Goal: Task Accomplishment & Management: Use online tool/utility

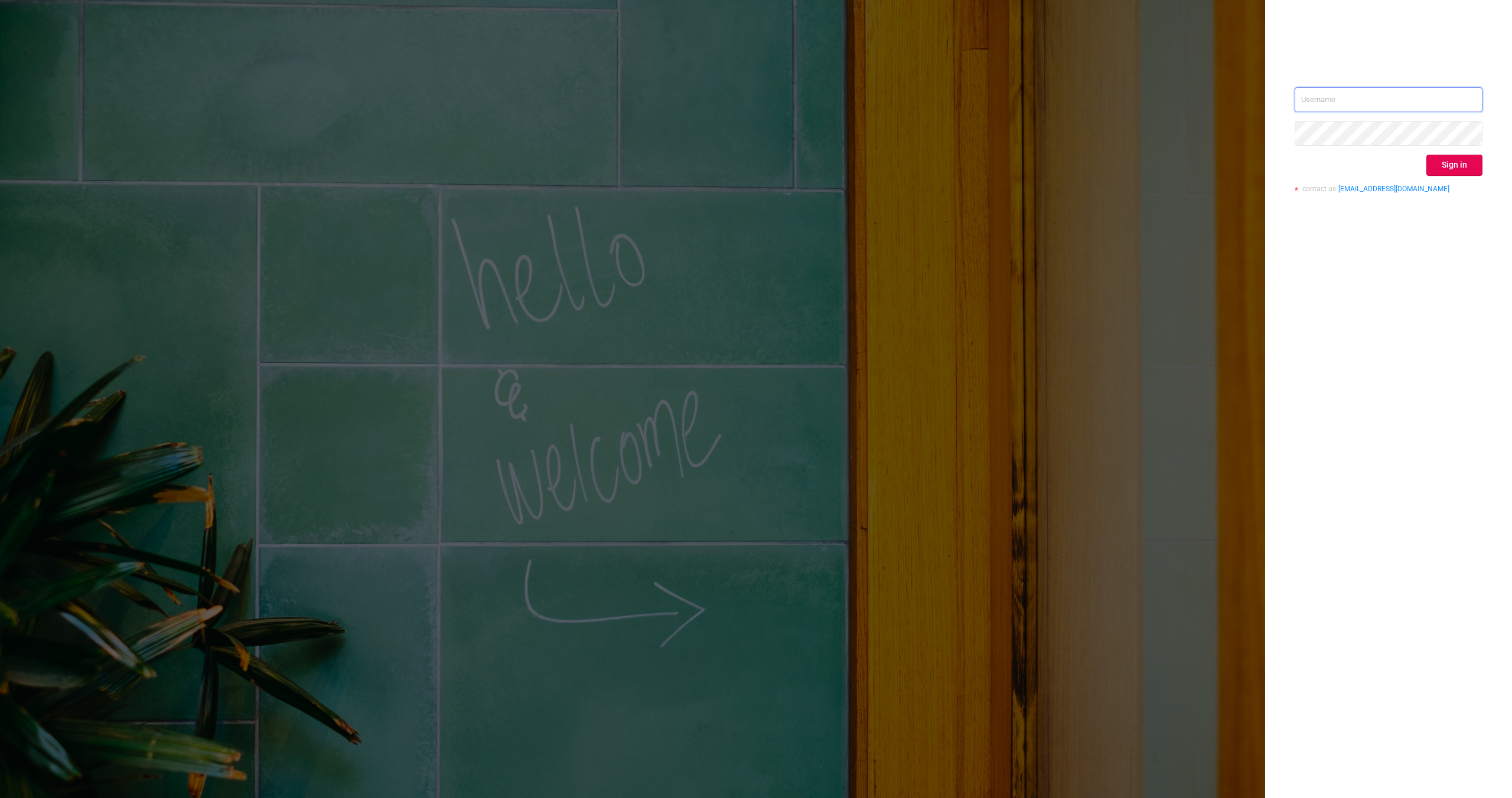
click at [1307, 102] on input "text" at bounding box center [1389, 100] width 188 height 25
paste input "[EMAIL_ADDRESS][DOMAIN_NAME]"
type input "[EMAIL_ADDRESS][DOMAIN_NAME]"
click at [1448, 167] on button "Sign in" at bounding box center [1454, 164] width 56 height 21
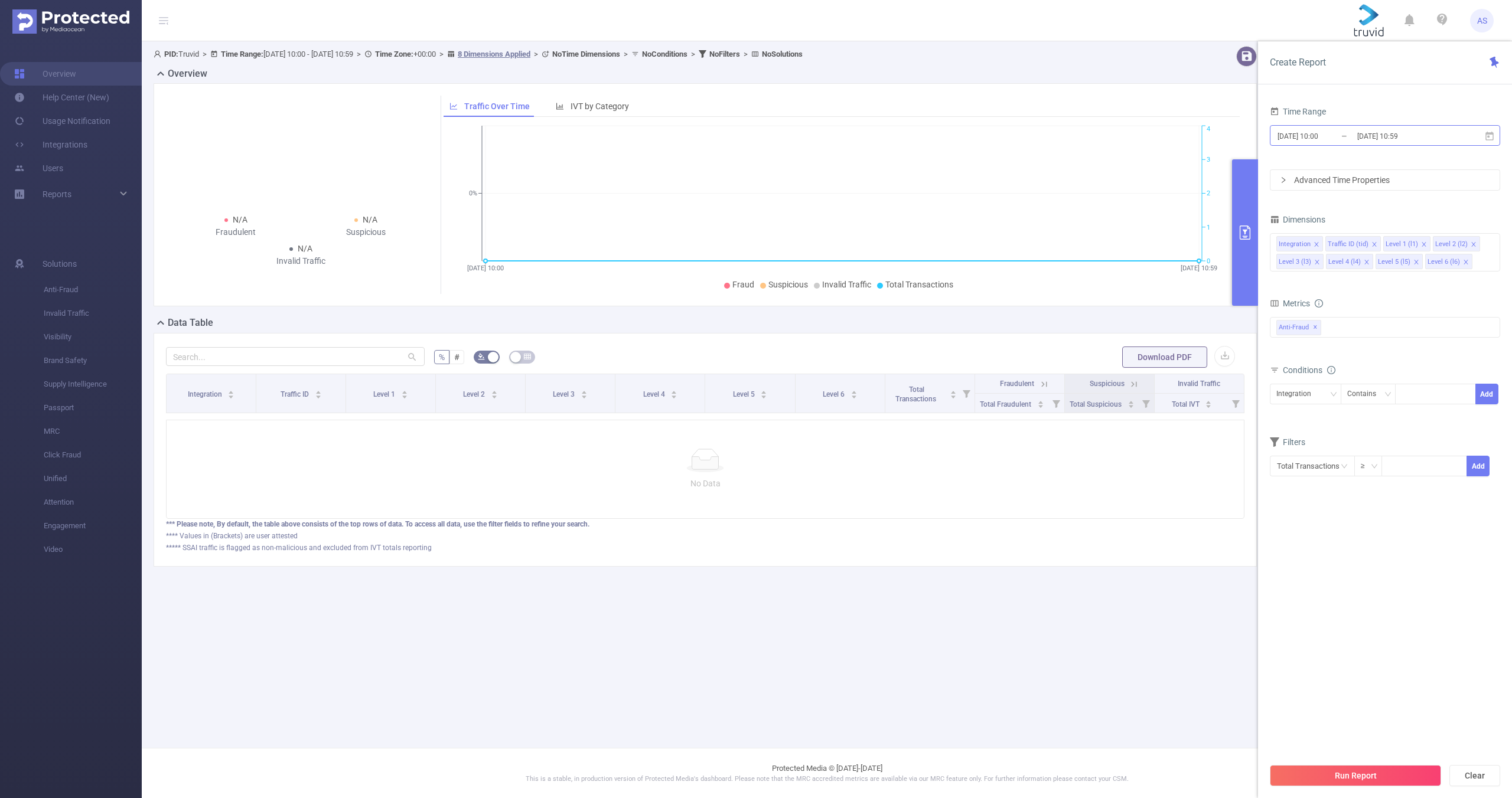
click at [1306, 137] on input "[DATE] 10:00" at bounding box center [1323, 136] width 95 height 16
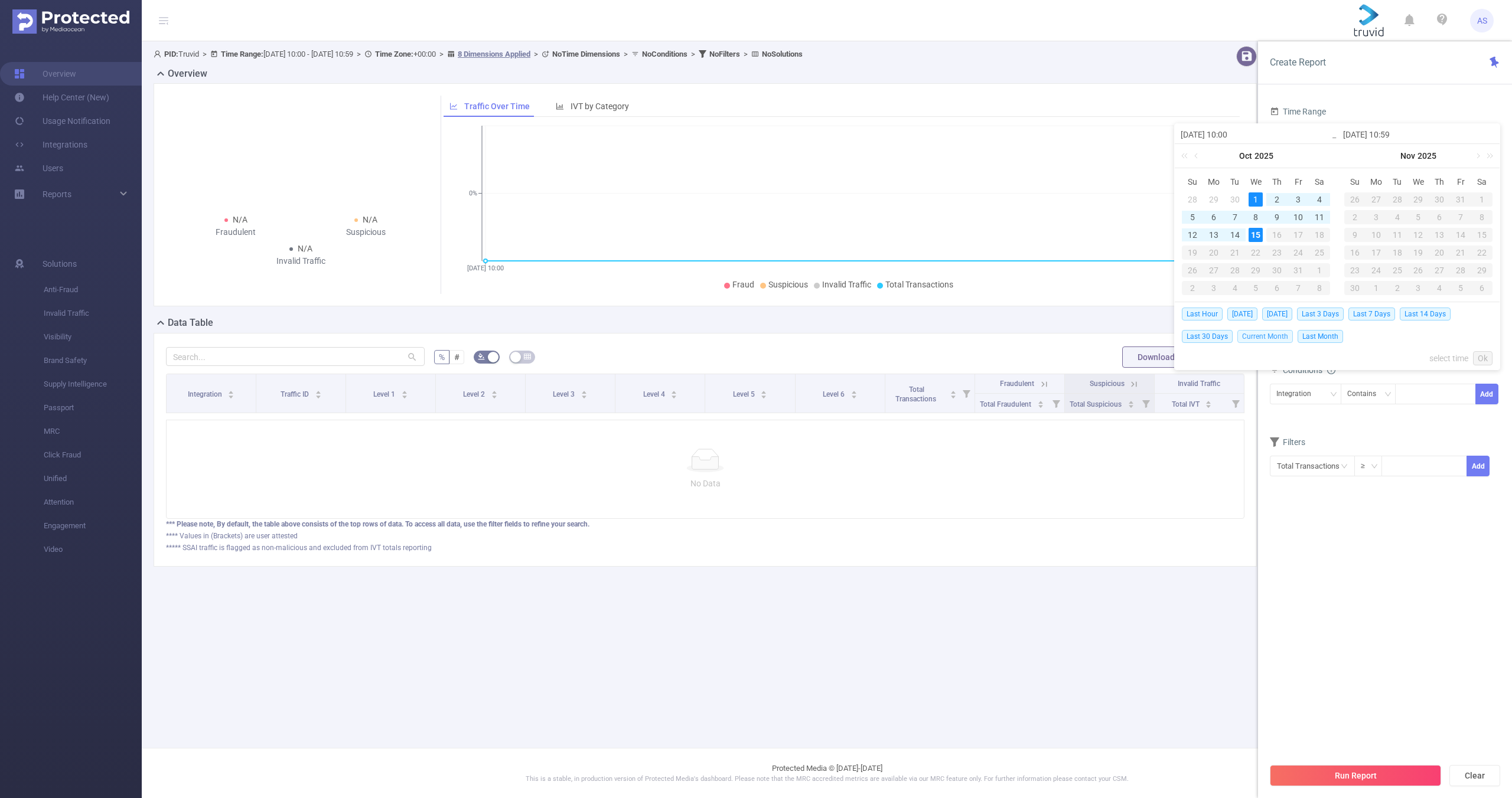
click at [1257, 337] on span "Current Month" at bounding box center [1265, 336] width 56 height 13
type input "[DATE] 00:00"
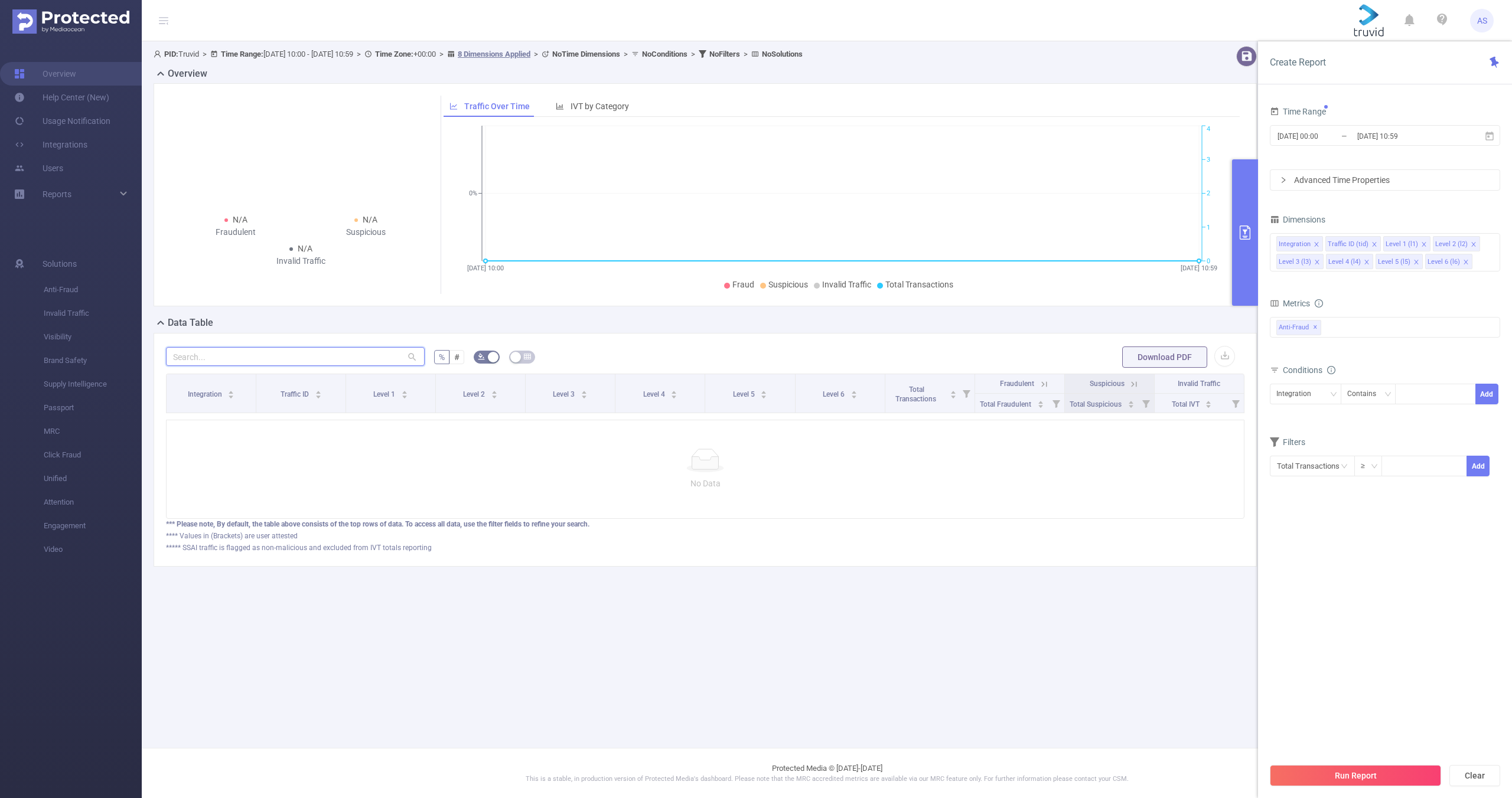
click at [192, 360] on input "text" at bounding box center [295, 357] width 258 height 19
paste input "[DOMAIN_NAME]"
type input "[DOMAIN_NAME]"
click at [1331, 178] on div "Advanced Time Properties" at bounding box center [1384, 180] width 229 height 20
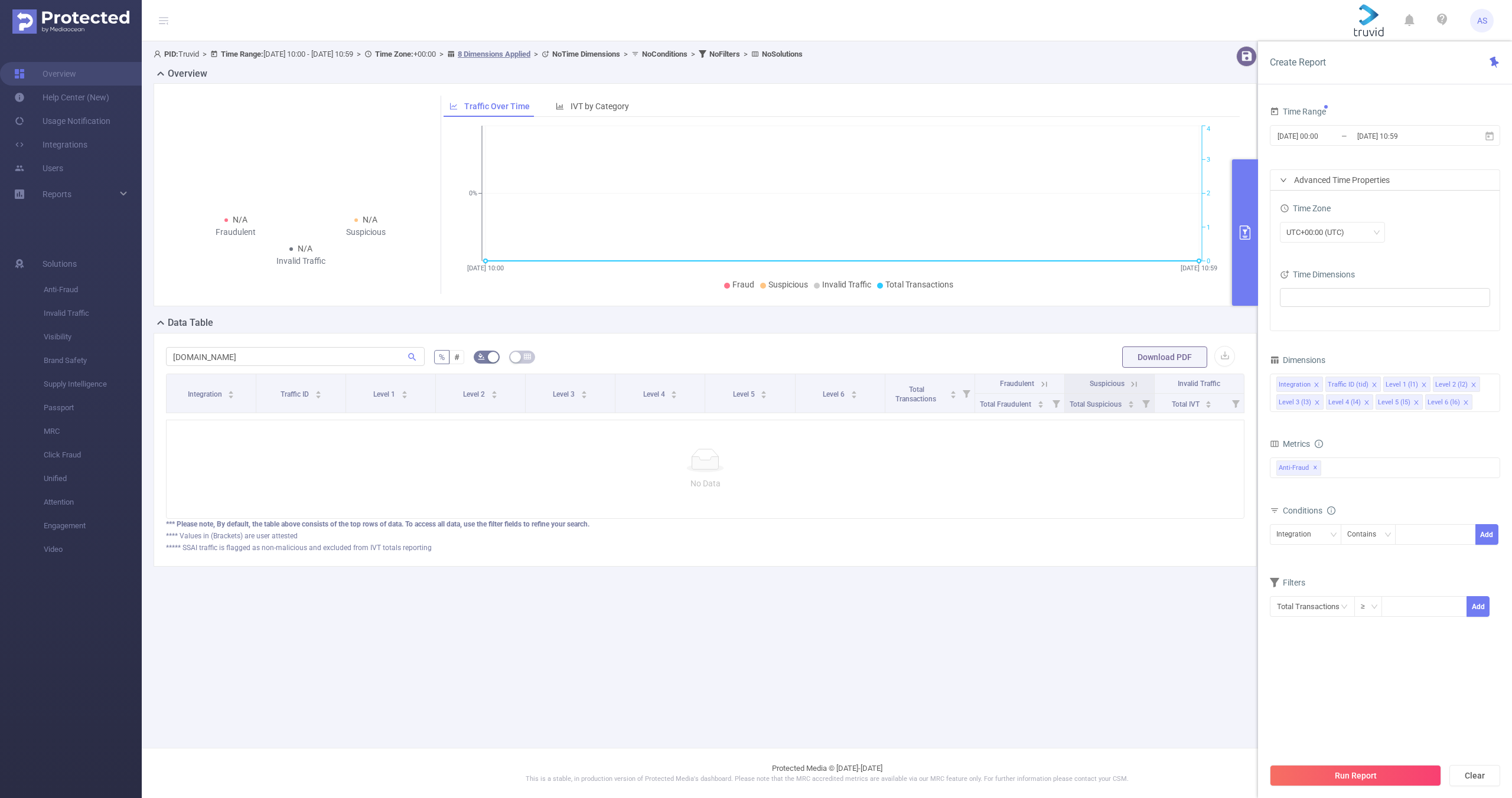
click at [1331, 178] on div "Advanced Time Properties" at bounding box center [1384, 180] width 229 height 20
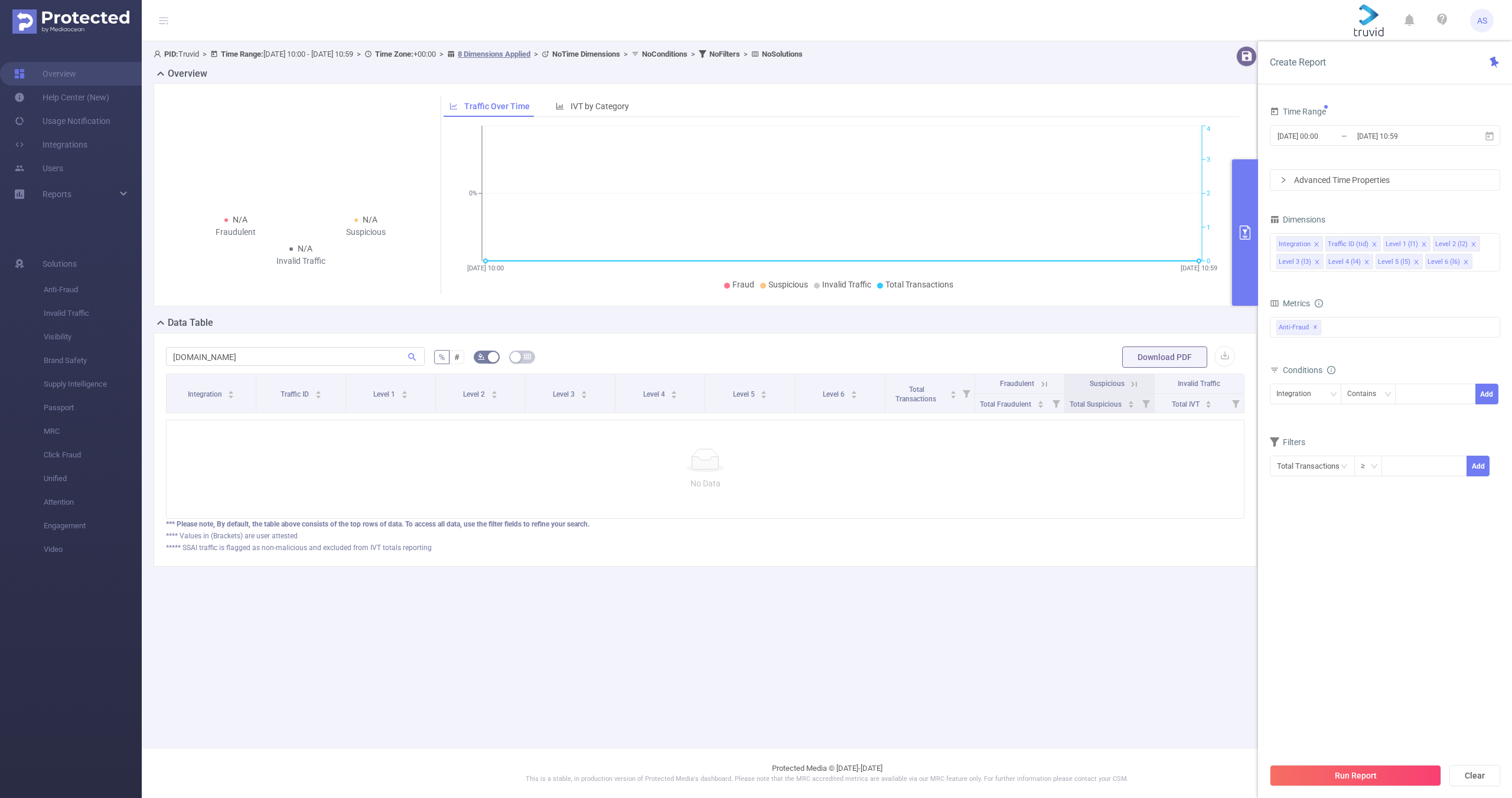
click at [1334, 776] on button "Run Report" at bounding box center [1355, 775] width 171 height 21
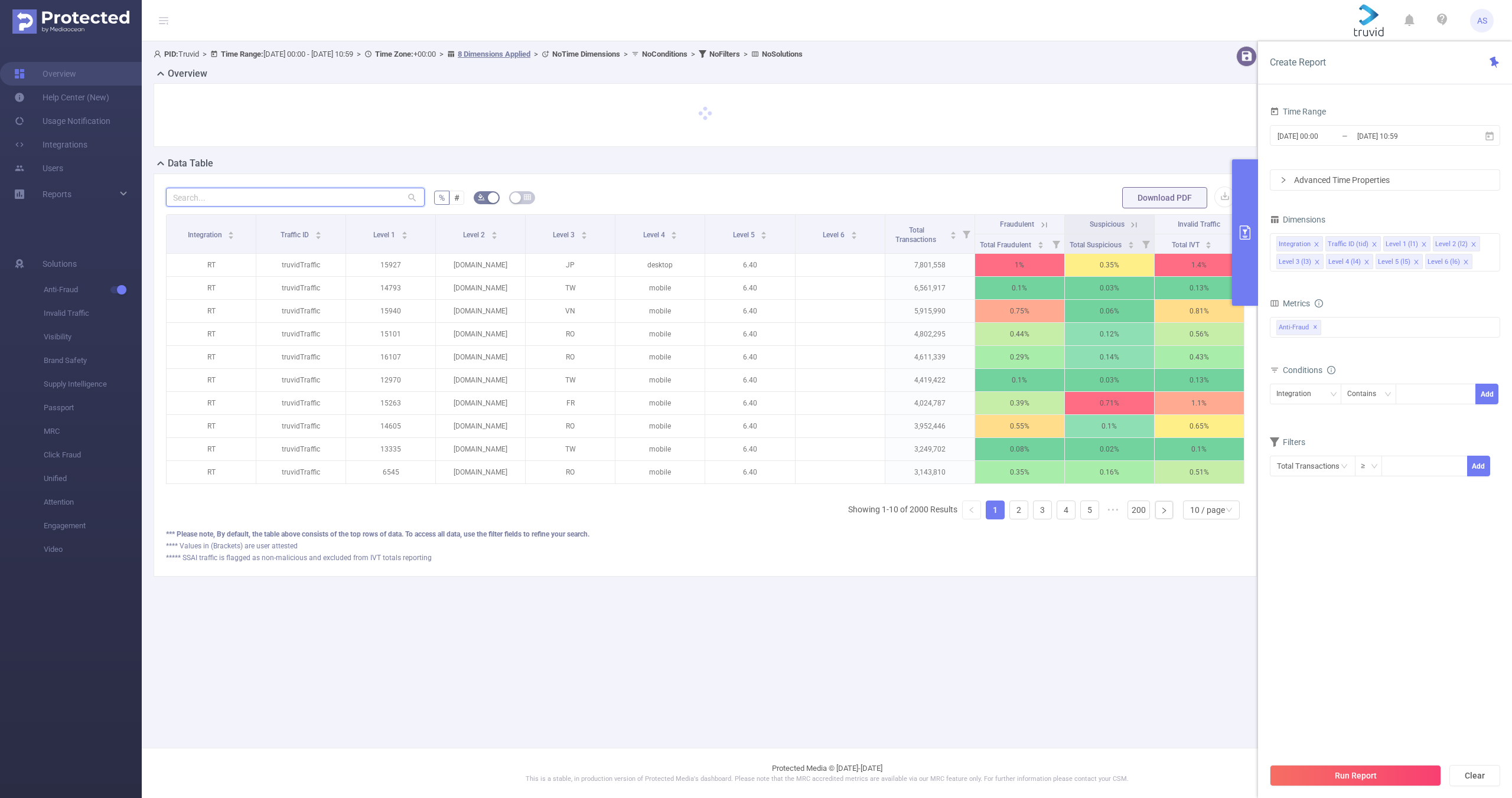
click at [243, 203] on input "text" at bounding box center [295, 197] width 258 height 19
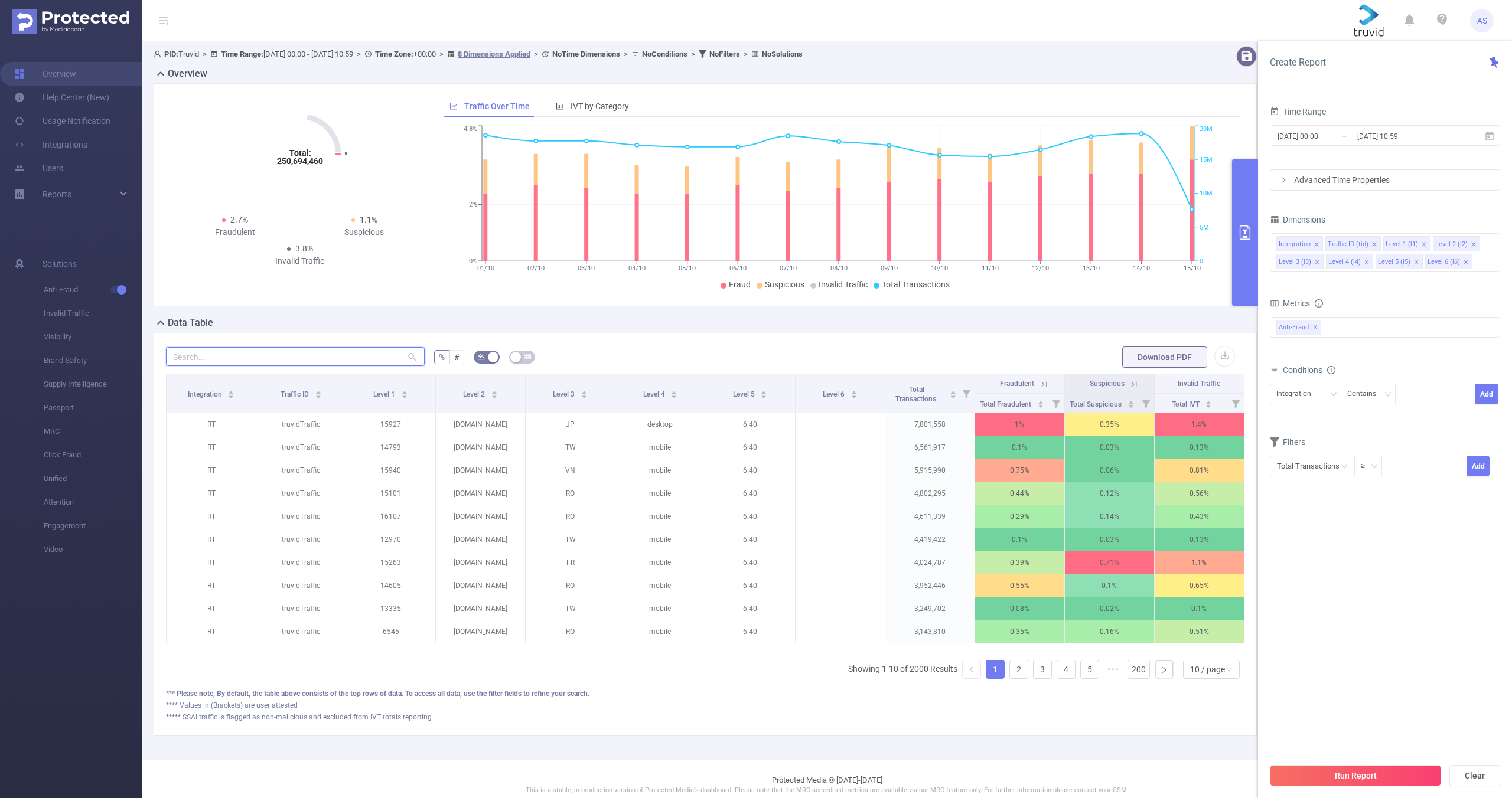
paste input "[DOMAIN_NAME]"
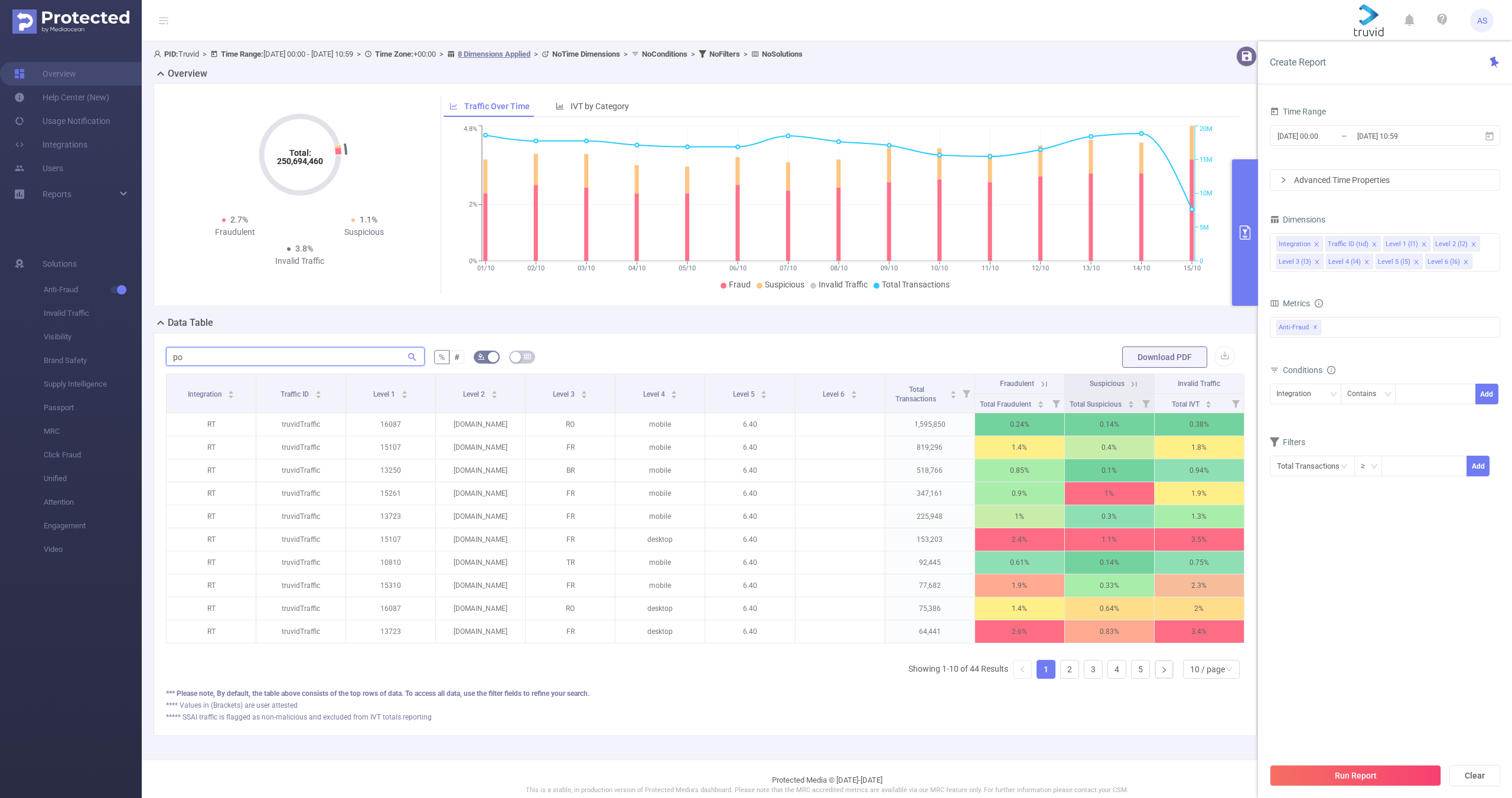
type input "p"
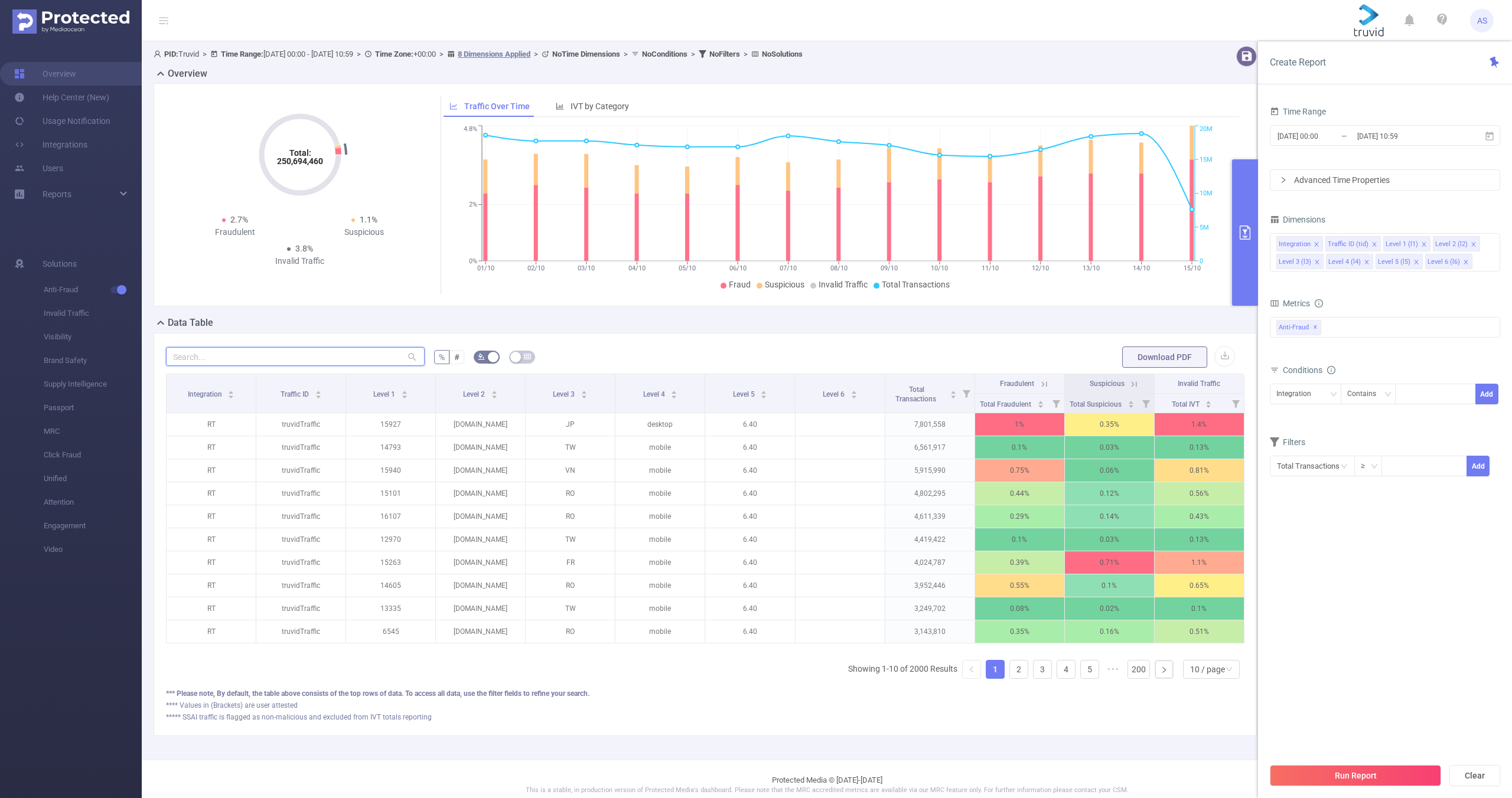
paste input "[DOMAIN_NAME]"
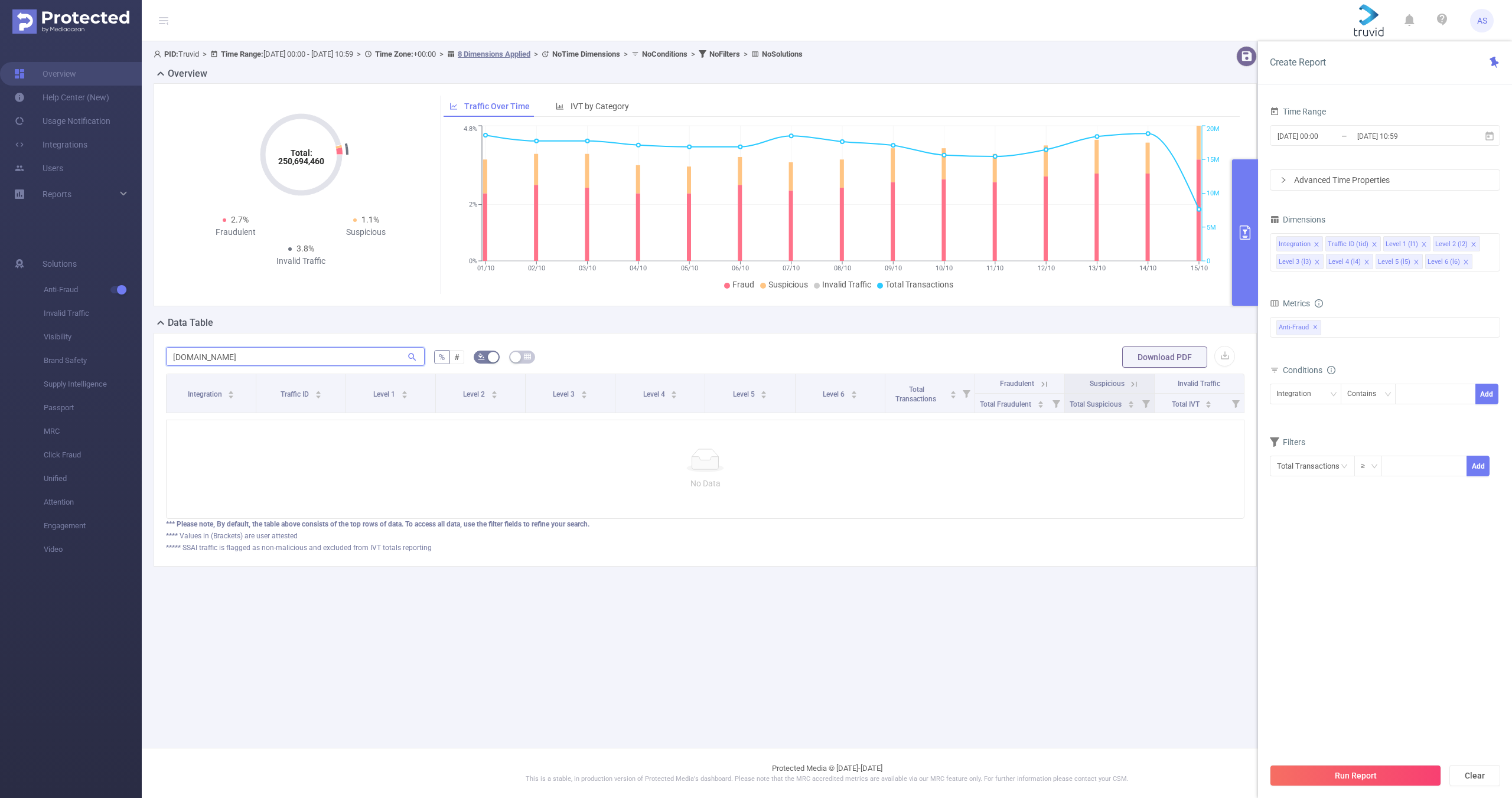
type input "[DOMAIN_NAME]"
click at [1322, 776] on button "Run Report" at bounding box center [1355, 775] width 171 height 21
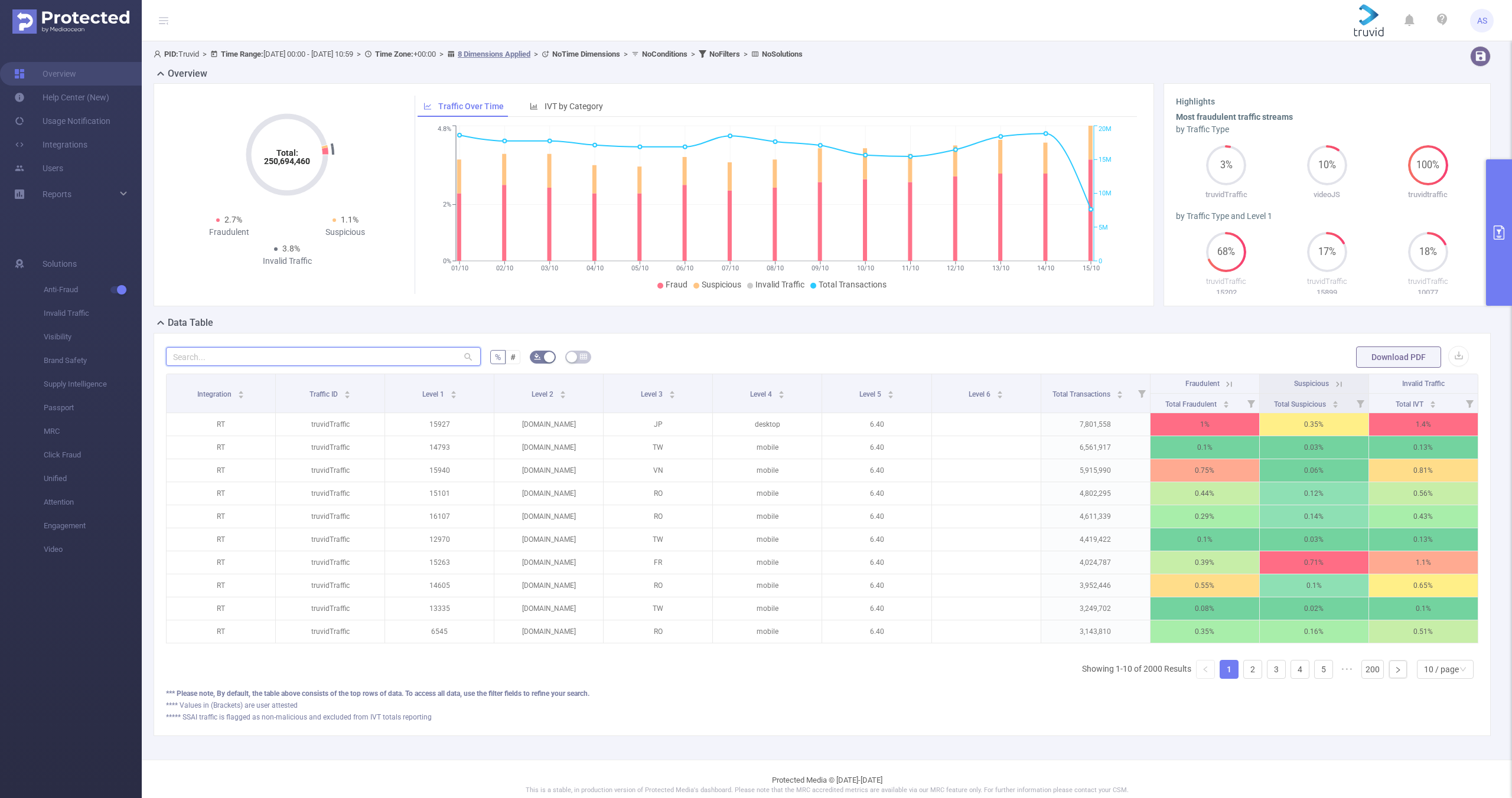
click at [231, 355] on input "text" at bounding box center [324, 357] width 315 height 19
paste input "[DOMAIN_NAME]"
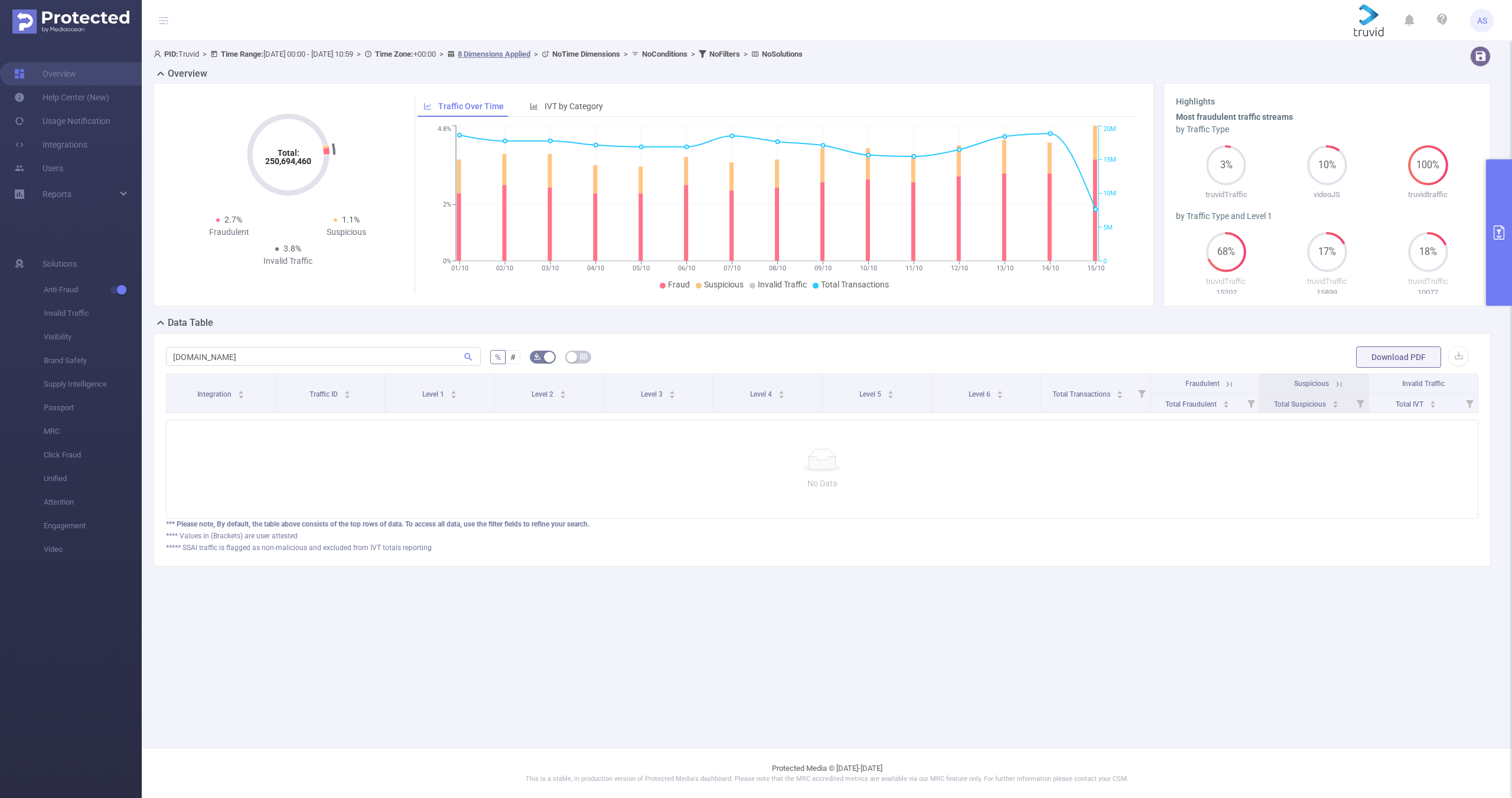
click at [263, 340] on div "[DOMAIN_NAME] % # Download PDF Integration Traffic ID Level 1 Level 2 Level 3 L…" at bounding box center [822, 449] width 1337 height 233
drag, startPoint x: 258, startPoint y: 352, endPoint x: 95, endPoint y: 340, distance: 163.4
click at [98, 340] on section "Overview Help Center (New) Usage Notification Integrations Users Reports Soluti…" at bounding box center [756, 399] width 1512 height 798
drag, startPoint x: 202, startPoint y: 355, endPoint x: 145, endPoint y: 347, distance: 57.6
click at [146, 347] on div "PID: Truvid > Time Range: [DATE] 00:00 - [DATE] 10:59 > Time Zone: +00:00 > 8 D…" at bounding box center [827, 316] width 1370 height 549
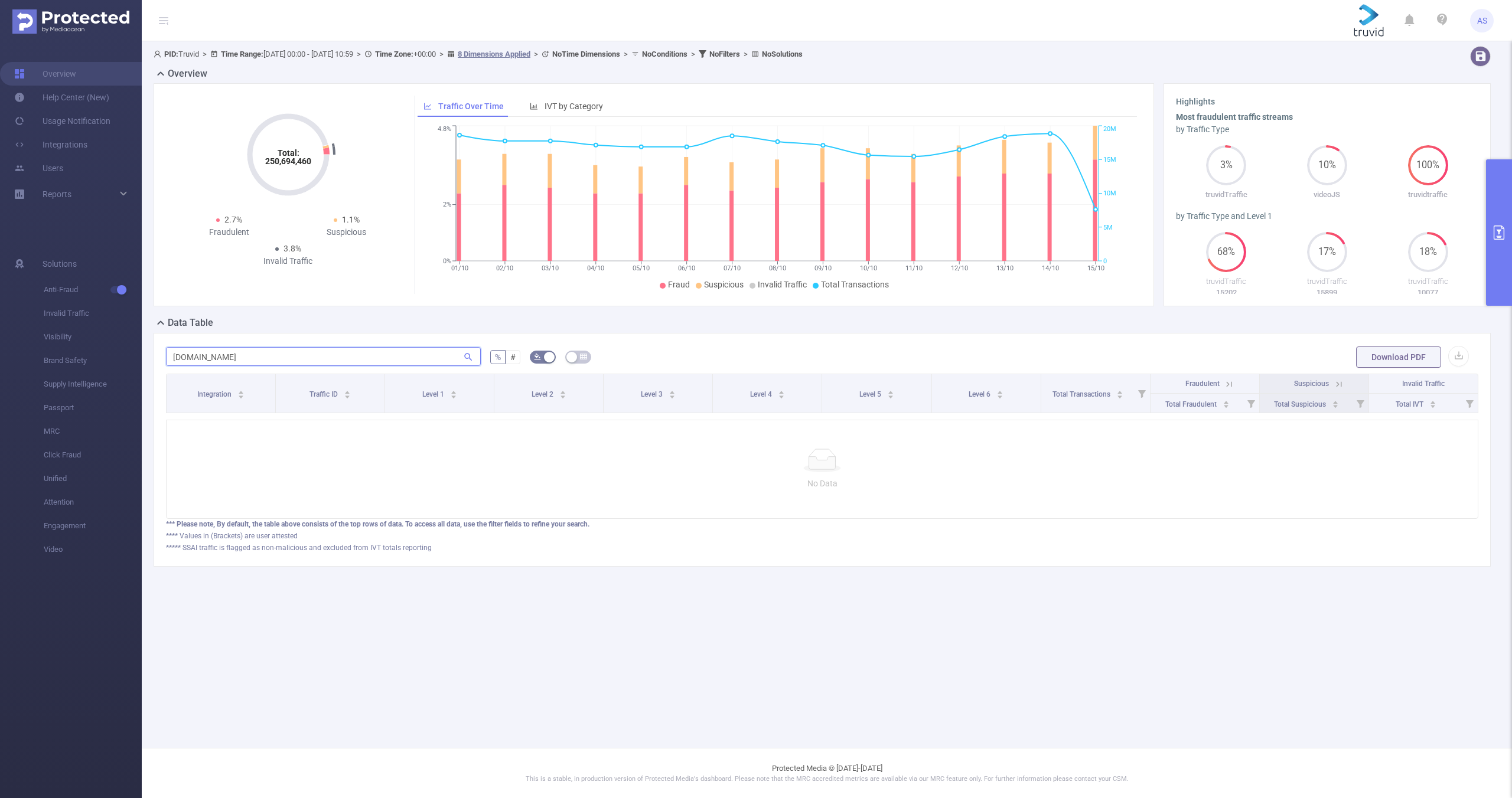
paste input "vogue."
type input "[DOMAIN_NAME]"
click at [1505, 227] on icon "primary" at bounding box center [1499, 233] width 14 height 14
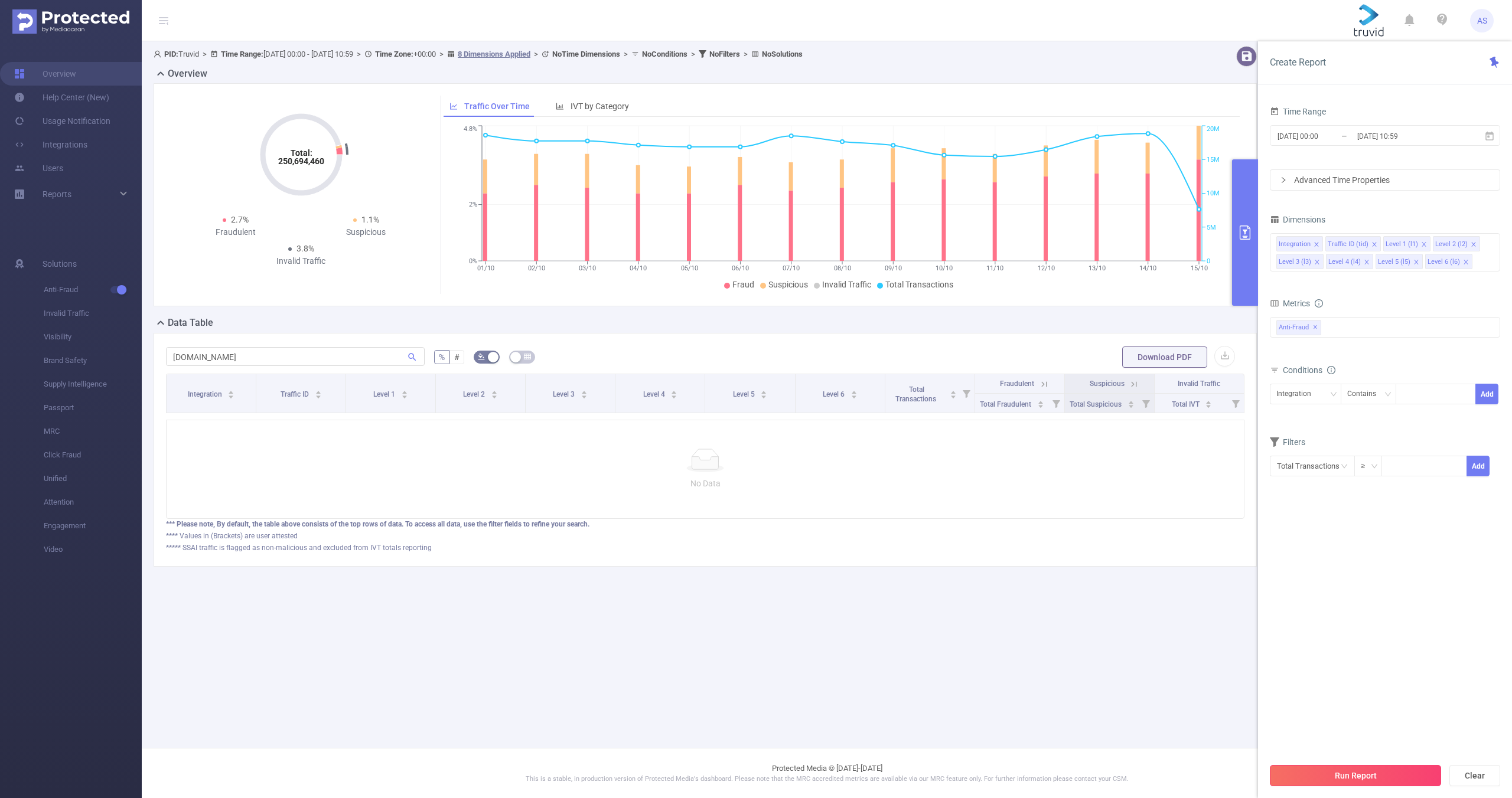
click at [1361, 771] on button "Run Report" at bounding box center [1355, 775] width 171 height 21
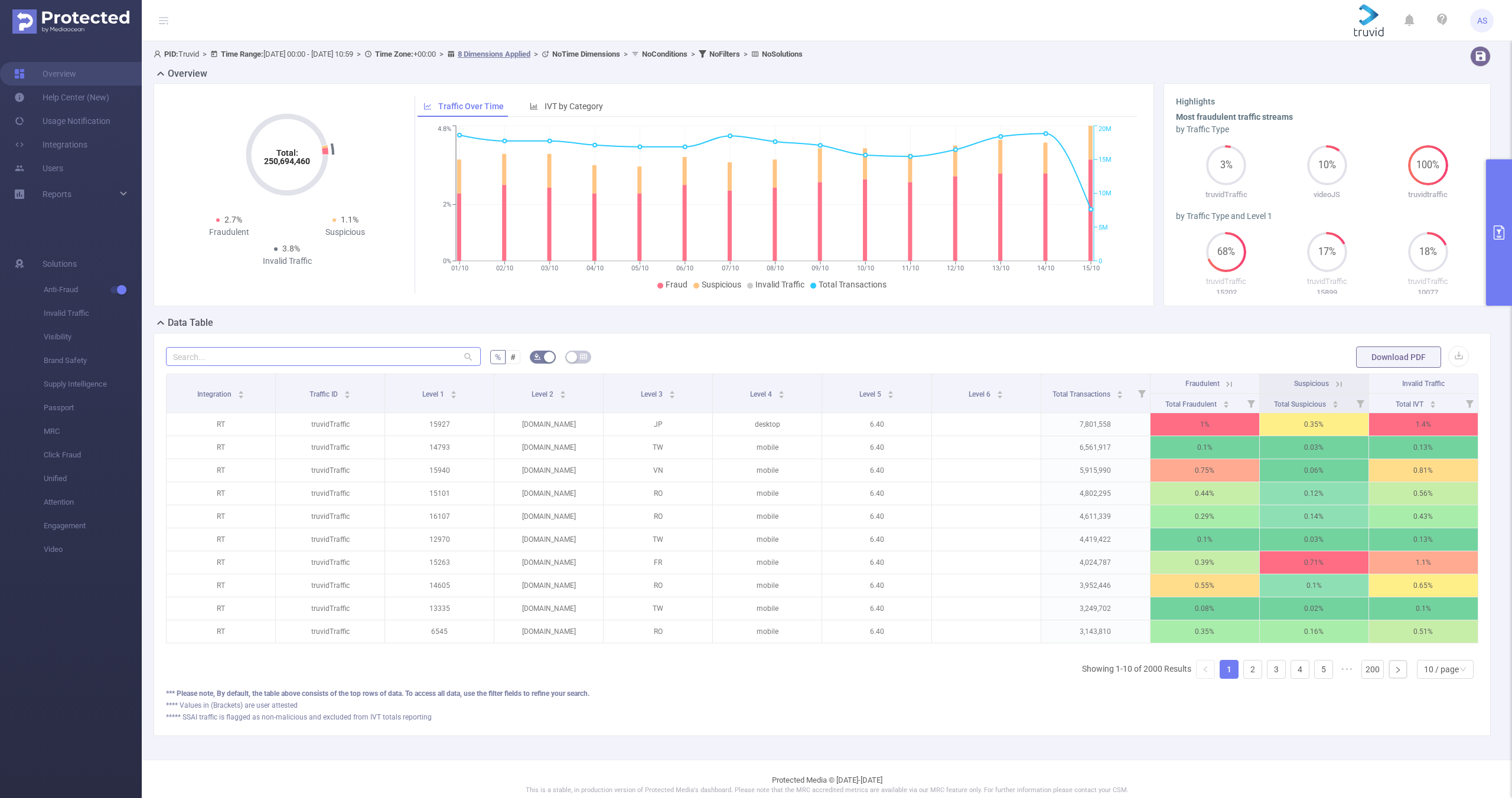
click at [310, 365] on div at bounding box center [324, 357] width 315 height 23
click at [310, 354] on input "text" at bounding box center [324, 357] width 315 height 19
click at [278, 355] on input "text" at bounding box center [324, 357] width 315 height 19
paste input "[DOMAIN_NAME]"
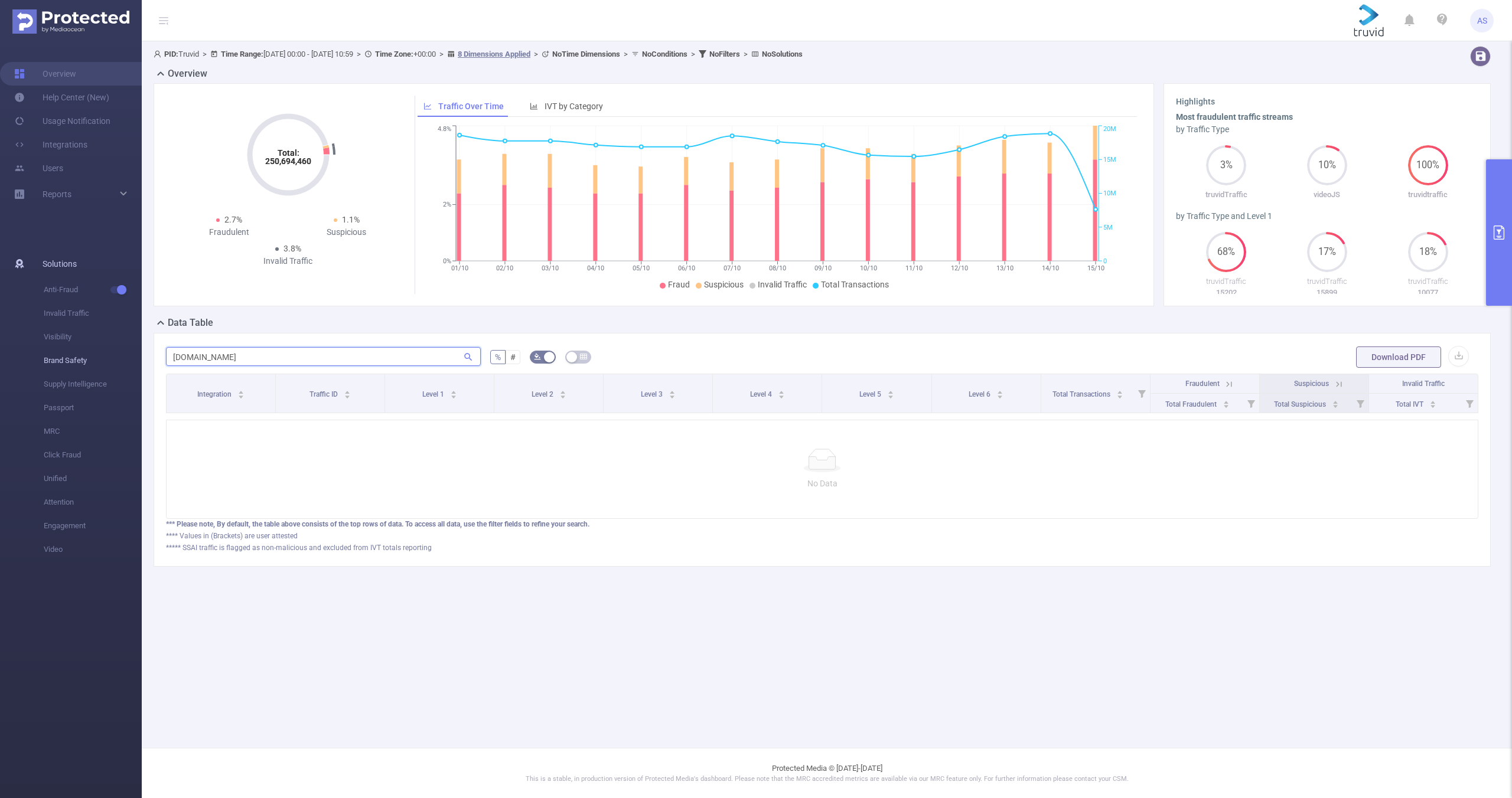
drag, startPoint x: 266, startPoint y: 354, endPoint x: 131, endPoint y: 352, distance: 135.0
click at [133, 352] on section "Overview Help Center (New) Usage Notification Integrations Users Reports Soluti…" at bounding box center [756, 399] width 1512 height 798
paste input "[DOMAIN_NAME]"
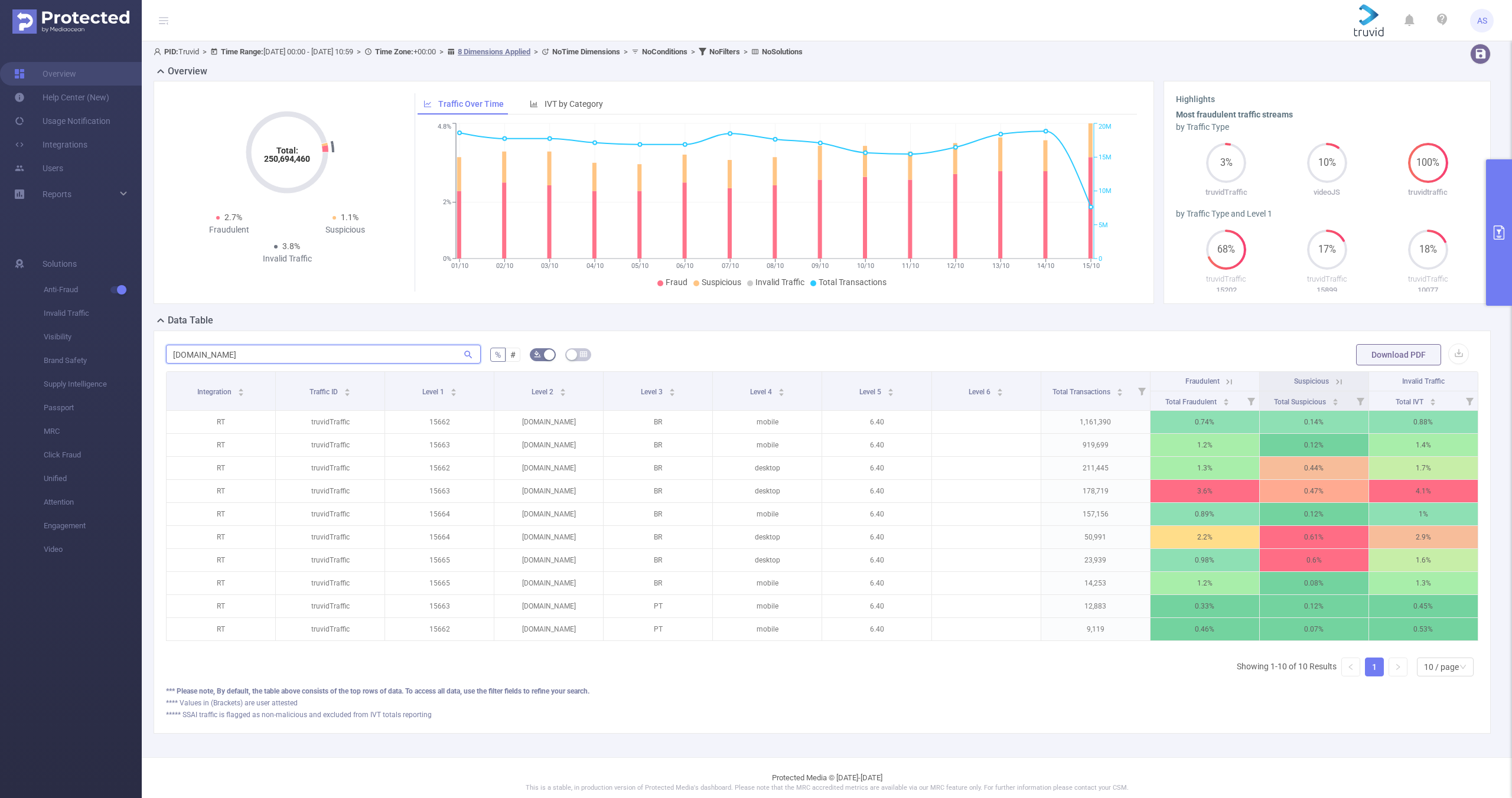
scroll to position [0, 2]
click at [1222, 379] on icon at bounding box center [1227, 382] width 11 height 11
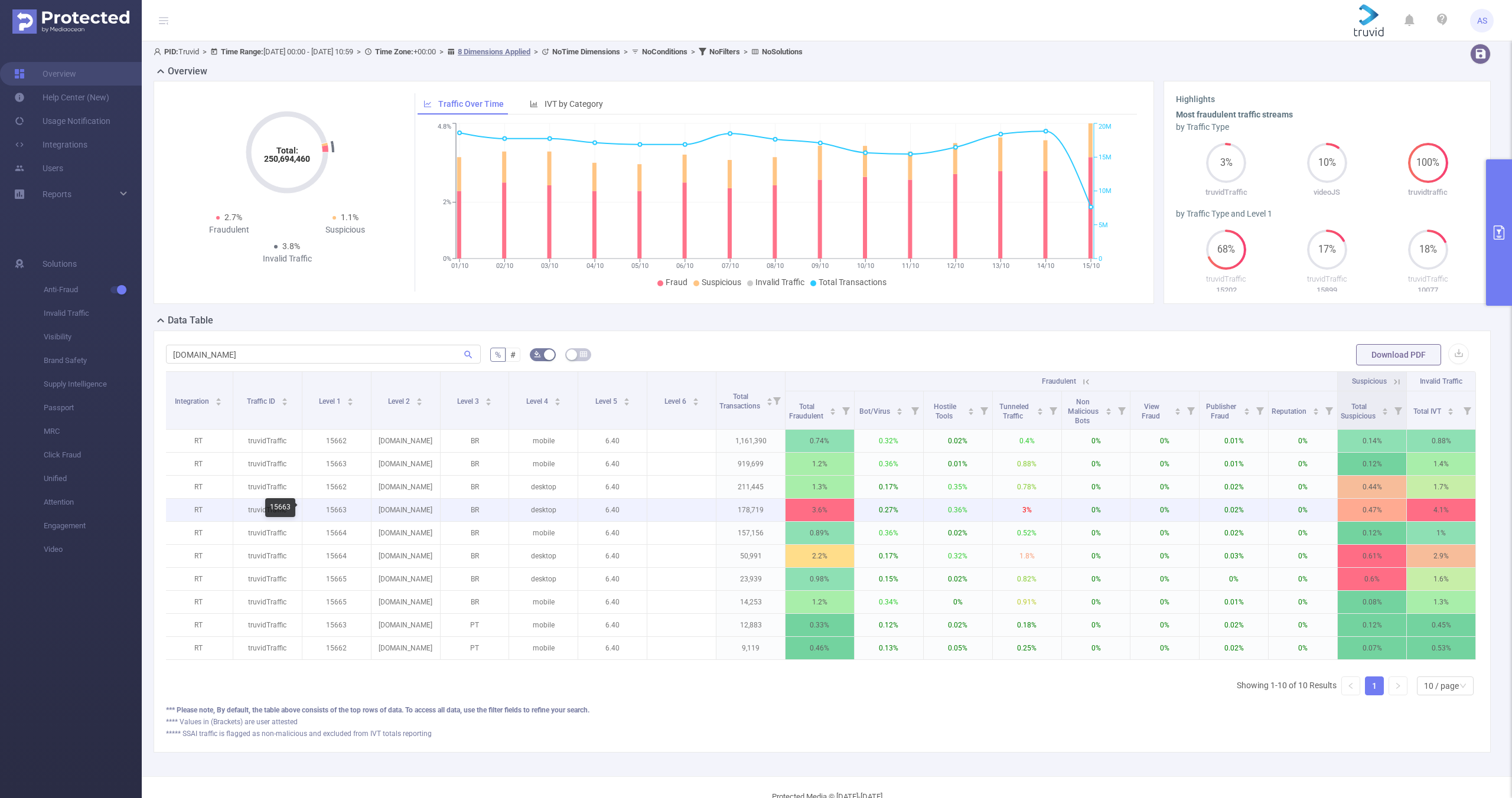
click at [331, 509] on p "15663" at bounding box center [337, 510] width 68 height 22
copy p "15663"
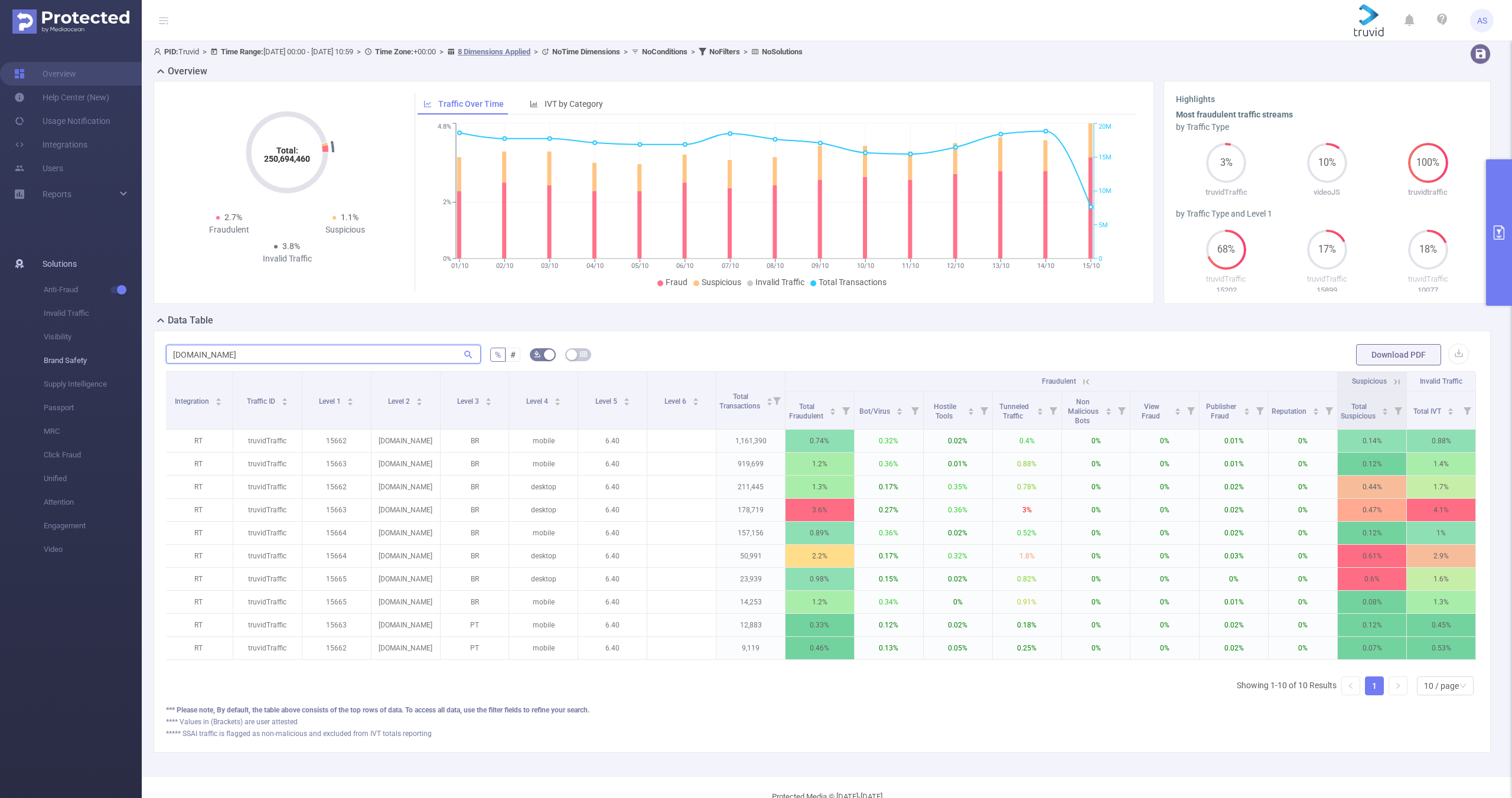
drag, startPoint x: 248, startPoint y: 357, endPoint x: 117, endPoint y: 353, distance: 131.1
click at [123, 351] on section "Overview Help Center (New) Usage Notification Integrations Users Reports Soluti…" at bounding box center [756, 399] width 1512 height 798
paste input "olhardigital"
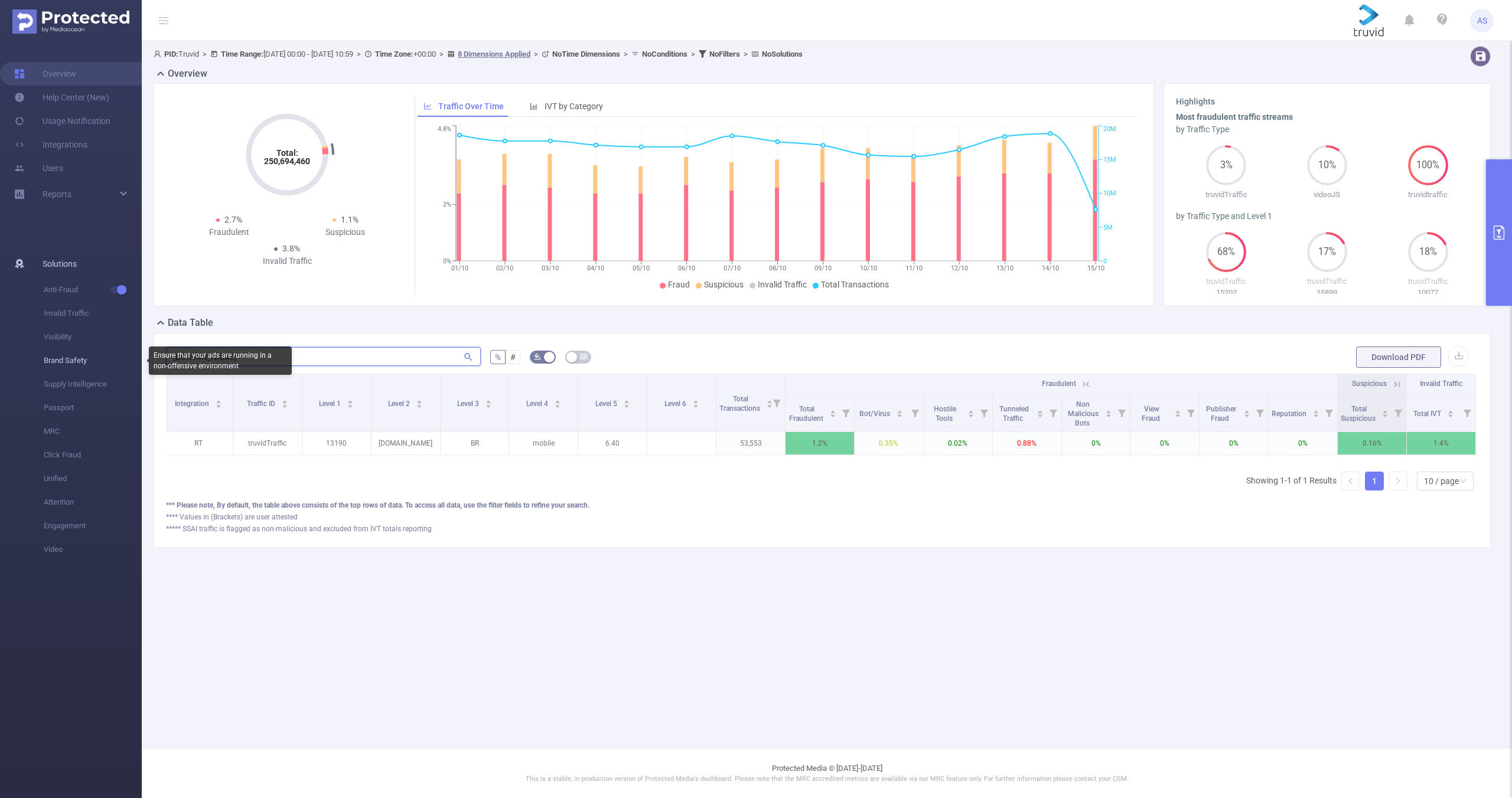
scroll to position [0, 0]
click at [846, 414] on icon at bounding box center [846, 413] width 8 height 8
click at [849, 412] on icon at bounding box center [846, 413] width 8 height 8
click at [1104, 534] on div "***** SSAI traffic is flagged as non-malicious and excluded from IVT totals rep…" at bounding box center [822, 529] width 1312 height 11
click at [1087, 382] on icon at bounding box center [1085, 384] width 5 height 5
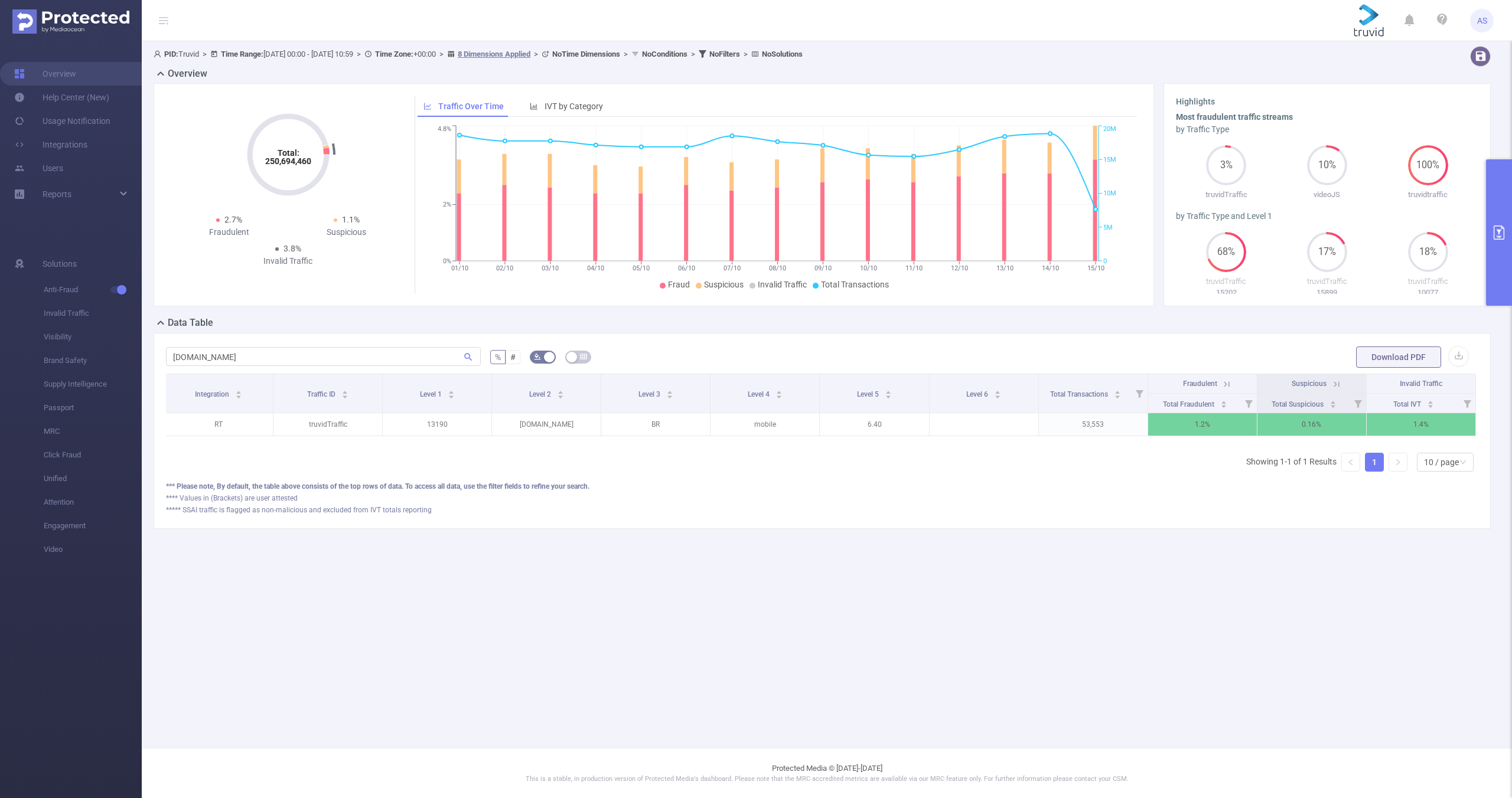
drag, startPoint x: 1093, startPoint y: 453, endPoint x: 1255, endPoint y: 453, distance: 162.0
click at [1255, 453] on div "Integration Traffic ID Level 1 Level 2 Level 3 Level 4 Level 5 Level 6 Total Tr…" at bounding box center [822, 427] width 1312 height 108
click at [1340, 382] on icon at bounding box center [1337, 385] width 11 height 11
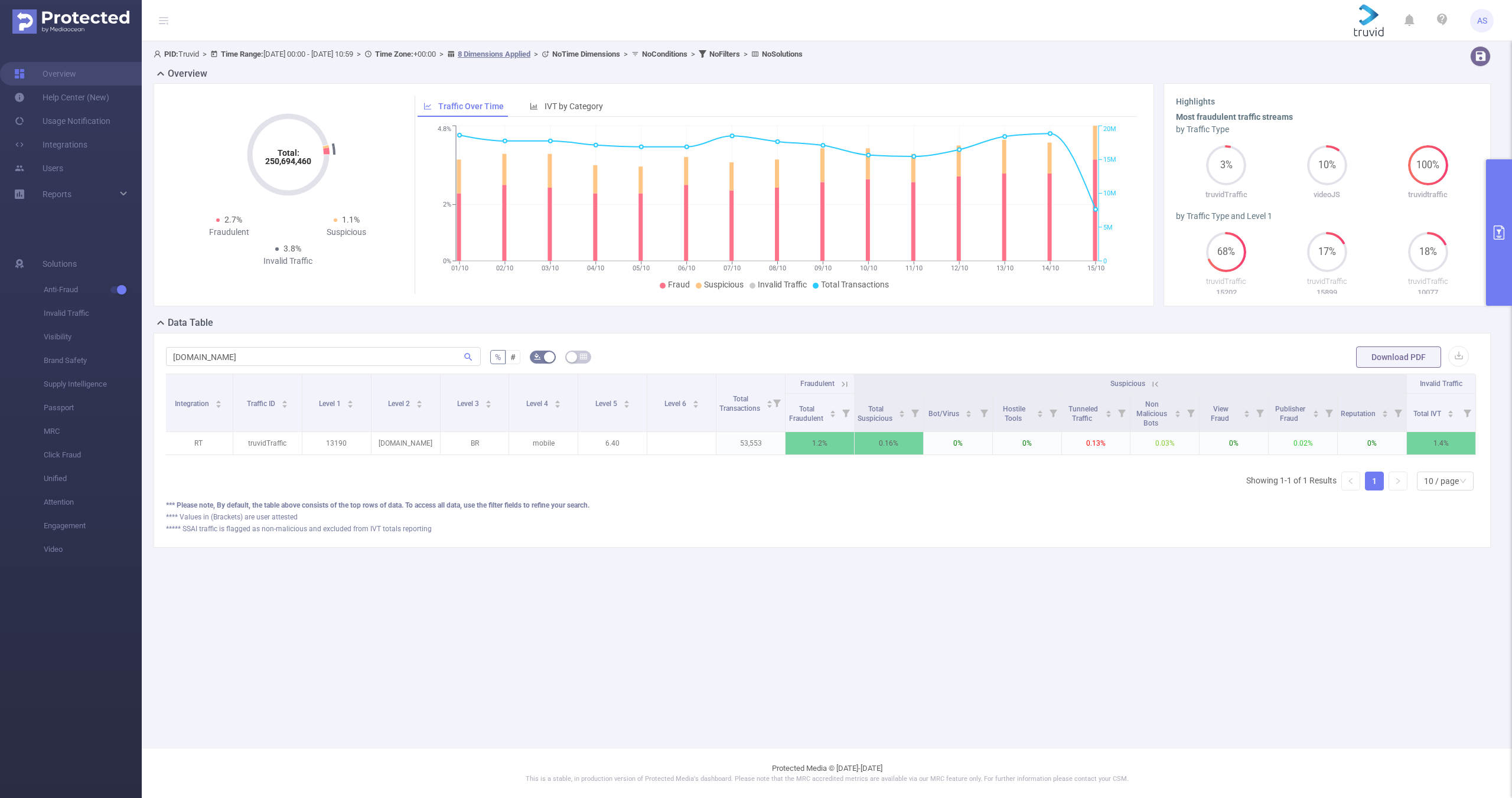
click at [847, 382] on icon at bounding box center [845, 385] width 11 height 11
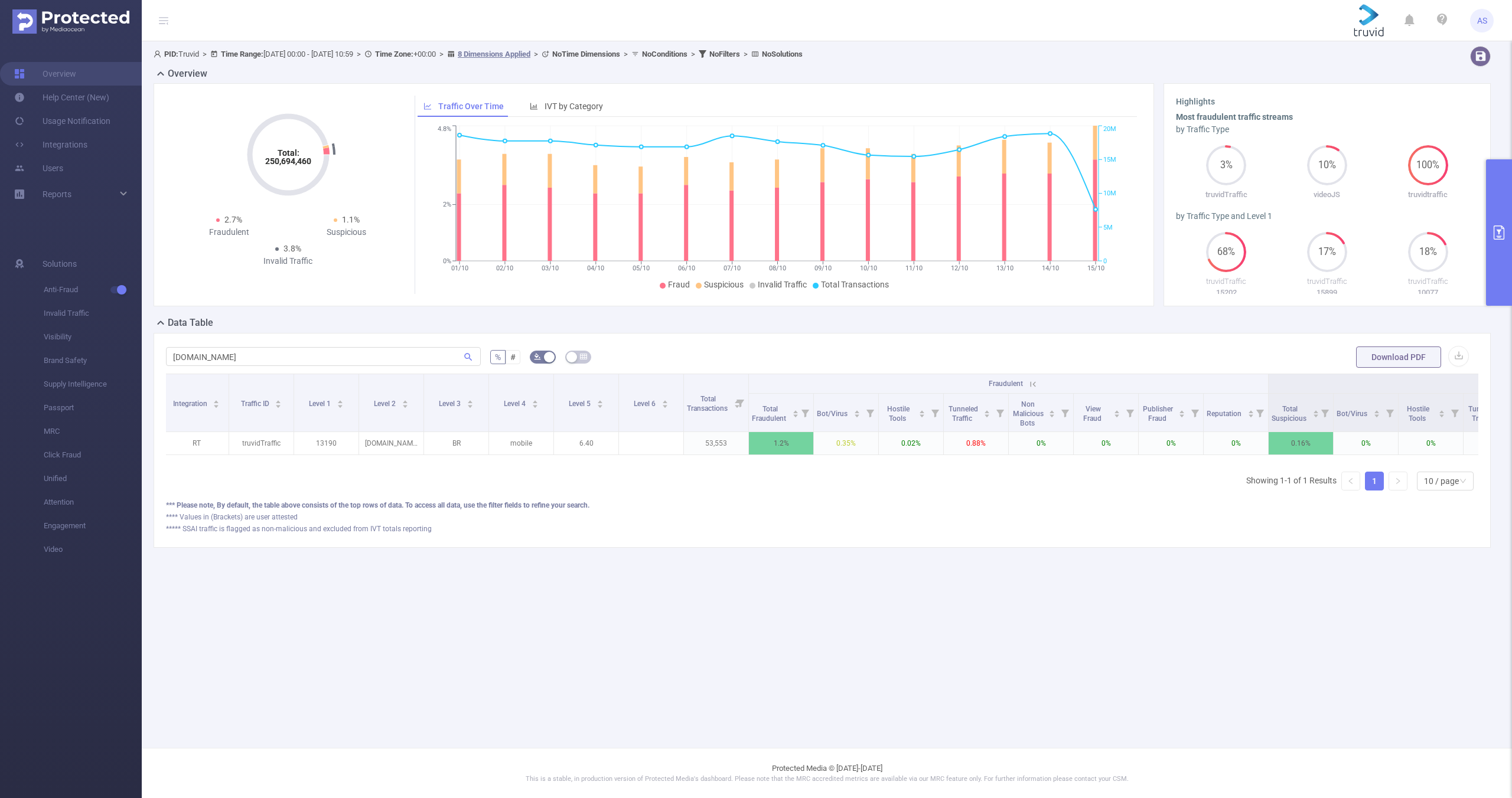
click at [1036, 384] on icon at bounding box center [1033, 385] width 11 height 11
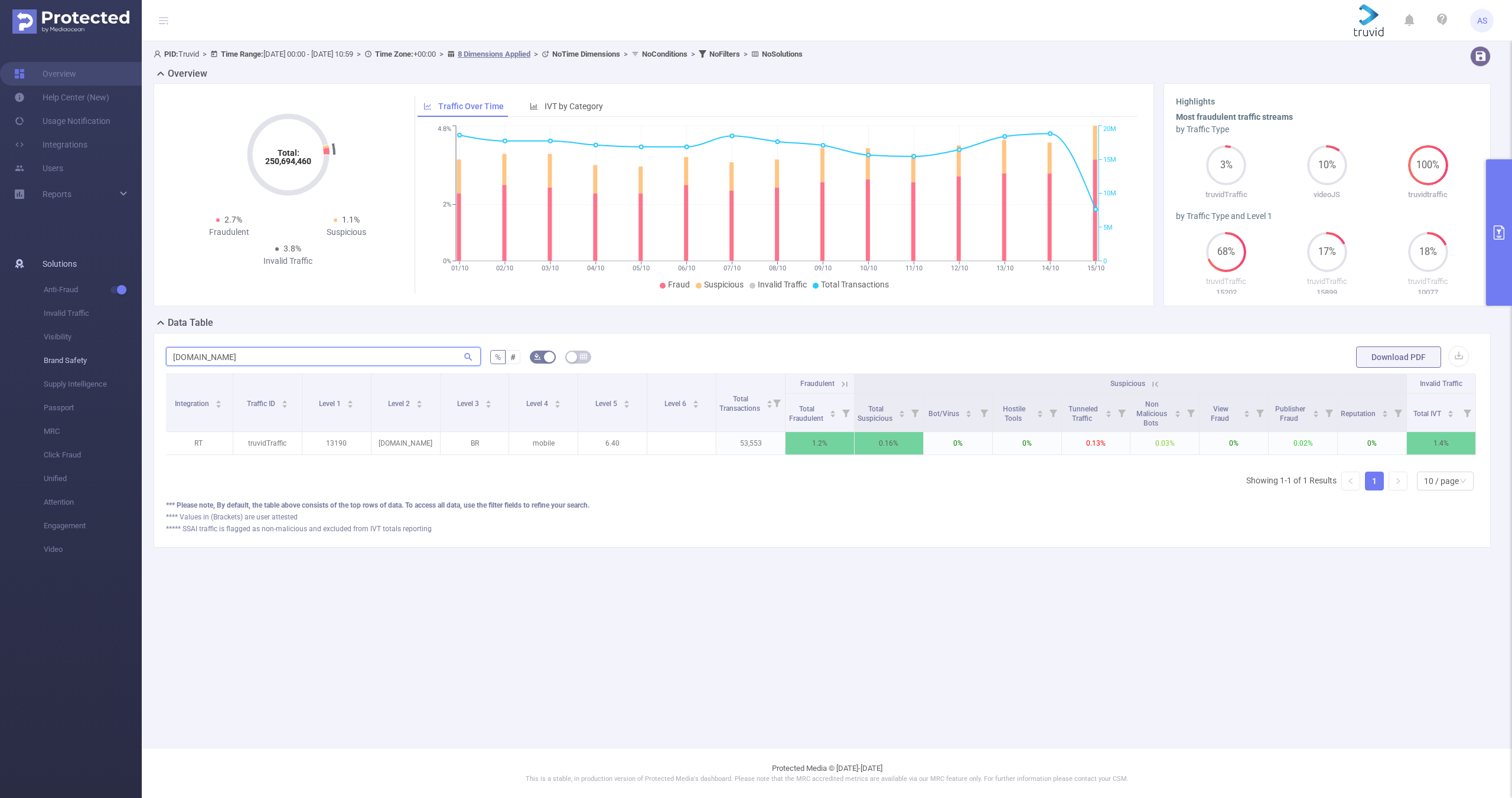
drag, startPoint x: 258, startPoint y: 357, endPoint x: 99, endPoint y: 351, distance: 159.1
click at [107, 350] on section "Overview Help Center (New) Usage Notification Integrations Users Reports Soluti…" at bounding box center [756, 399] width 1512 height 798
paste input "canaltech"
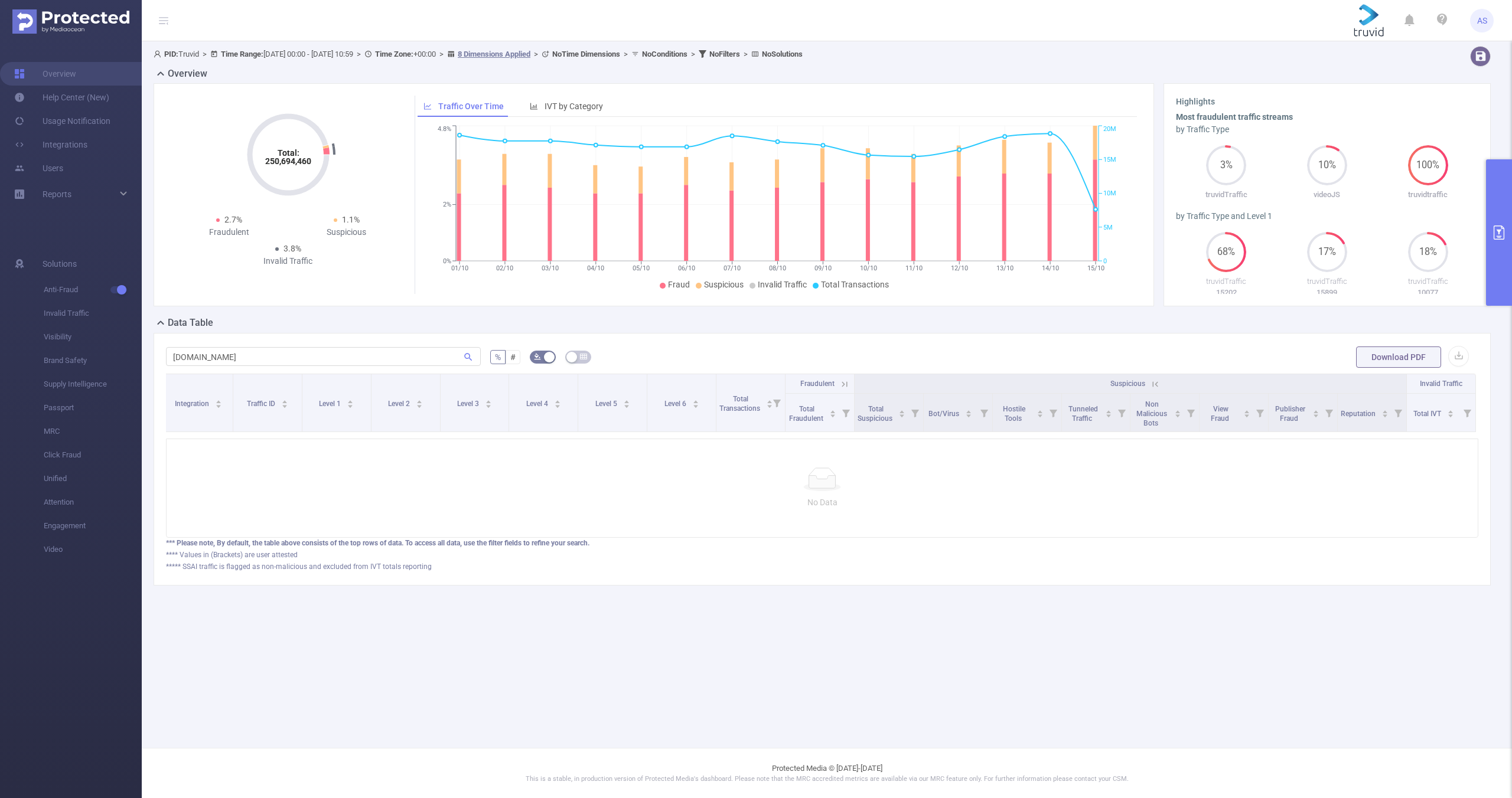
click at [652, 487] on div at bounding box center [822, 479] width 1292 height 23
drag, startPoint x: 261, startPoint y: 358, endPoint x: 142, endPoint y: 359, distance: 119.0
click at [147, 359] on div "PID: Truvid > Time Range: [DATE] 00:00 - [DATE] 10:59 > Time Zone: +00:00 > 8 D…" at bounding box center [827, 325] width 1370 height 568
paste input "[DOMAIN_NAME]"
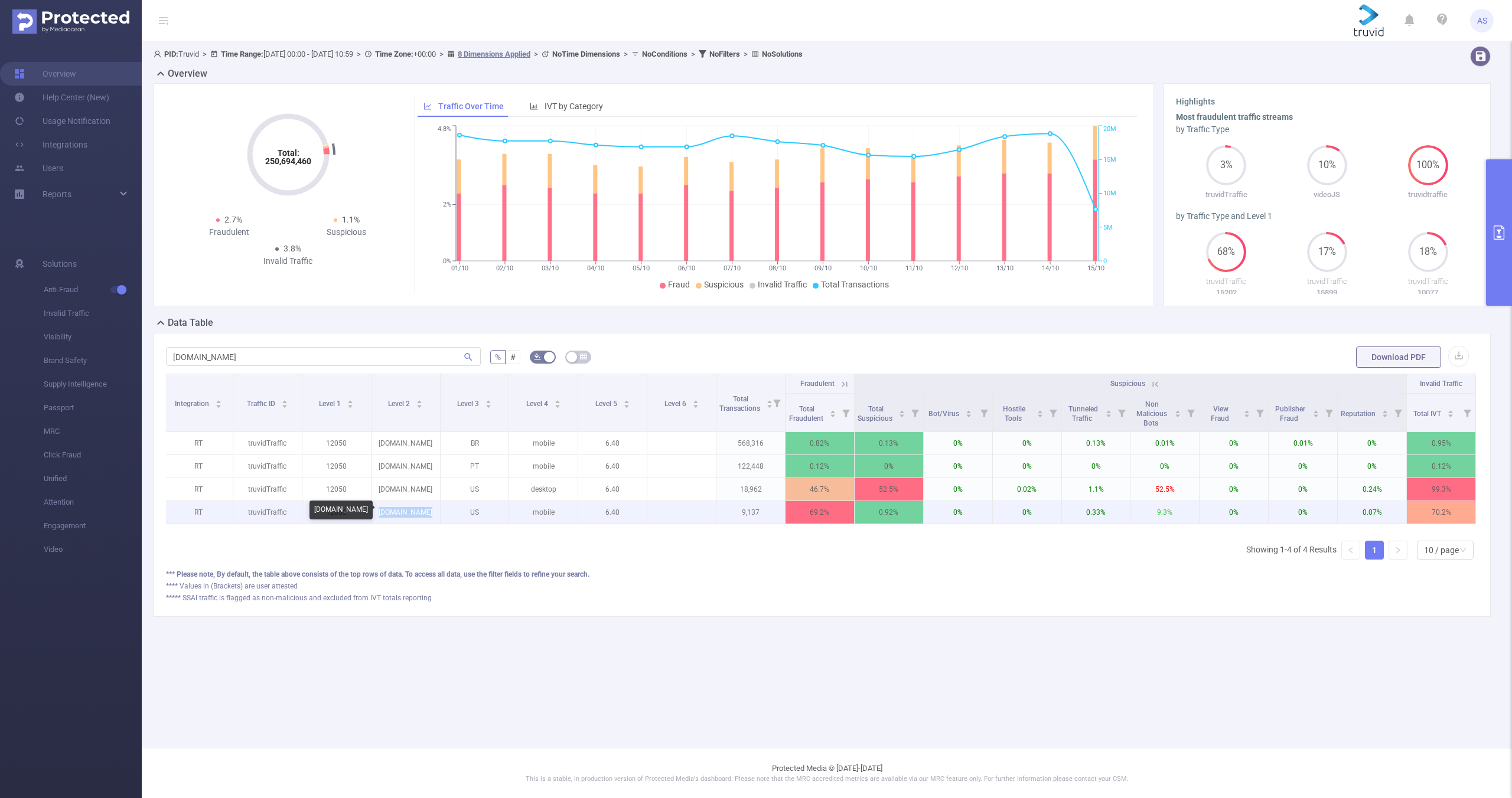
drag, startPoint x: 427, startPoint y: 514, endPoint x: 385, endPoint y: 510, distance: 42.2
click at [385, 510] on p "[DOMAIN_NAME]" at bounding box center [406, 512] width 68 height 22
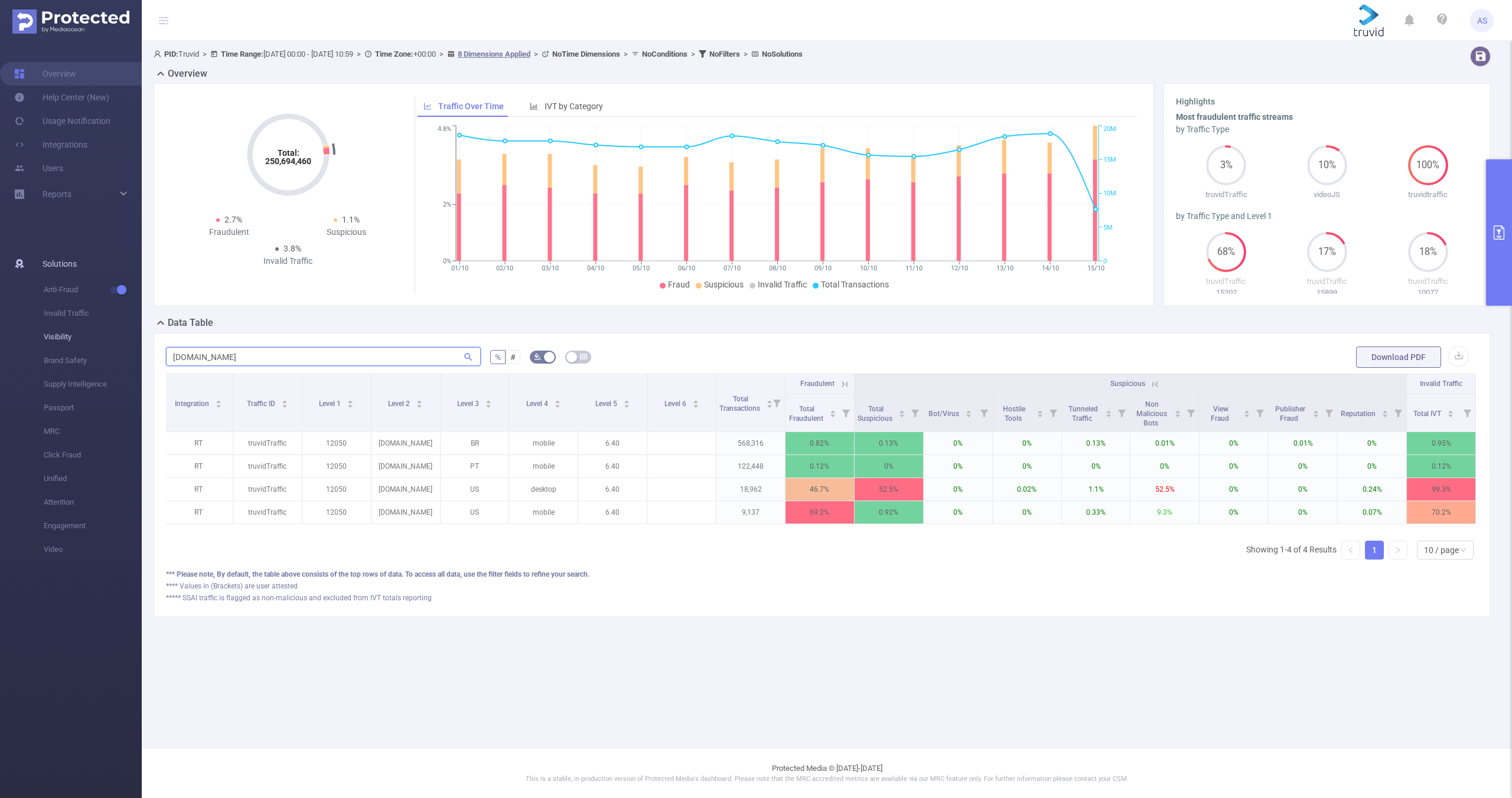
drag, startPoint x: 248, startPoint y: 355, endPoint x: 140, endPoint y: 338, distance: 109.3
click at [140, 338] on section "Overview Help Center (New) Usage Notification Integrations Users Reports Soluti…" at bounding box center [756, 399] width 1512 height 798
paste input "[DOMAIN_NAME]"
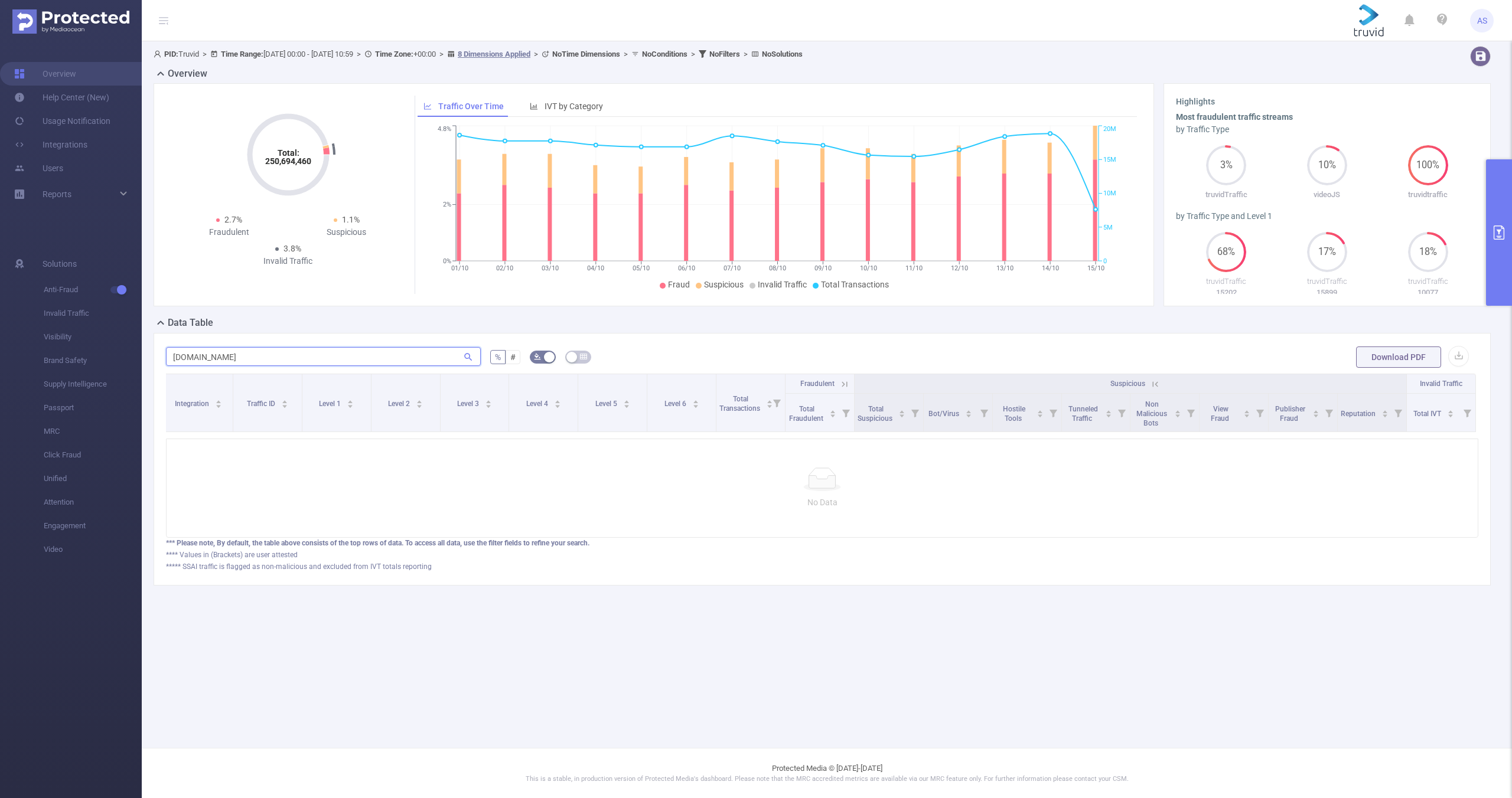
drag, startPoint x: 257, startPoint y: 353, endPoint x: 157, endPoint y: 346, distance: 100.2
click at [159, 346] on div "[DOMAIN_NAME] % # Download PDF Integration Traffic ID Level 1 Level 2 Level 3 L…" at bounding box center [822, 459] width 1337 height 253
paste input "[DOMAIN_NAME]"
click at [256, 358] on input "[DOMAIN_NAME]" at bounding box center [324, 357] width 315 height 19
drag, startPoint x: 256, startPoint y: 358, endPoint x: 164, endPoint y: 357, distance: 92.0
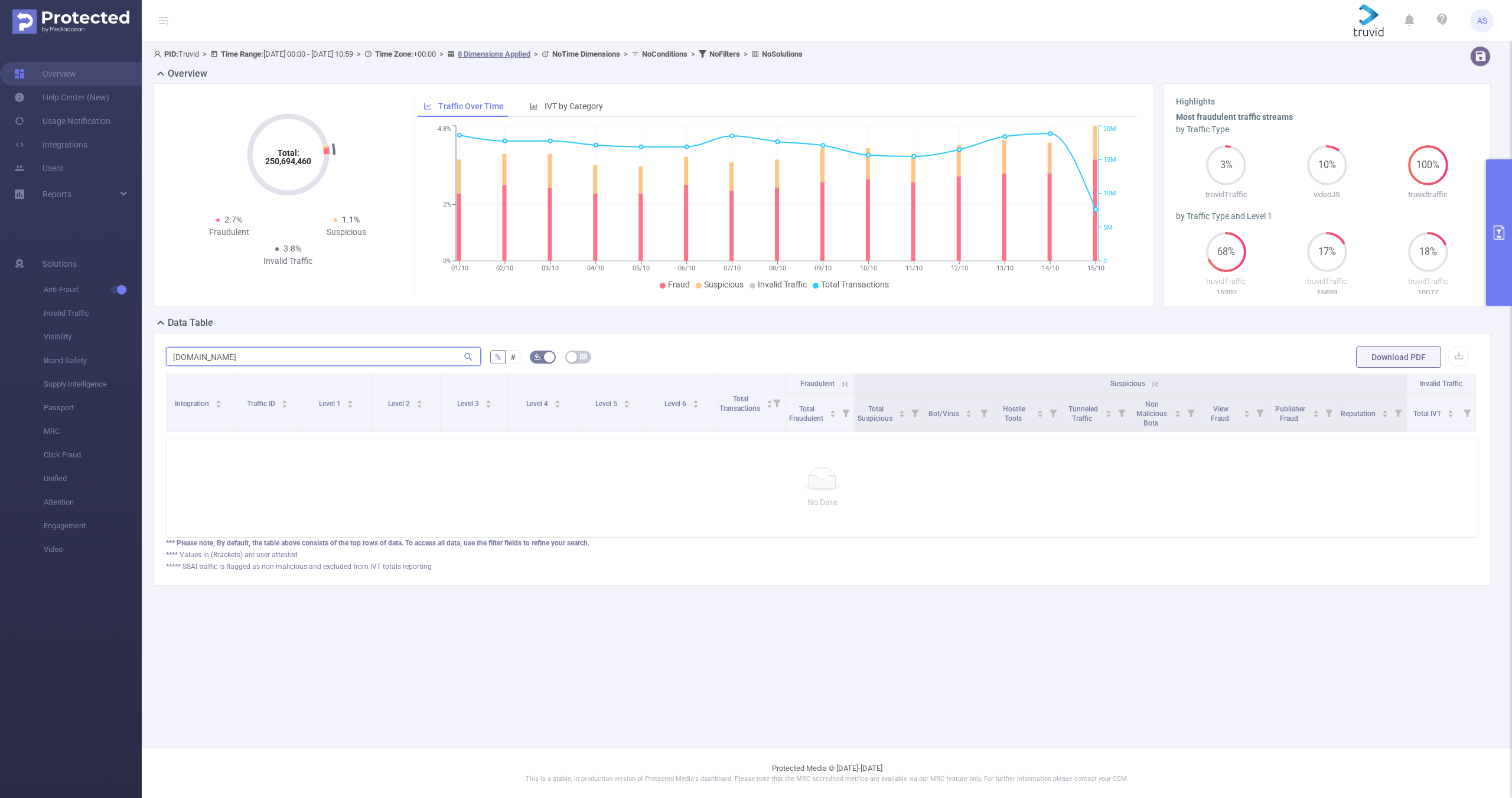
click at [164, 357] on div "[DOMAIN_NAME] % # Download PDF Integration Traffic ID Level 1 Level 2 Level 3 L…" at bounding box center [822, 459] width 1337 height 253
paste input "oantagonista"
type input "[DOMAIN_NAME]"
click at [1502, 226] on icon "primary" at bounding box center [1499, 233] width 11 height 14
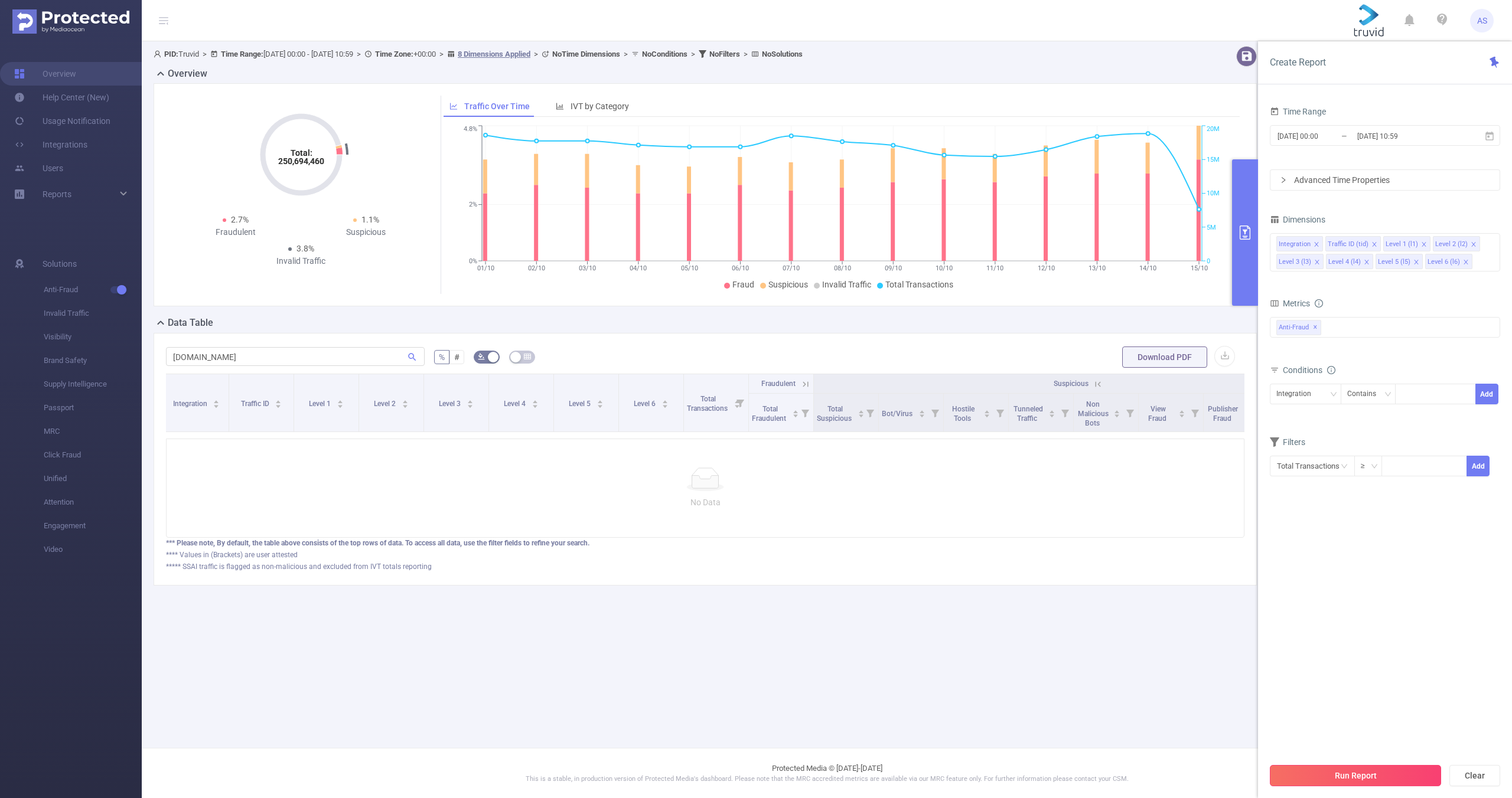
click at [1313, 772] on button "Run Report" at bounding box center [1355, 775] width 171 height 21
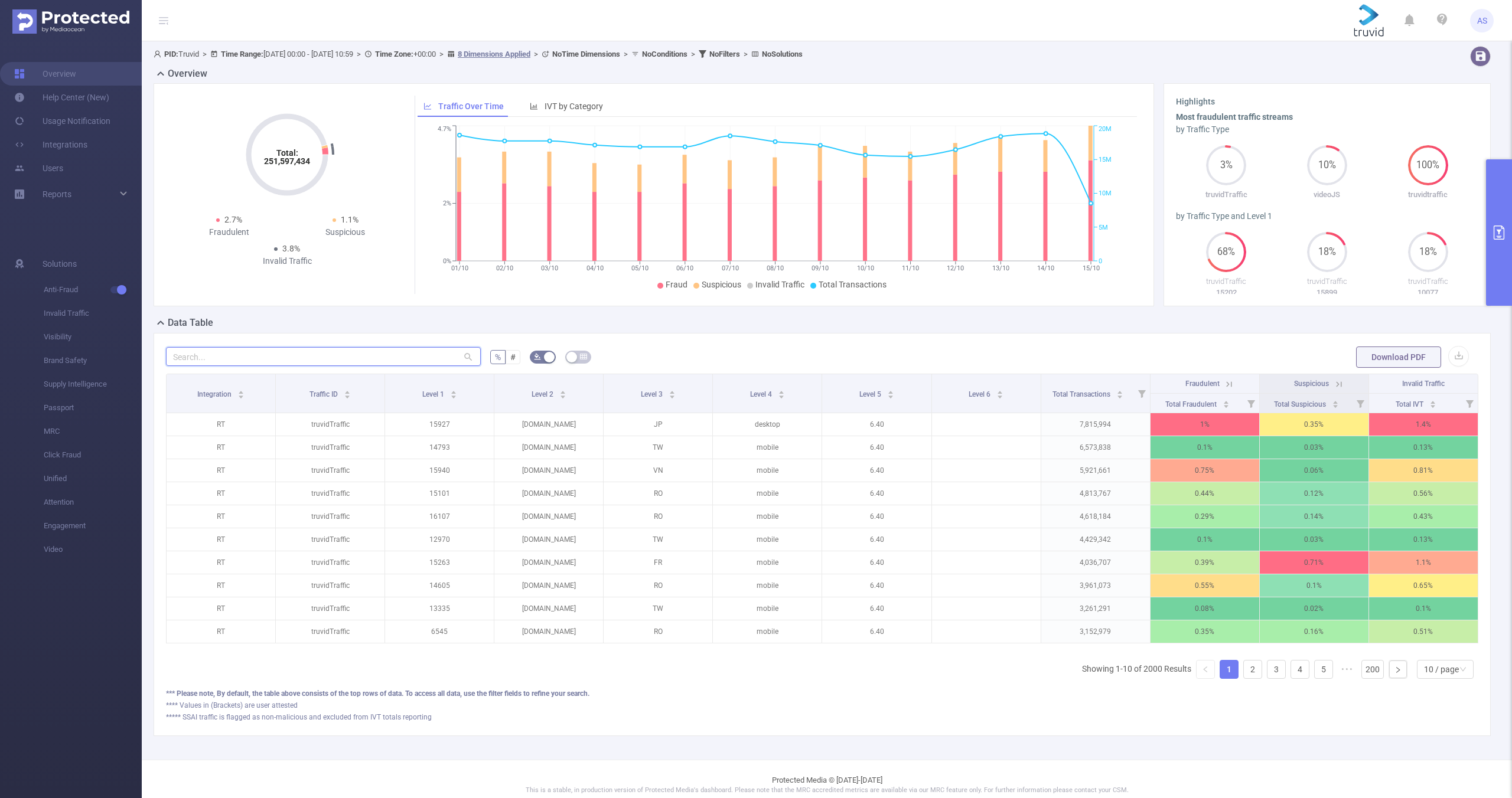
click at [205, 352] on input "text" at bounding box center [324, 357] width 315 height 19
paste input "[DOMAIN_NAME]"
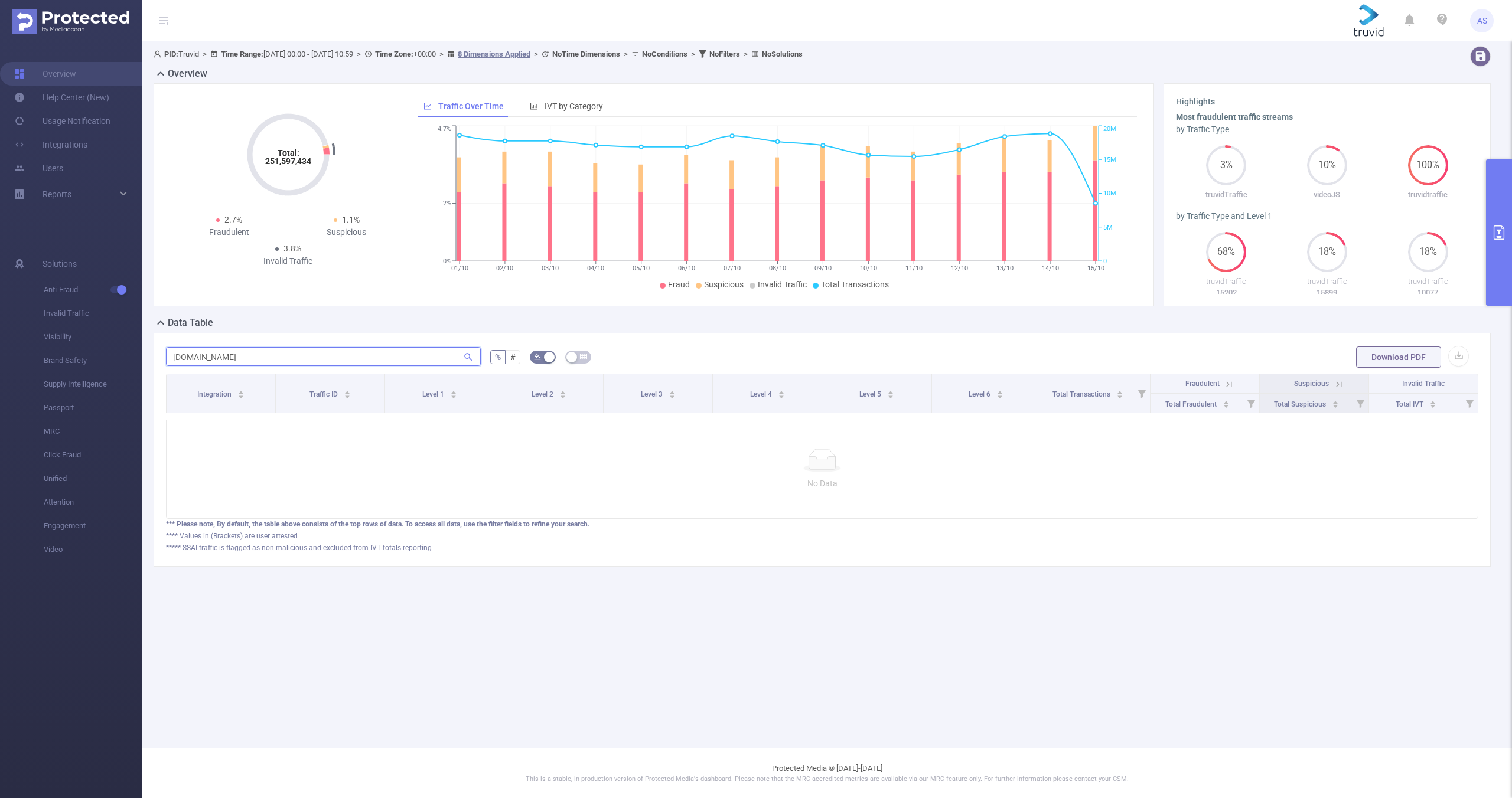
drag, startPoint x: 237, startPoint y: 352, endPoint x: 142, endPoint y: 337, distance: 96.2
click at [147, 338] on div "PID: Truvid > Time Range: [DATE] 00:00 - [DATE] 10:59 > Time Zone: +00:00 > 8 D…" at bounding box center [827, 316] width 1370 height 549
click at [248, 356] on input "[DOMAIN_NAME]" at bounding box center [324, 357] width 315 height 19
drag, startPoint x: 243, startPoint y: 356, endPoint x: 160, endPoint y: 351, distance: 83.2
click at [160, 351] on div "[DOMAIN_NAME] % # Download PDF Integration Traffic ID Level 1 Level 2 Level 3 L…" at bounding box center [822, 449] width 1337 height 233
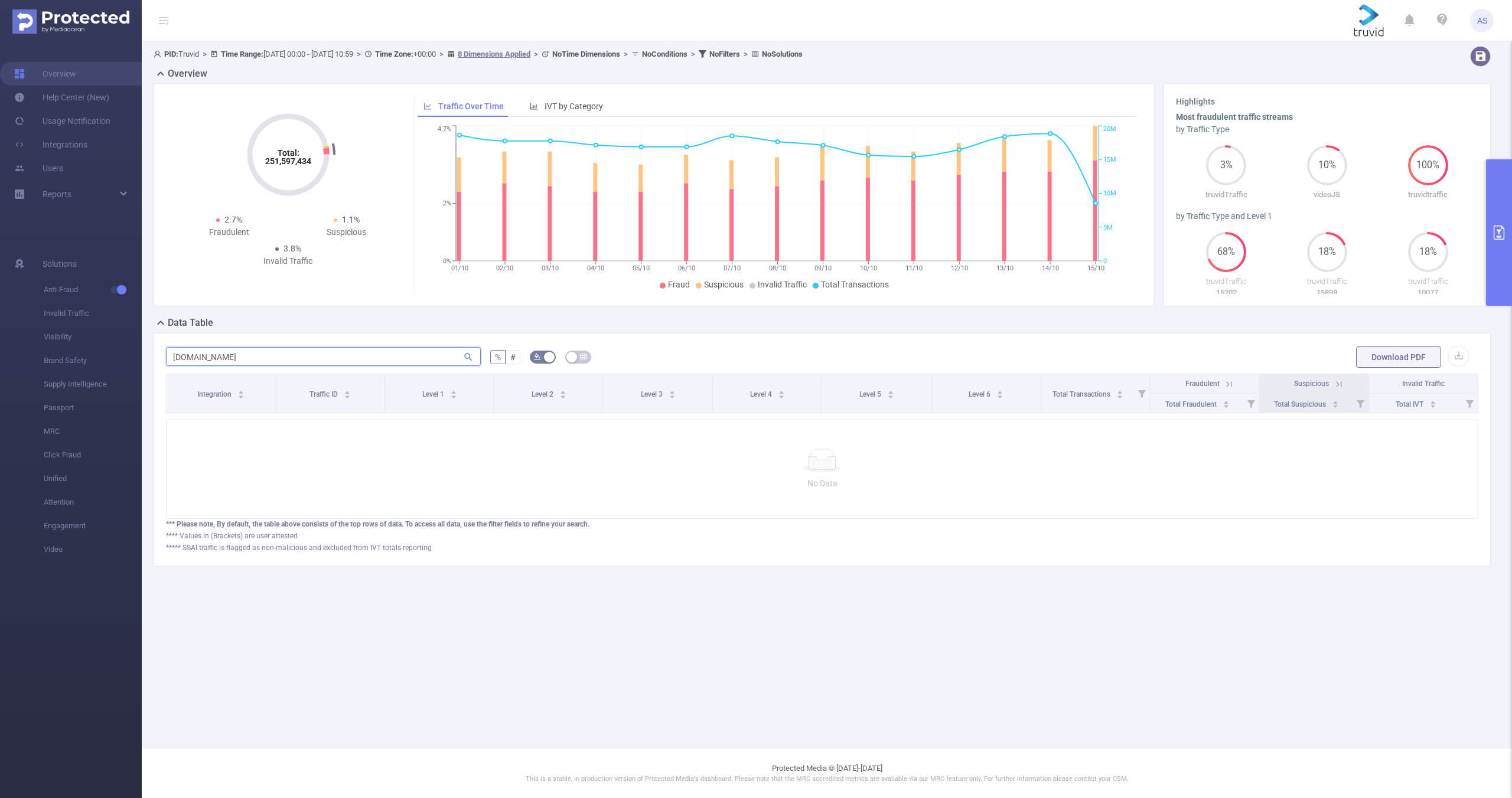
paste input "canaltech"
drag, startPoint x: 258, startPoint y: 357, endPoint x: 159, endPoint y: 354, distance: 99.0
click at [159, 354] on div "[DOMAIN_NAME] % # Download PDF Integration Traffic ID Level 1 Level 2 Level 3 L…" at bounding box center [822, 449] width 1337 height 233
paste input "[DOMAIN_NAME]"
click at [265, 356] on input "[DOMAIN_NAME]" at bounding box center [324, 357] width 315 height 19
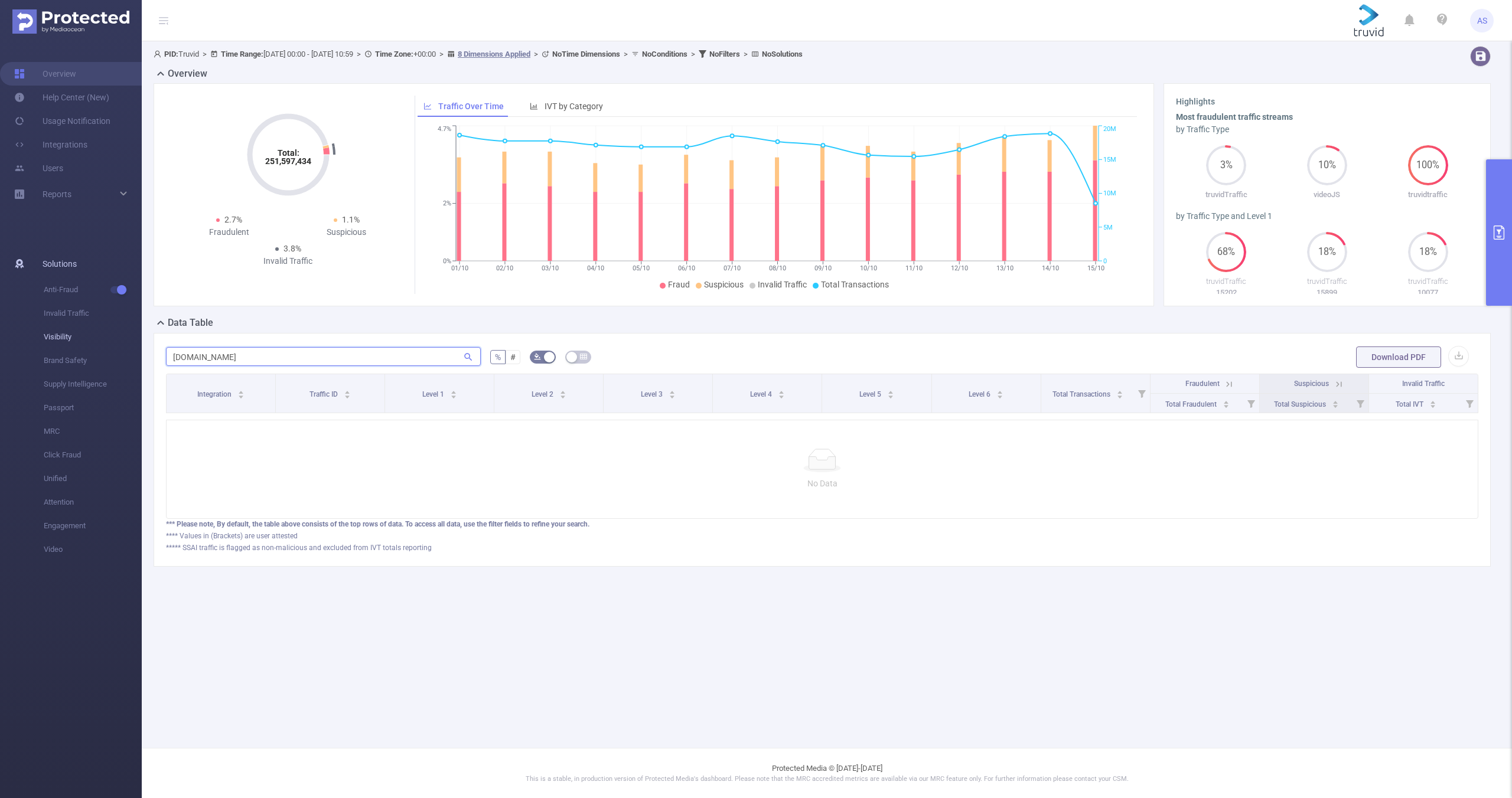
drag, startPoint x: 263, startPoint y: 357, endPoint x: 140, endPoint y: 347, distance: 123.4
click at [141, 348] on section "Overview Help Center (New) Usage Notification Integrations Users Reports Soluti…" at bounding box center [756, 399] width 1512 height 798
paste input "[DOMAIN_NAME]"
drag, startPoint x: 248, startPoint y: 356, endPoint x: 154, endPoint y: 348, distance: 94.3
click at [159, 349] on div "[DOMAIN_NAME] % # Download PDF Integration Traffic ID Level 1 Level 2 Level 3 L…" at bounding box center [822, 449] width 1337 height 233
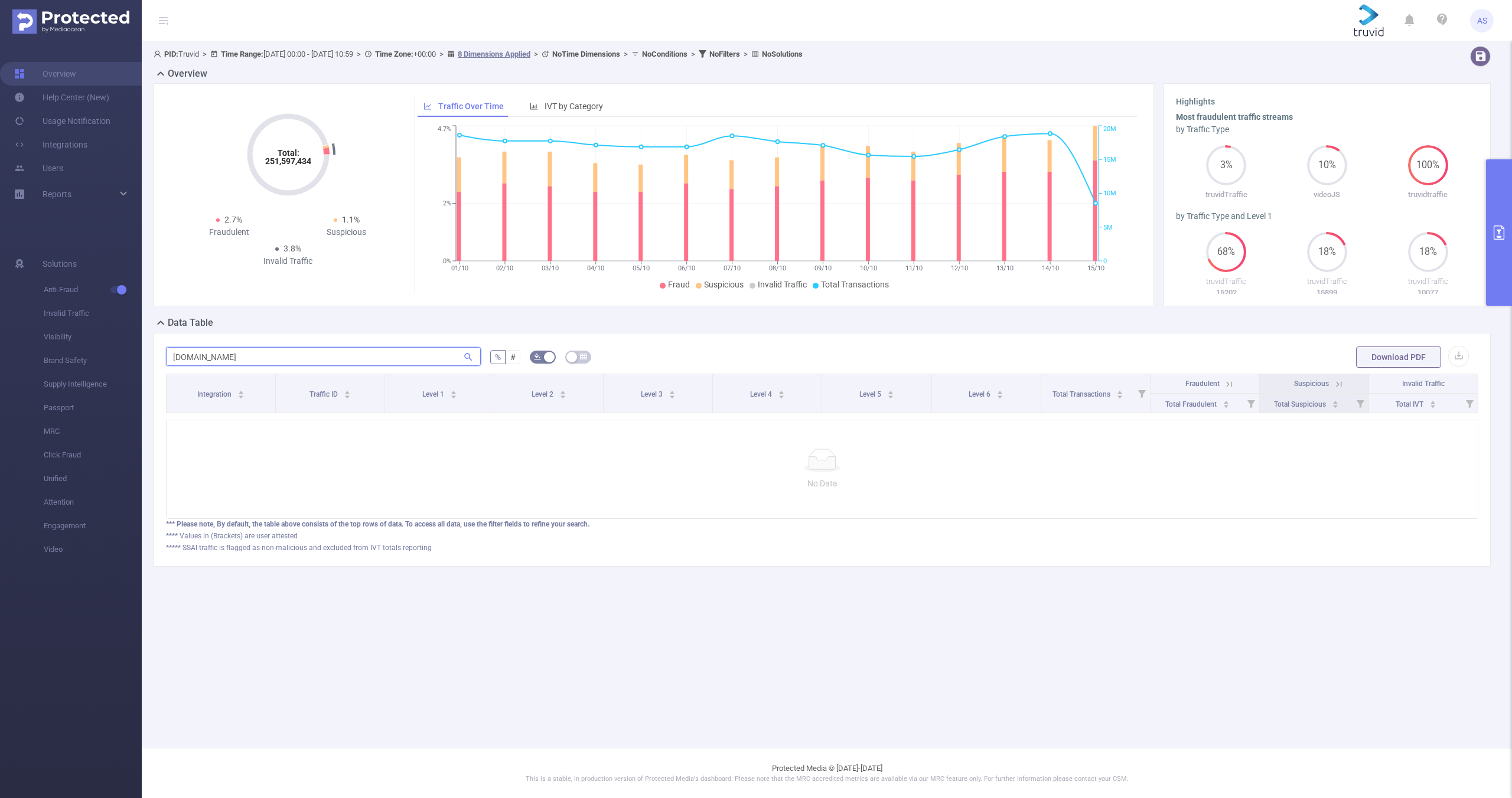
paste input "[DOMAIN_NAME]"
drag, startPoint x: 213, startPoint y: 357, endPoint x: 123, endPoint y: 353, distance: 90.1
click at [124, 352] on section "Overview Help Center (New) Usage Notification Integrations Users Reports Soluti…" at bounding box center [756, 399] width 1512 height 798
paste input "[DOMAIN_NAME]"
drag, startPoint x: 273, startPoint y: 354, endPoint x: 208, endPoint y: 355, distance: 65.0
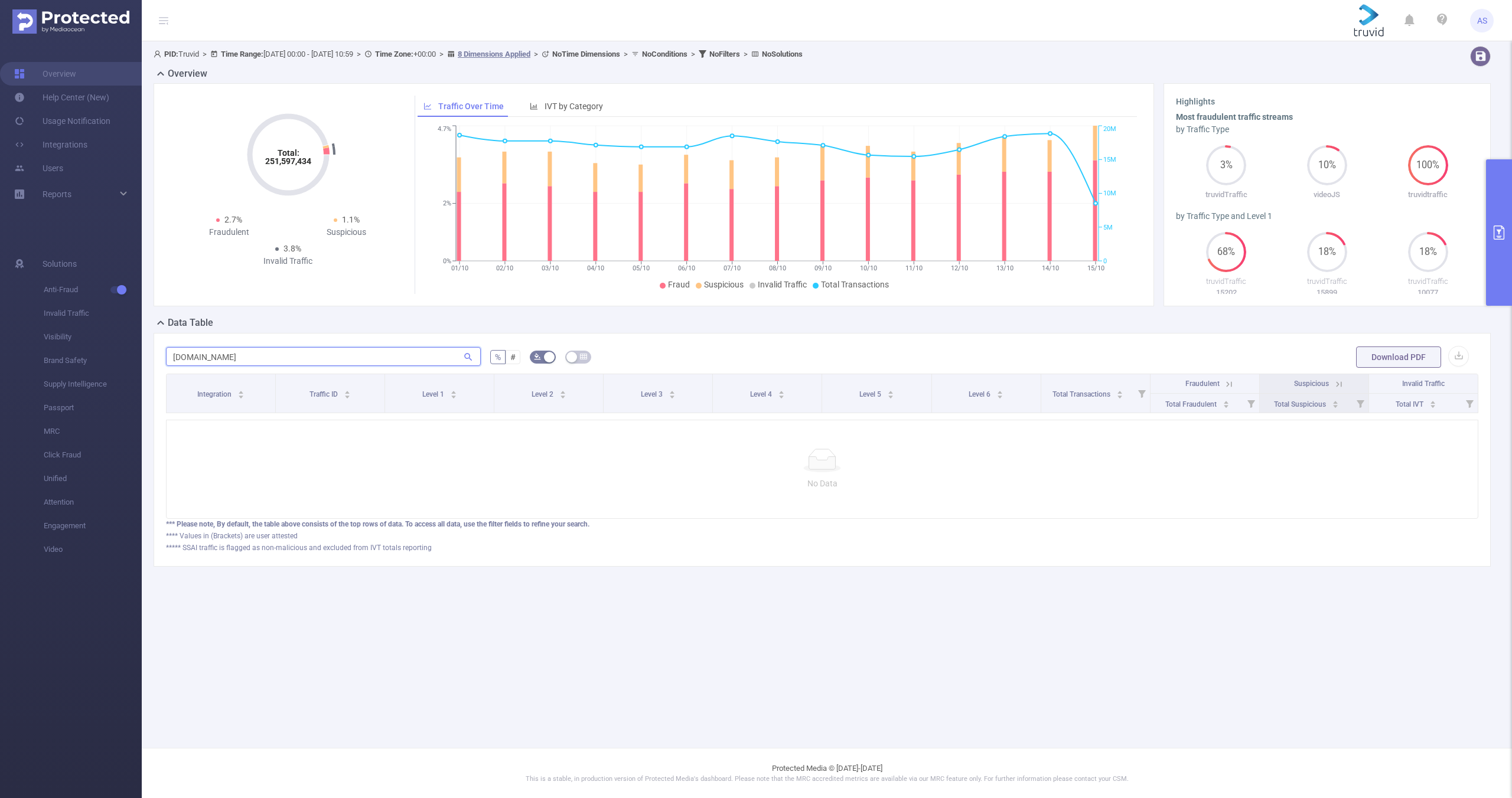
click at [208, 355] on input "[DOMAIN_NAME]" at bounding box center [324, 357] width 315 height 19
click at [229, 358] on input "[DOMAIN_NAME]" at bounding box center [324, 357] width 315 height 19
type input "e"
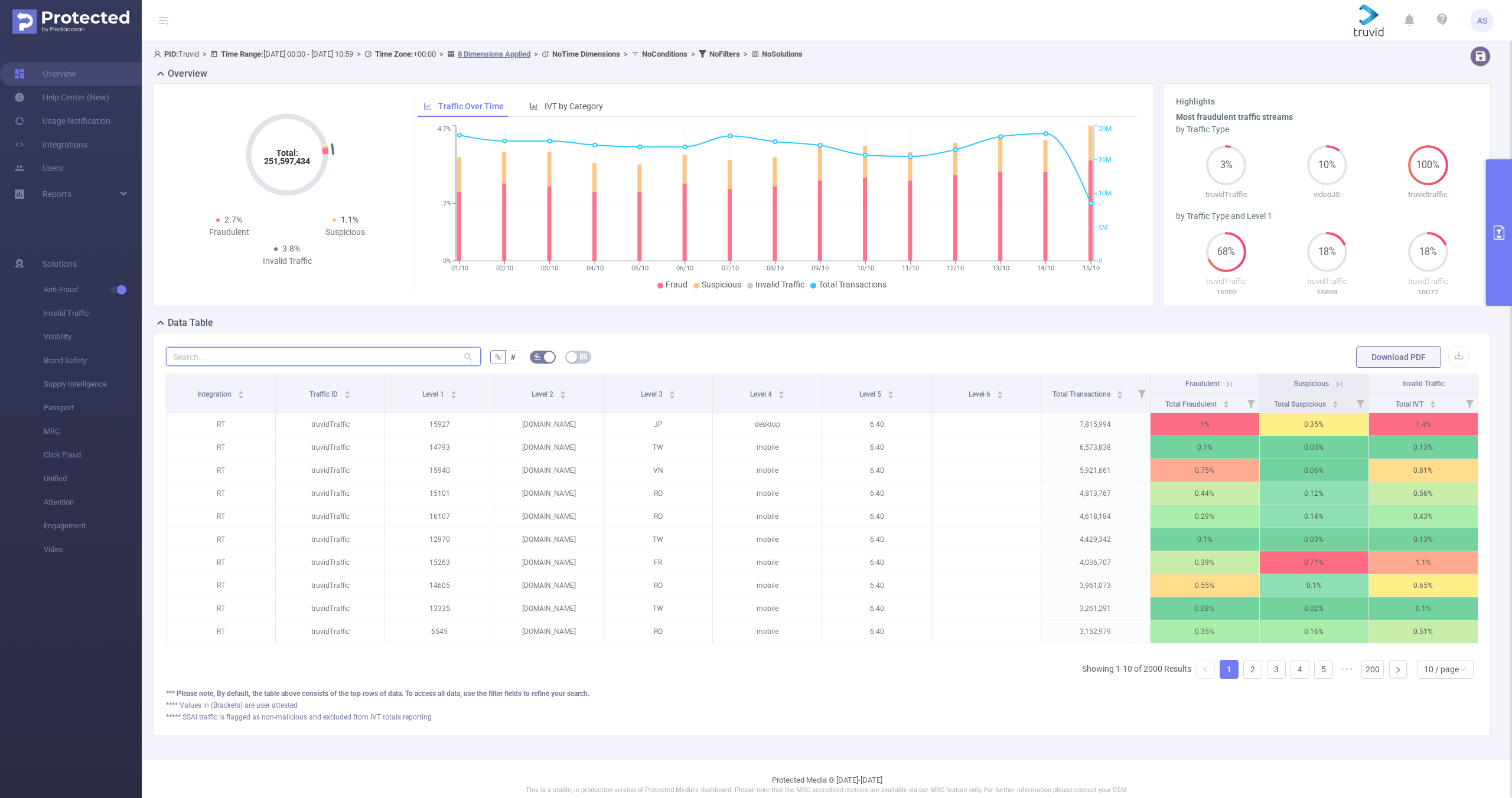
paste input "[DOMAIN_NAME]"
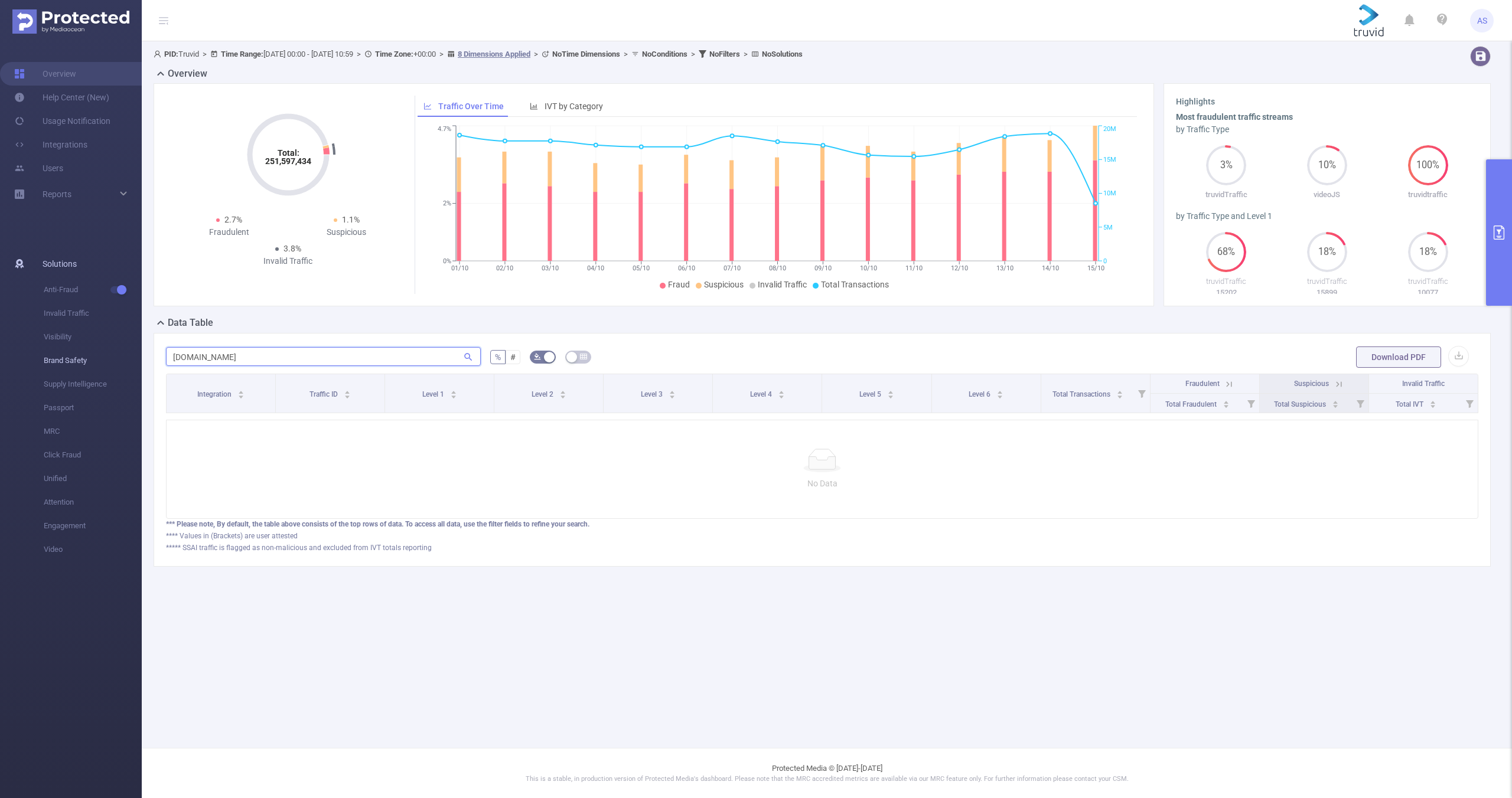
drag, startPoint x: 243, startPoint y: 358, endPoint x: 135, endPoint y: 353, distance: 108.1
click at [135, 353] on section "Overview Help Center (New) Usage Notification Integrations Users Reports Soluti…" at bounding box center [756, 399] width 1512 height 798
paste input "terrabrasilnoticias"
drag, startPoint x: 292, startPoint y: 360, endPoint x: 121, endPoint y: 352, distance: 171.2
click at [143, 352] on div "PID: Truvid > Time Range: [DATE] 00:00 - [DATE] 10:59 > Time Zone: +00:00 > 8 D…" at bounding box center [827, 316] width 1370 height 549
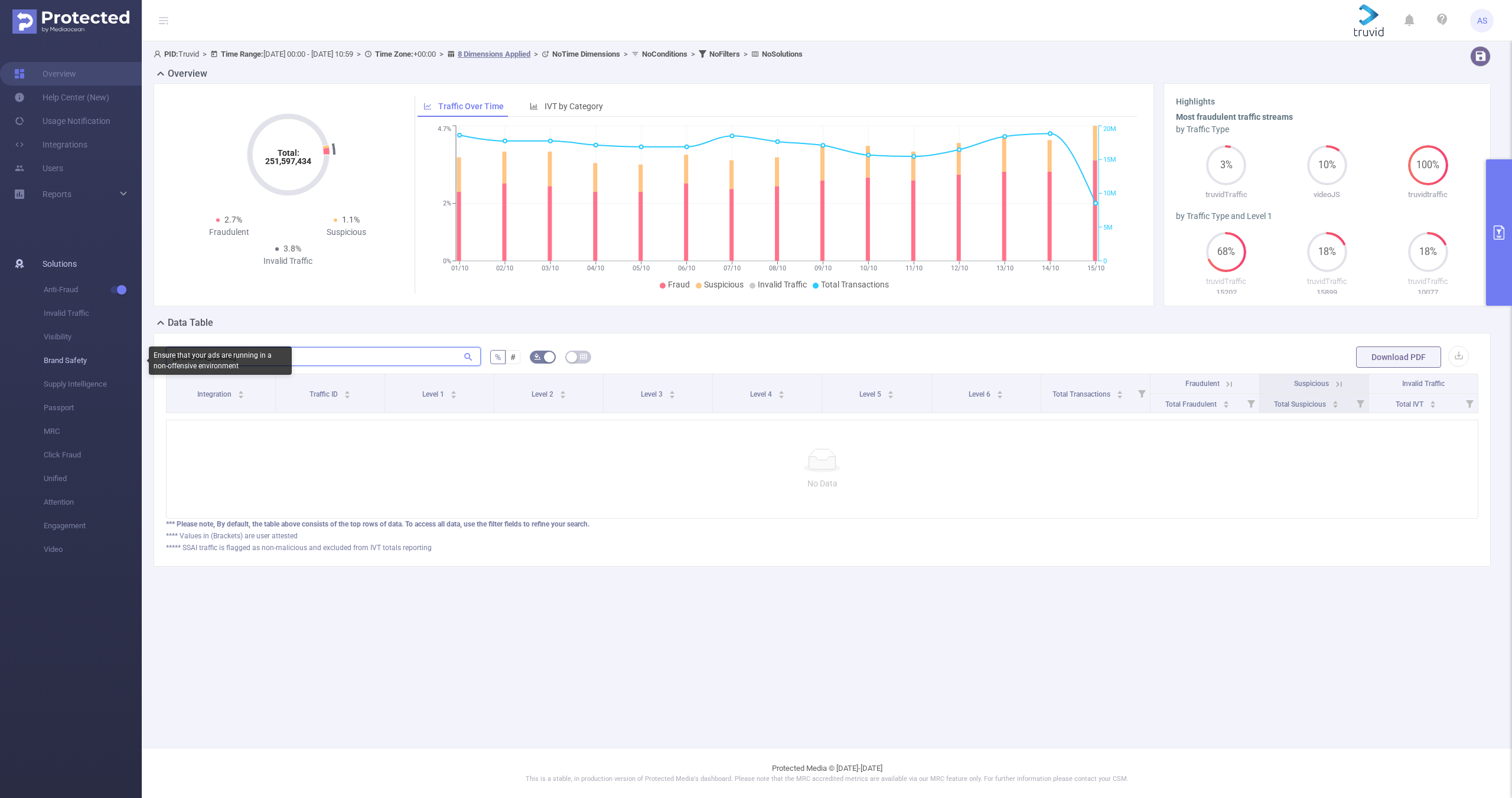
paste input "[DOMAIN_NAME]"
click at [344, 351] on input "[DOMAIN_NAME]" at bounding box center [324, 357] width 315 height 19
click at [296, 358] on input "[DOMAIN_NAME]" at bounding box center [324, 357] width 315 height 19
drag, startPoint x: 292, startPoint y: 358, endPoint x: 76, endPoint y: 350, distance: 216.1
click at [127, 353] on section "Overview Help Center (New) Usage Notification Integrations Users Reports Soluti…" at bounding box center [756, 399] width 1512 height 798
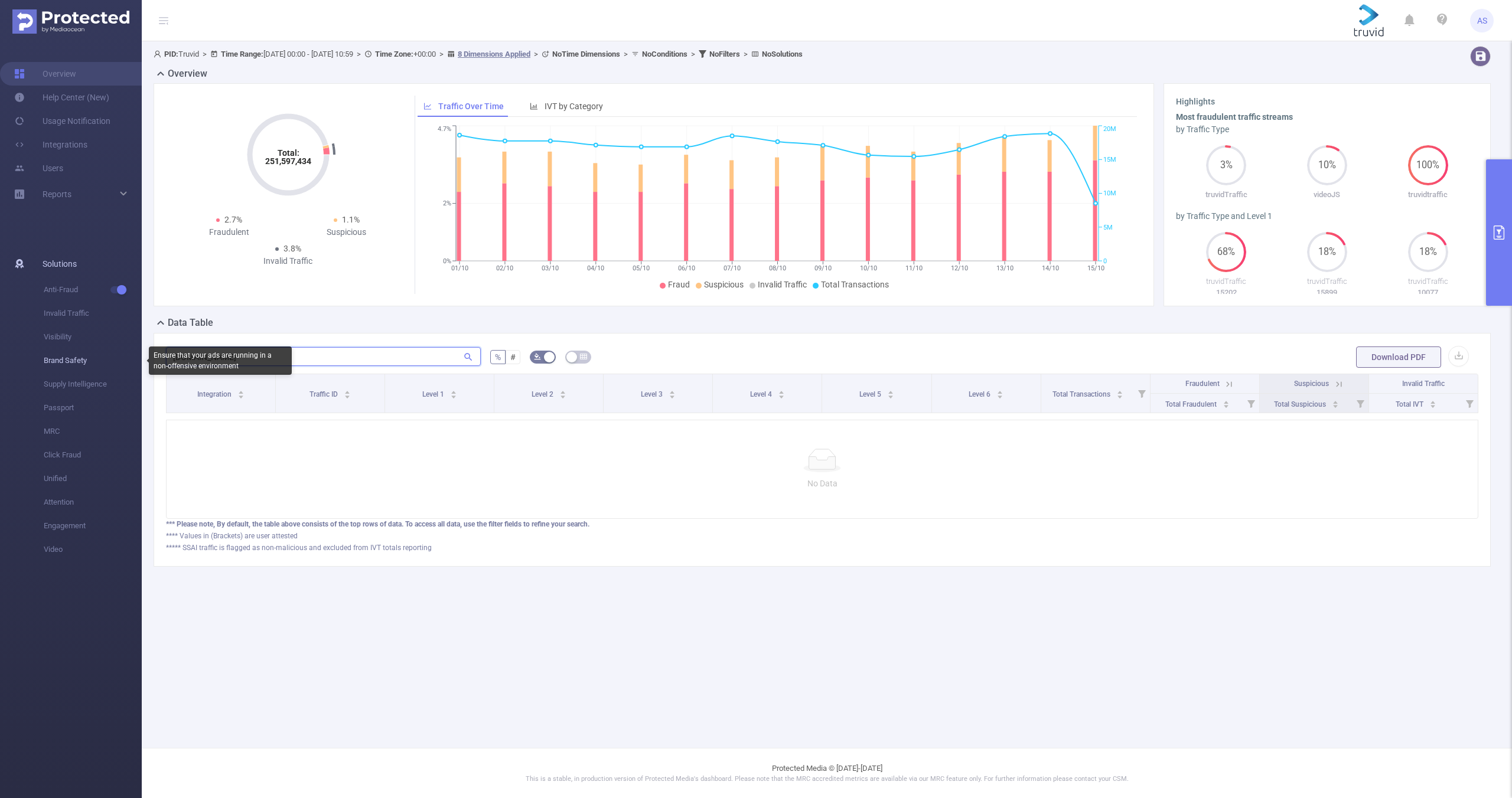
paste input "[DOMAIN_NAME]"
click at [425, 351] on input "[DOMAIN_NAME]" at bounding box center [324, 357] width 315 height 19
click at [239, 361] on input "[DOMAIN_NAME]" at bounding box center [324, 357] width 315 height 19
drag, startPoint x: 251, startPoint y: 358, endPoint x: 122, endPoint y: 354, distance: 129.1
click at [131, 354] on section "Overview Help Center (New) Usage Notification Integrations Users Reports Soluti…" at bounding box center [756, 399] width 1512 height 798
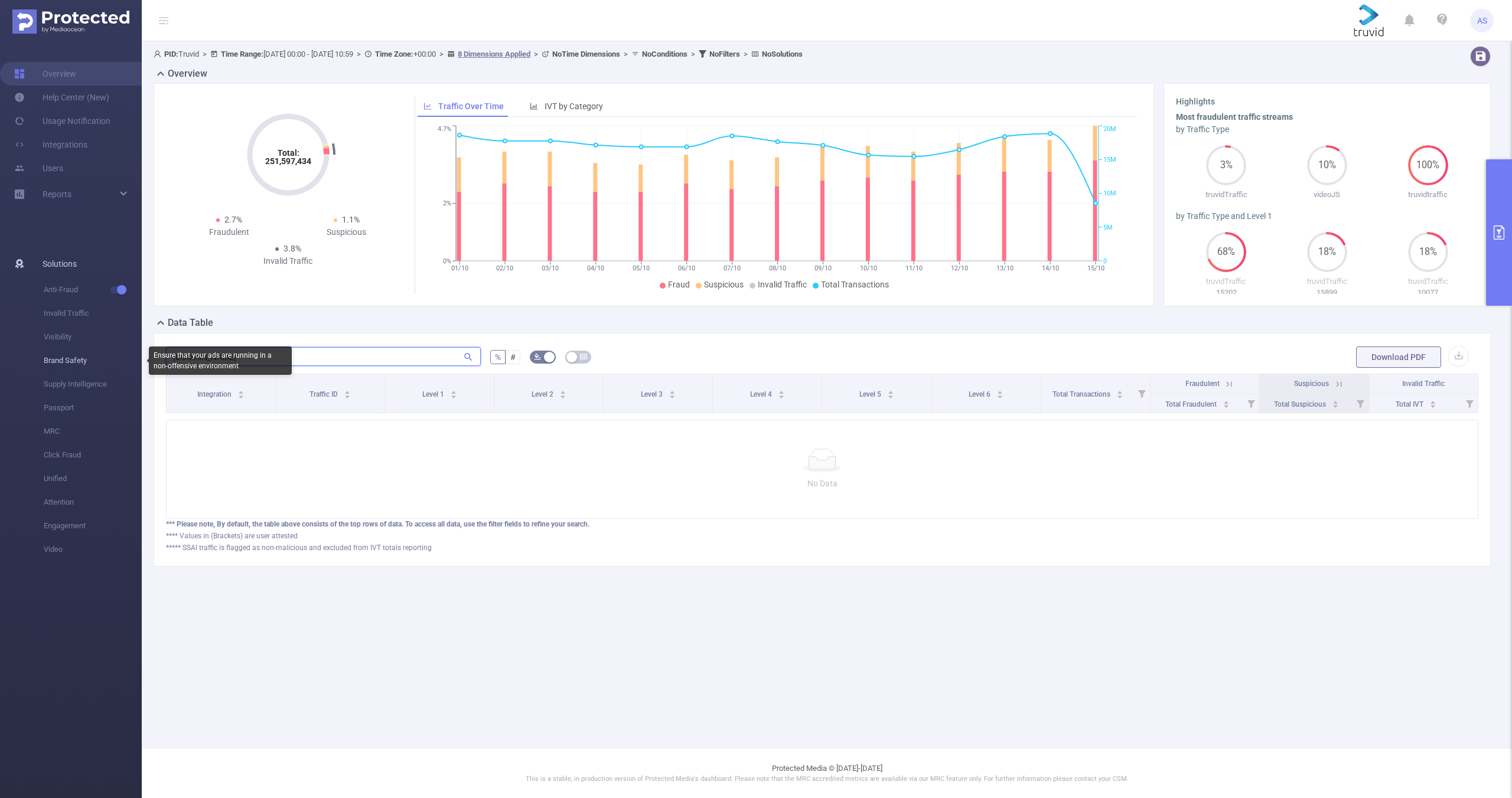
paste input "[DOMAIN_NAME]"
drag, startPoint x: 237, startPoint y: 358, endPoint x: 102, endPoint y: 351, distance: 135.2
click at [117, 352] on section "Overview Help Center (New) Usage Notification Integrations Users Reports Soluti…" at bounding box center [756, 399] width 1512 height 798
paste input "[DOMAIN_NAME]"
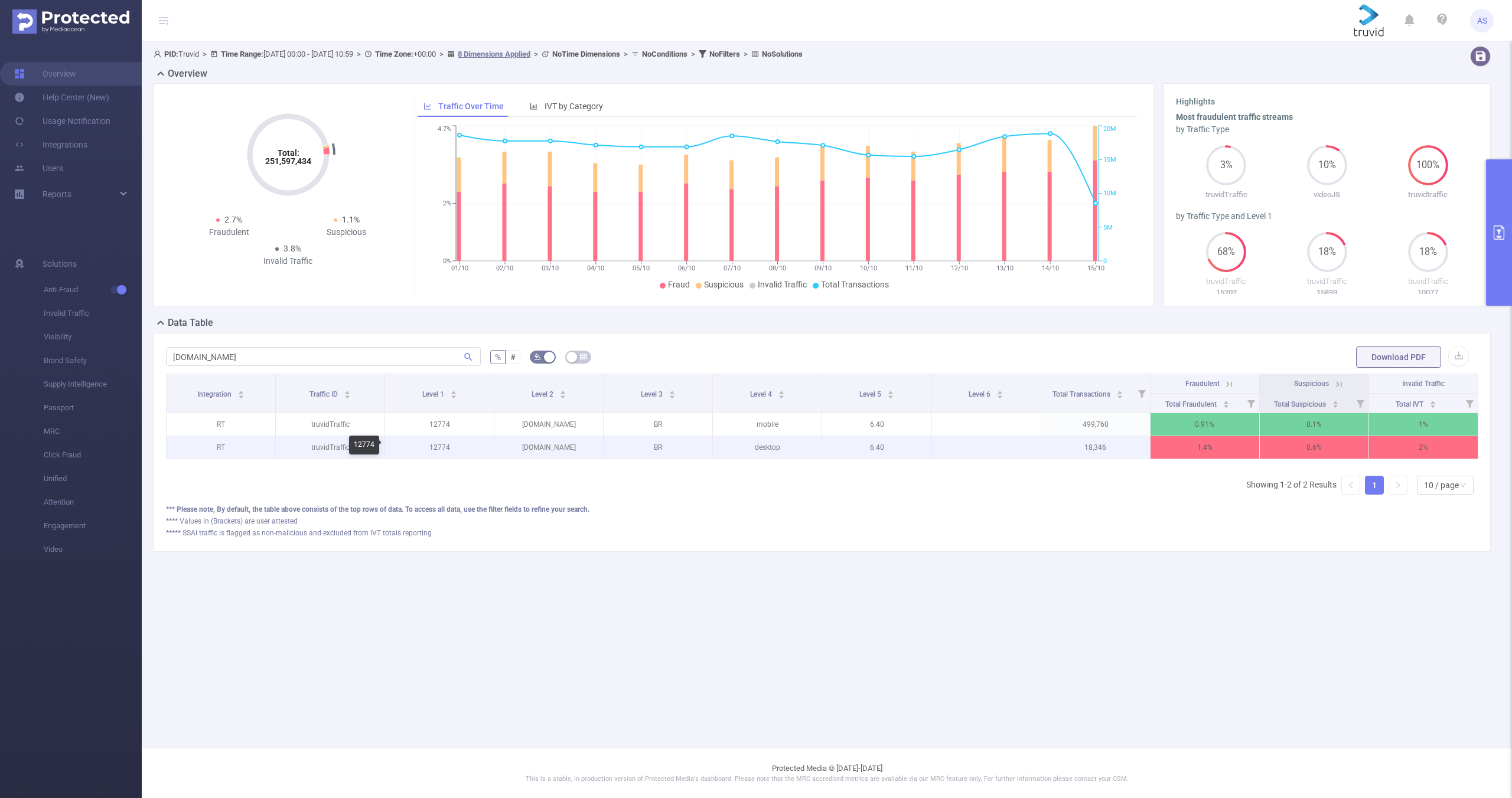
click at [439, 447] on p "12774" at bounding box center [439, 447] width 109 height 22
click at [439, 447] on p "12774" at bounding box center [439, 447] width 109 height 22
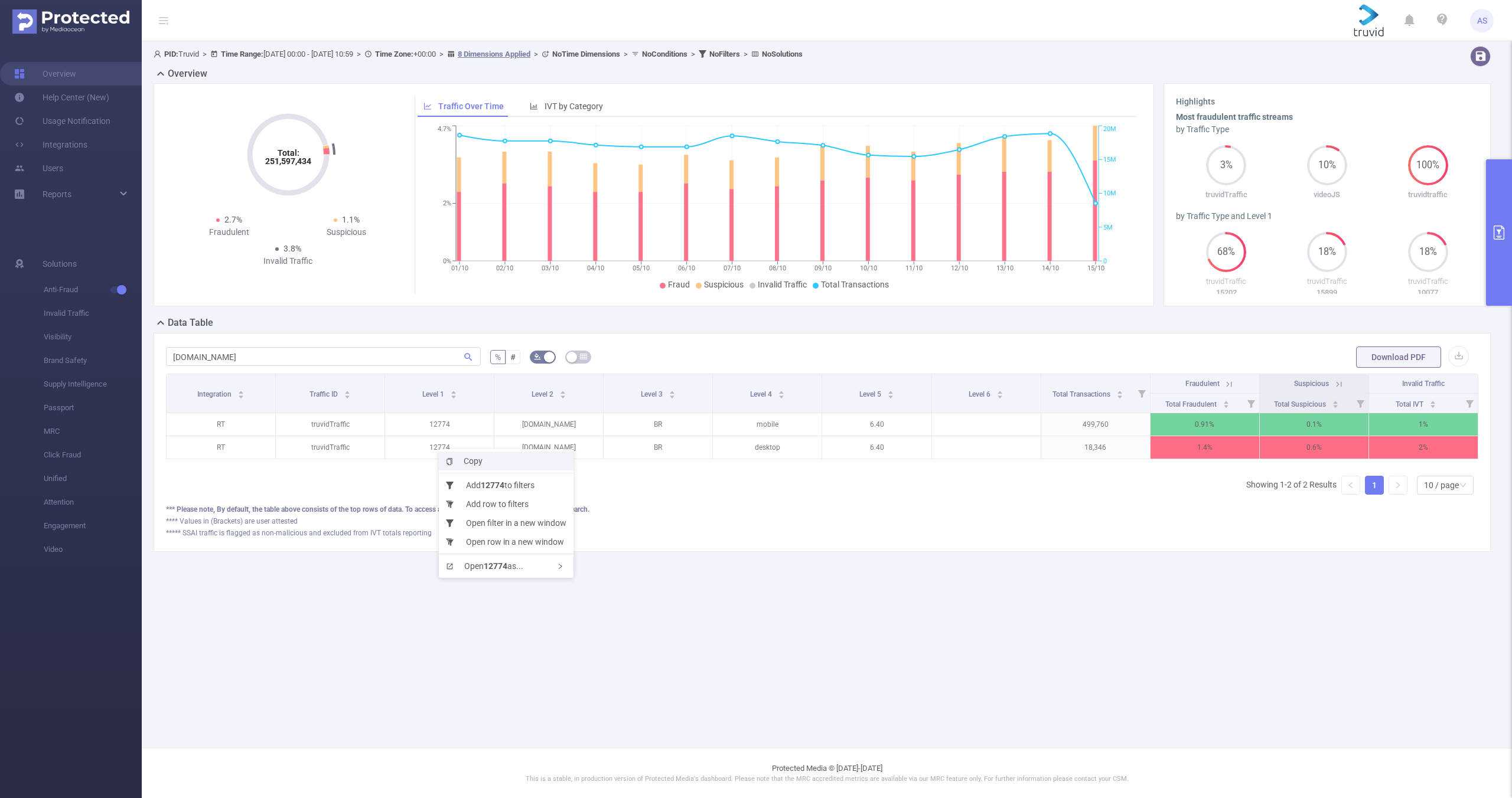
click at [469, 460] on span "Copy" at bounding box center [464, 461] width 36 height 9
click at [271, 357] on input "[DOMAIN_NAME]" at bounding box center [324, 357] width 315 height 19
drag, startPoint x: 269, startPoint y: 358, endPoint x: 142, endPoint y: 352, distance: 127.1
click at [142, 352] on div "PID: Truvid > Time Range: [DATE] 00:00 - [DATE] 10:59 > Time Zone: +00:00 > 8 D…" at bounding box center [827, 308] width 1370 height 534
paste input "turismo.ig"
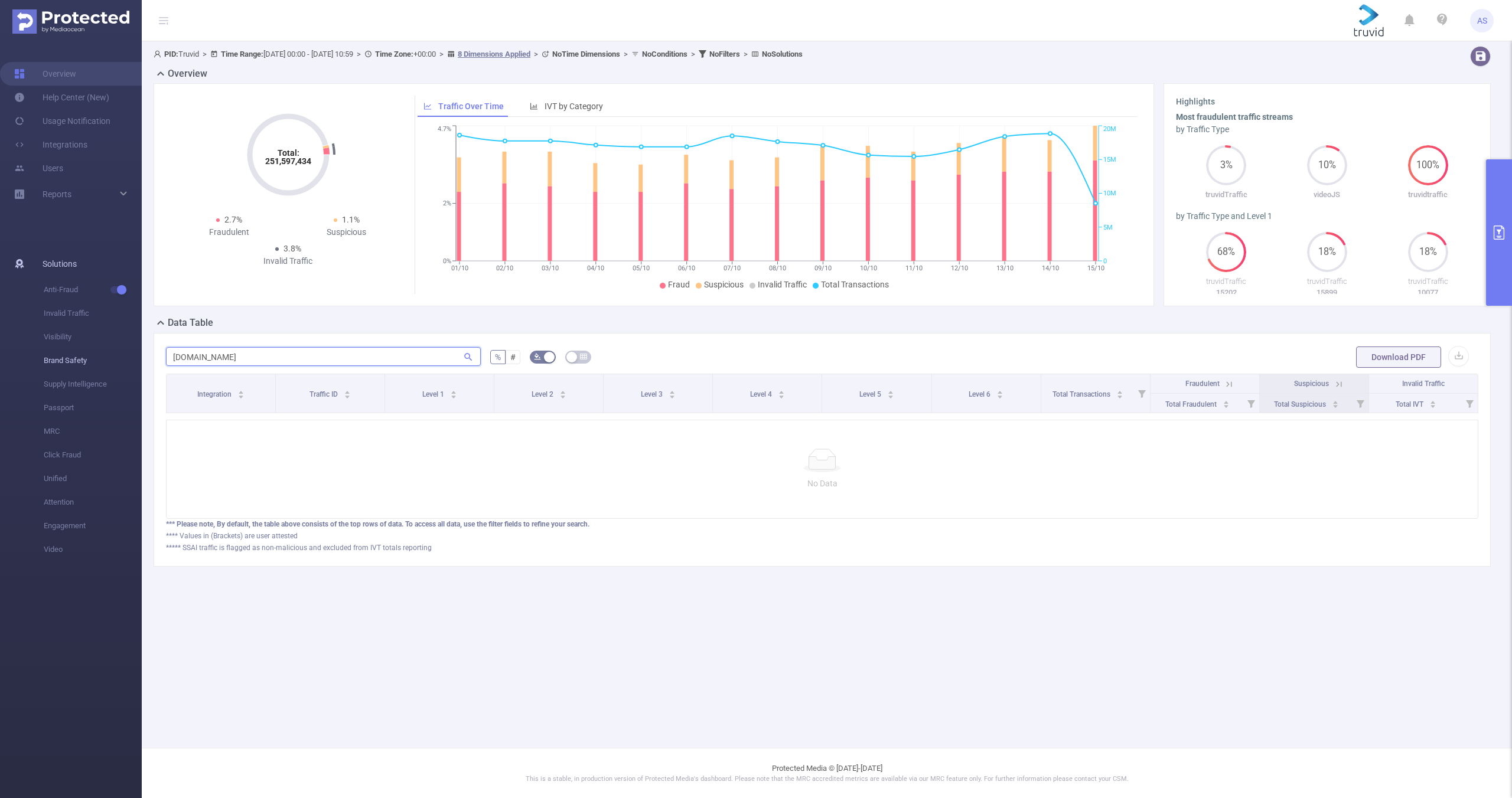
drag, startPoint x: 204, startPoint y: 358, endPoint x: 135, endPoint y: 349, distance: 69.6
click at [138, 350] on section "Overview Help Center (New) Usage Notification Integrations Users Reports Soluti…" at bounding box center [756, 399] width 1512 height 798
type input "[DOMAIN_NAME]"
click at [308, 490] on p "No Data" at bounding box center [822, 483] width 1292 height 13
drag, startPoint x: 217, startPoint y: 358, endPoint x: 113, endPoint y: 356, distance: 104.0
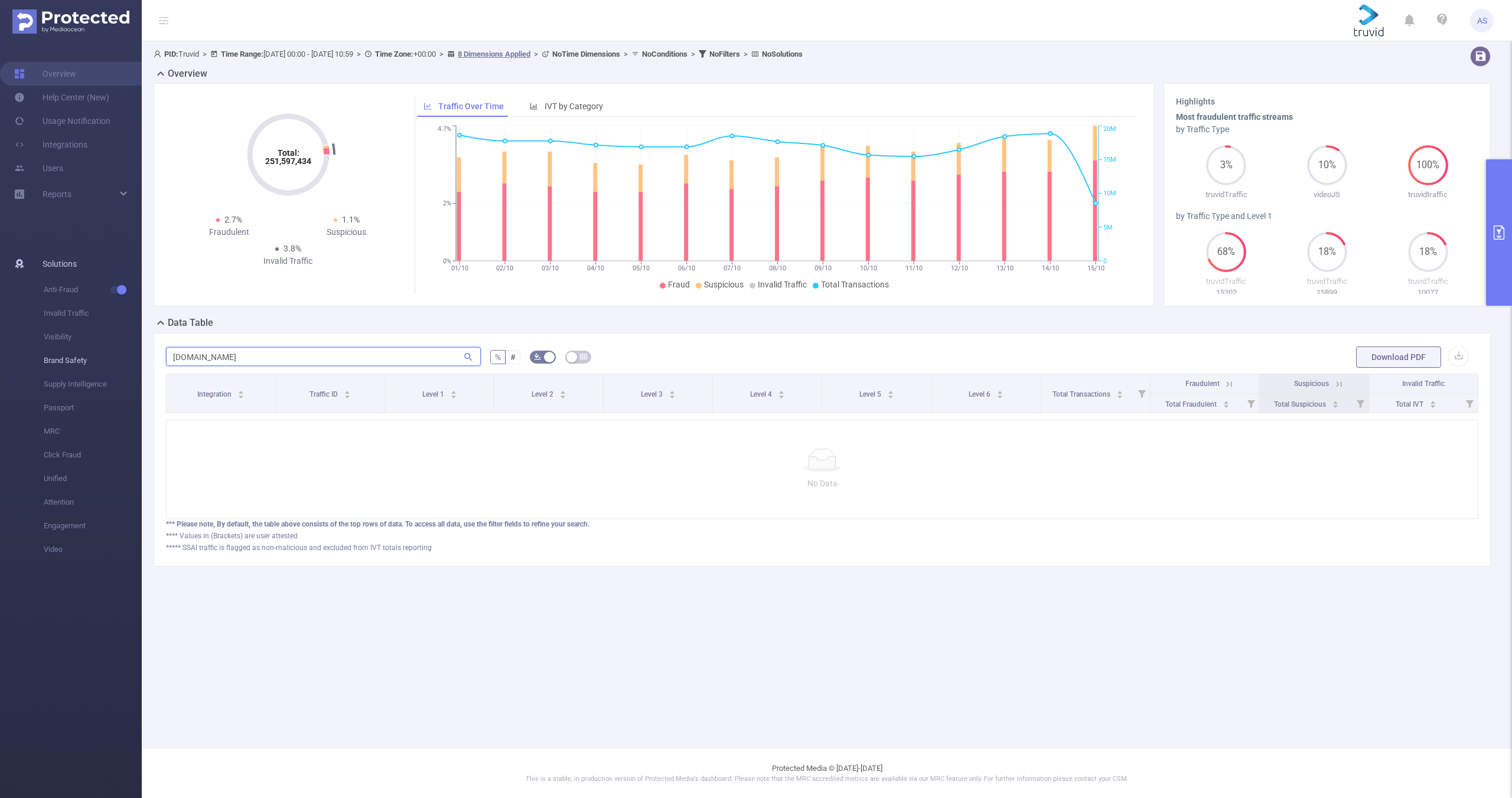
click at [115, 357] on section "Overview Help Center (New) Usage Notification Integrations Users Reports Soluti…" at bounding box center [756, 399] width 1512 height 798
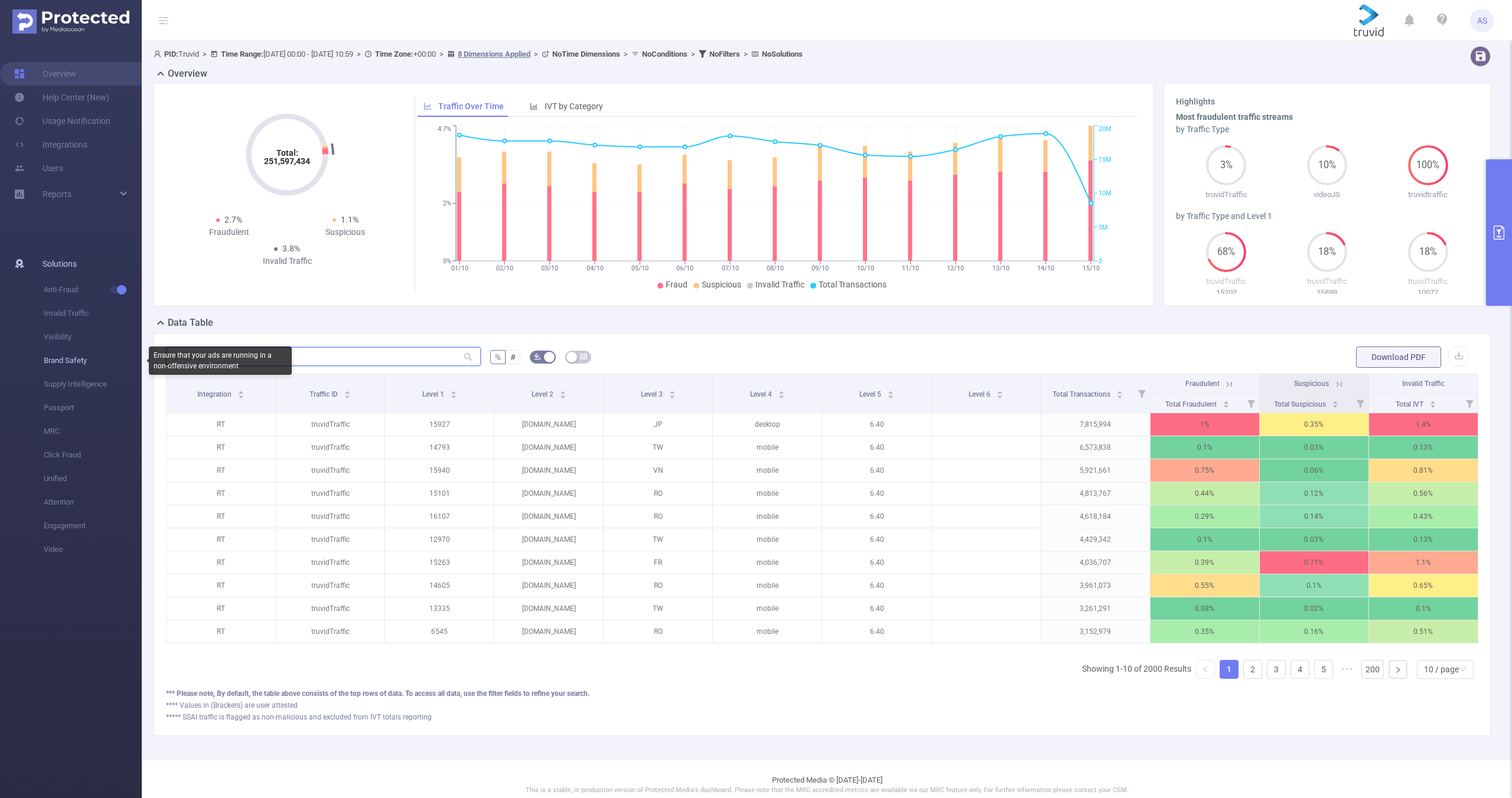
paste input "[DOMAIN_NAME]"
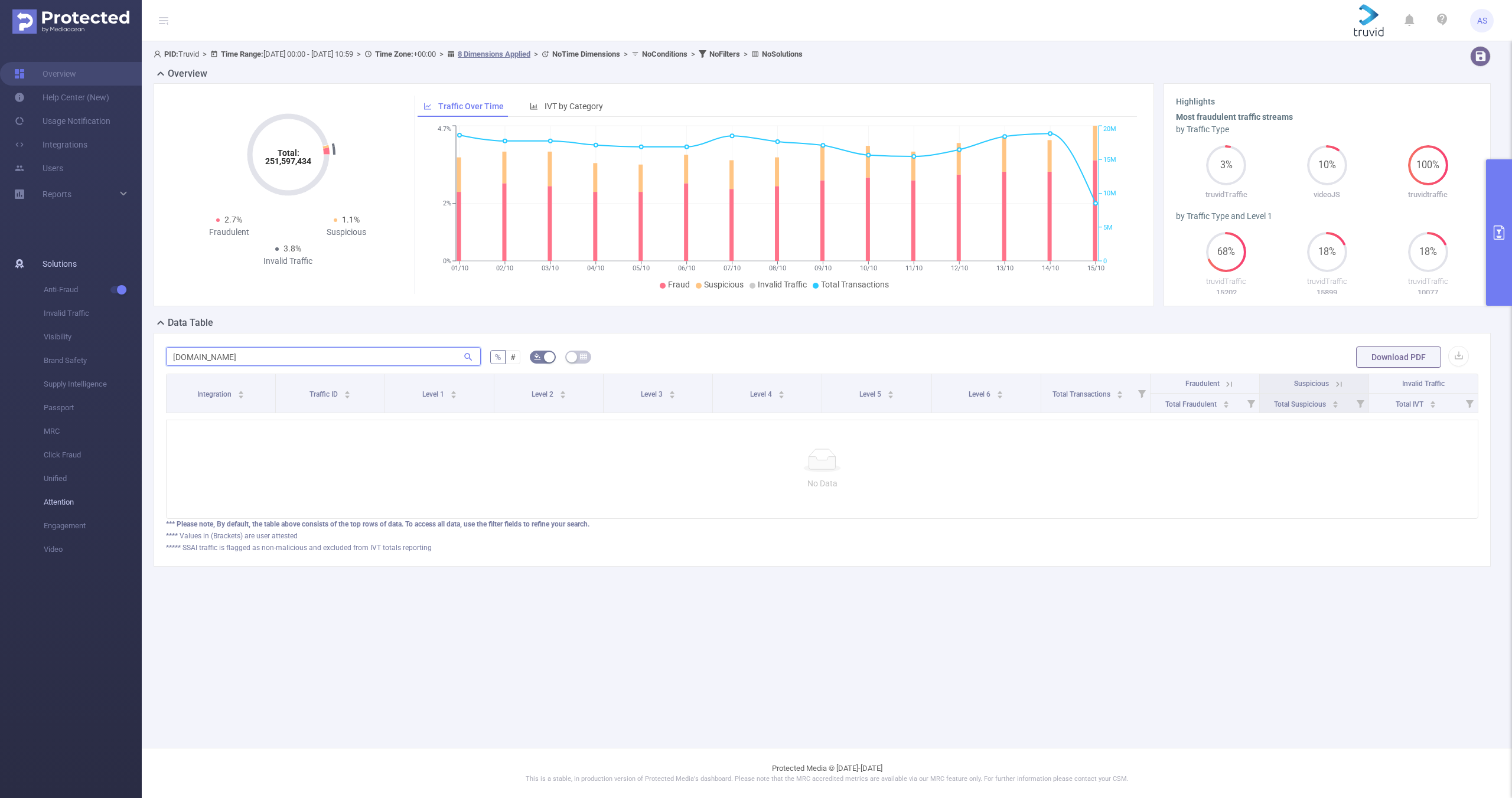
type input "[DOMAIN_NAME]"
drag, startPoint x: 240, startPoint y: 358, endPoint x: 117, endPoint y: 335, distance: 125.1
click at [133, 340] on section "Overview Help Center (New) Usage Notification Integrations Users Reports Soluti…" at bounding box center [756, 399] width 1512 height 798
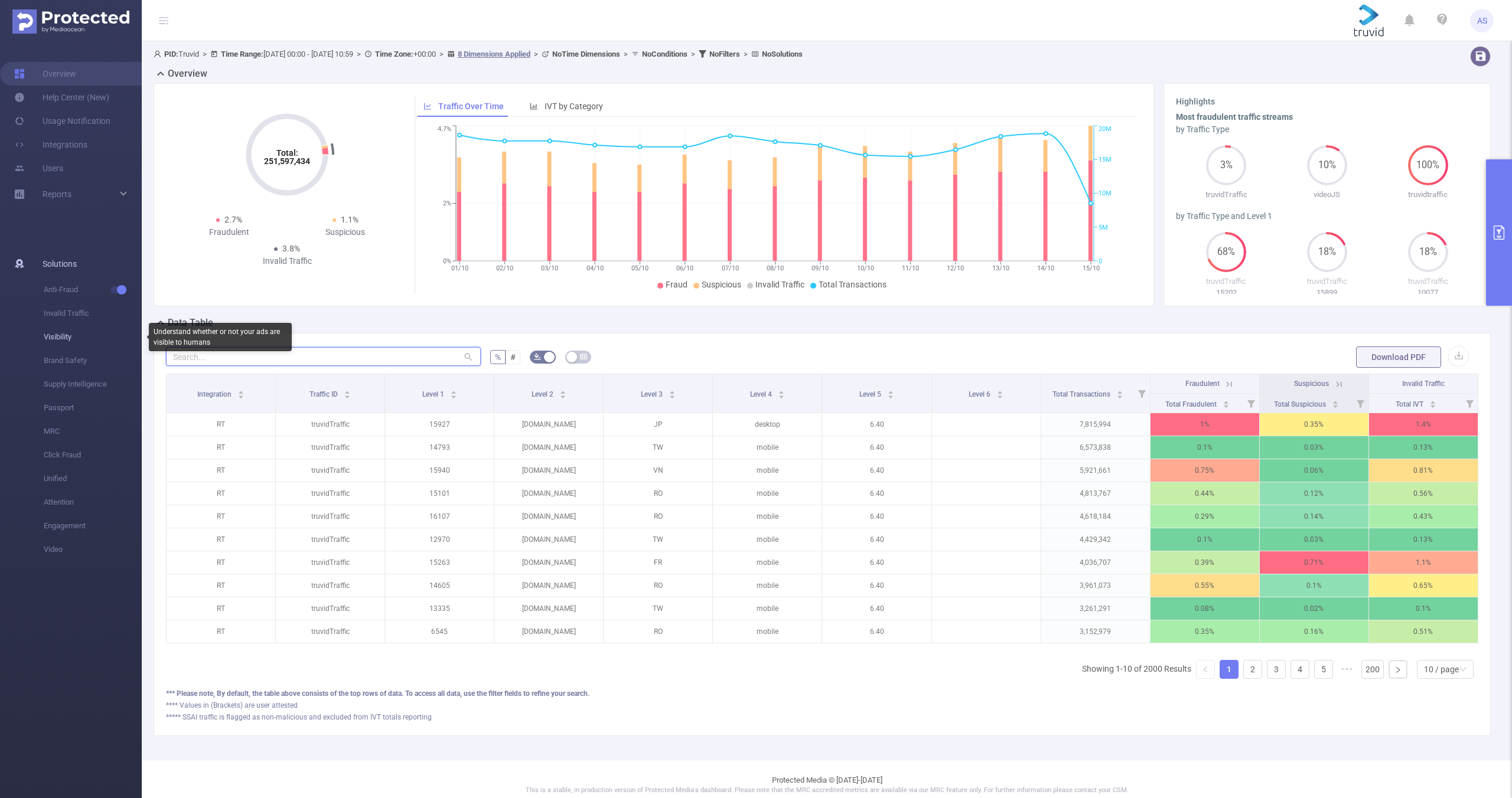
paste input "[DOMAIN_NAME]"
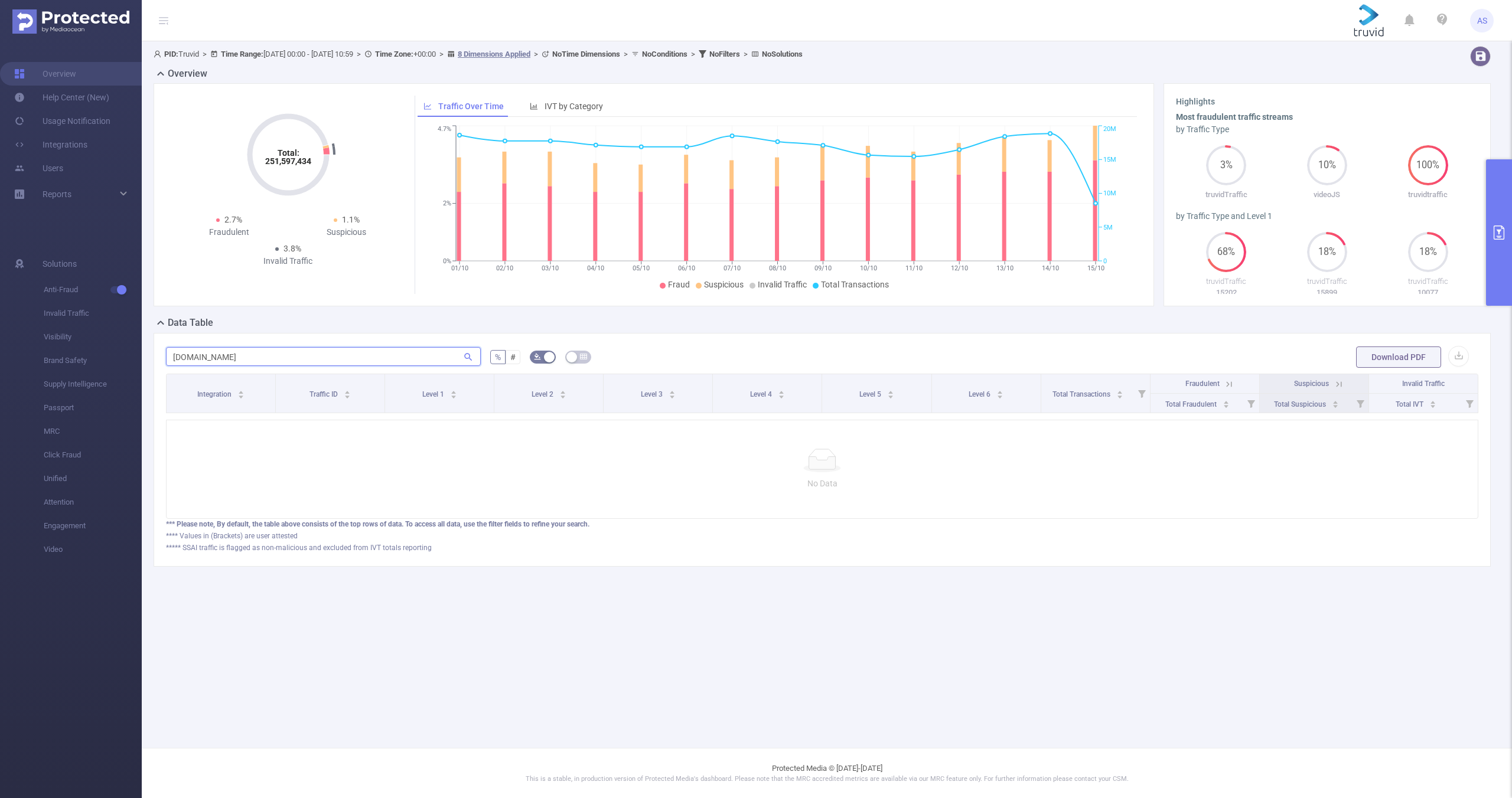
type input "[DOMAIN_NAME]"
drag, startPoint x: 244, startPoint y: 352, endPoint x: 95, endPoint y: 345, distance: 149.2
click at [95, 345] on section "Overview Help Center (New) Usage Notification Integrations Users Reports Soluti…" at bounding box center [756, 399] width 1512 height 798
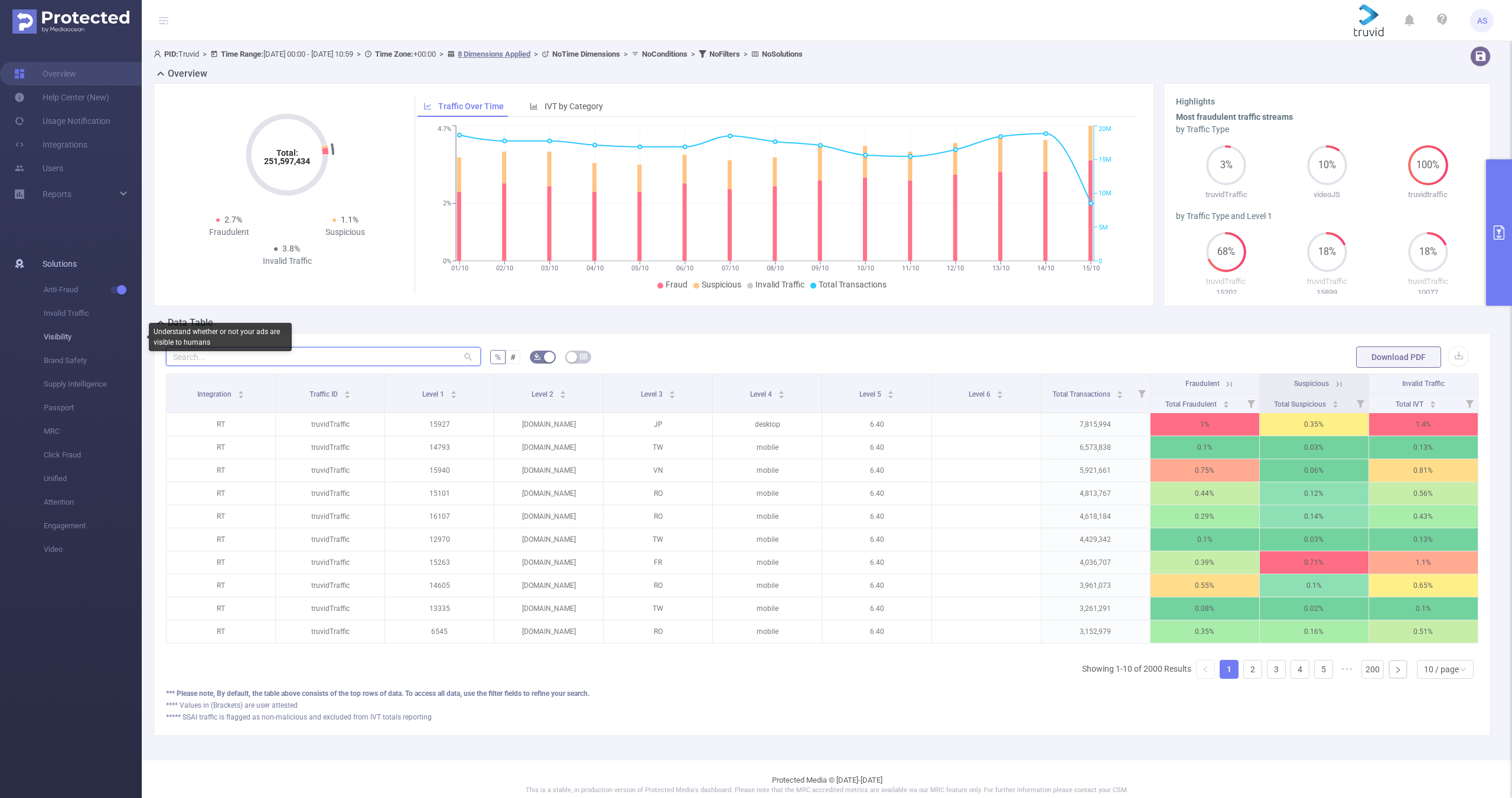
paste input "[DOMAIN_NAME]"
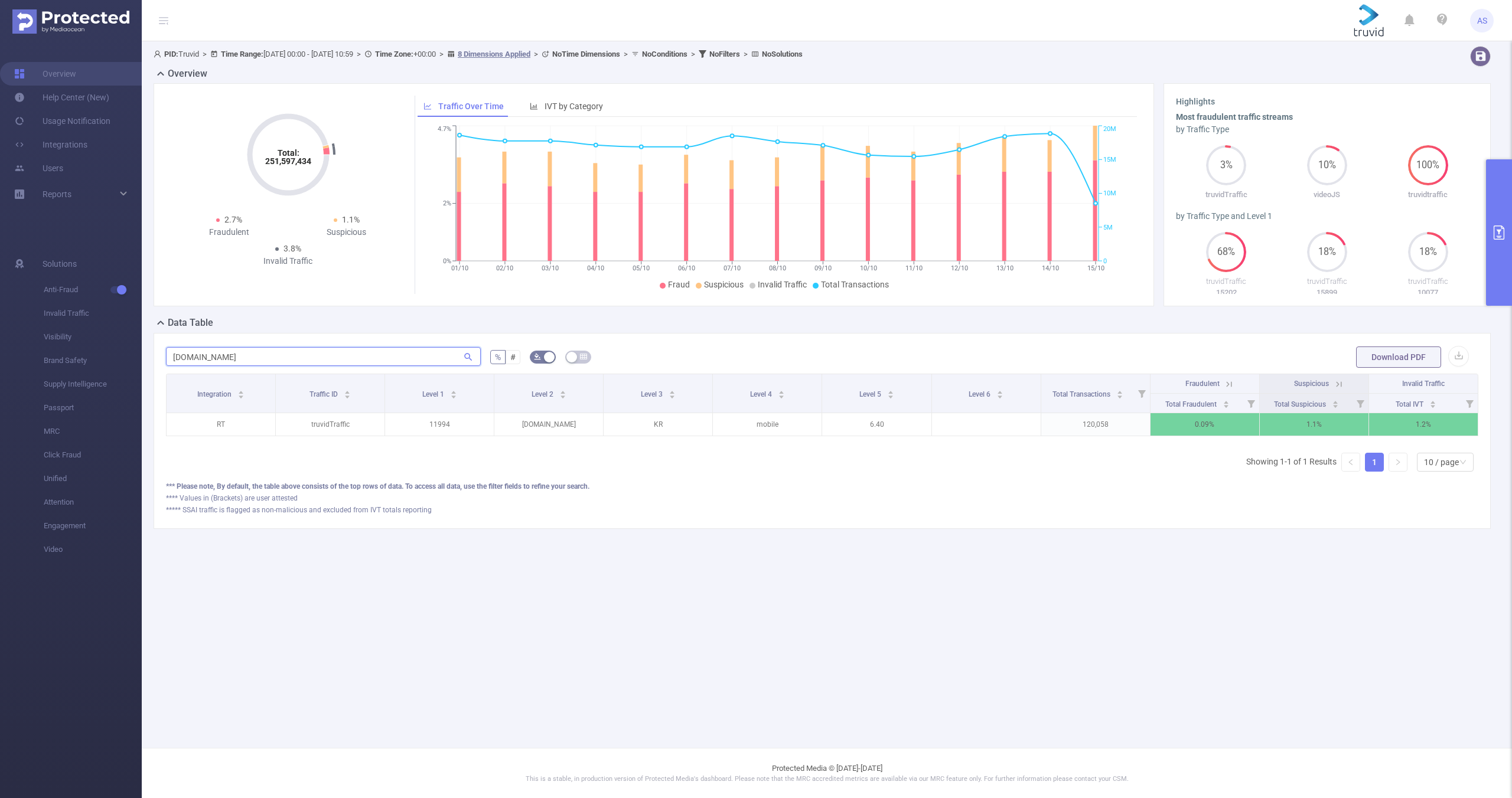
click at [237, 359] on input "[DOMAIN_NAME]" at bounding box center [324, 357] width 315 height 19
drag, startPoint x: 237, startPoint y: 359, endPoint x: 159, endPoint y: 352, distance: 78.3
click at [159, 352] on div "[DOMAIN_NAME] % # Download PDF Integration Traffic ID Level 1 Level 2 Level 3 L…" at bounding box center [822, 430] width 1337 height 196
paste input "[DOMAIN_NAME]"
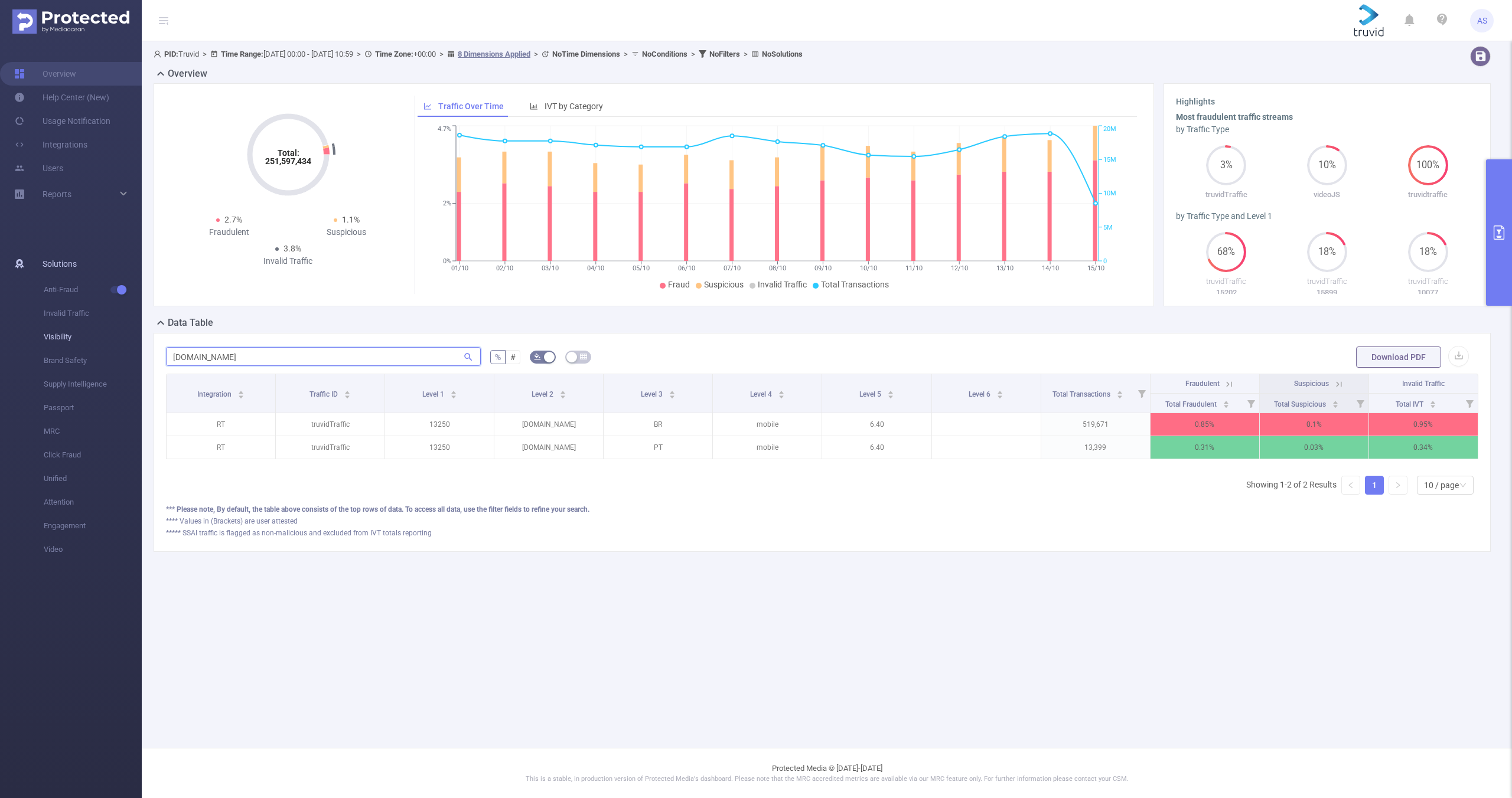
drag, startPoint x: 250, startPoint y: 358, endPoint x: 126, endPoint y: 347, distance: 124.5
click at [137, 351] on section "Overview Help Center (New) Usage Notification Integrations Users Reports Soluti…" at bounding box center [756, 399] width 1512 height 798
paste input "[DOMAIN_NAME]"
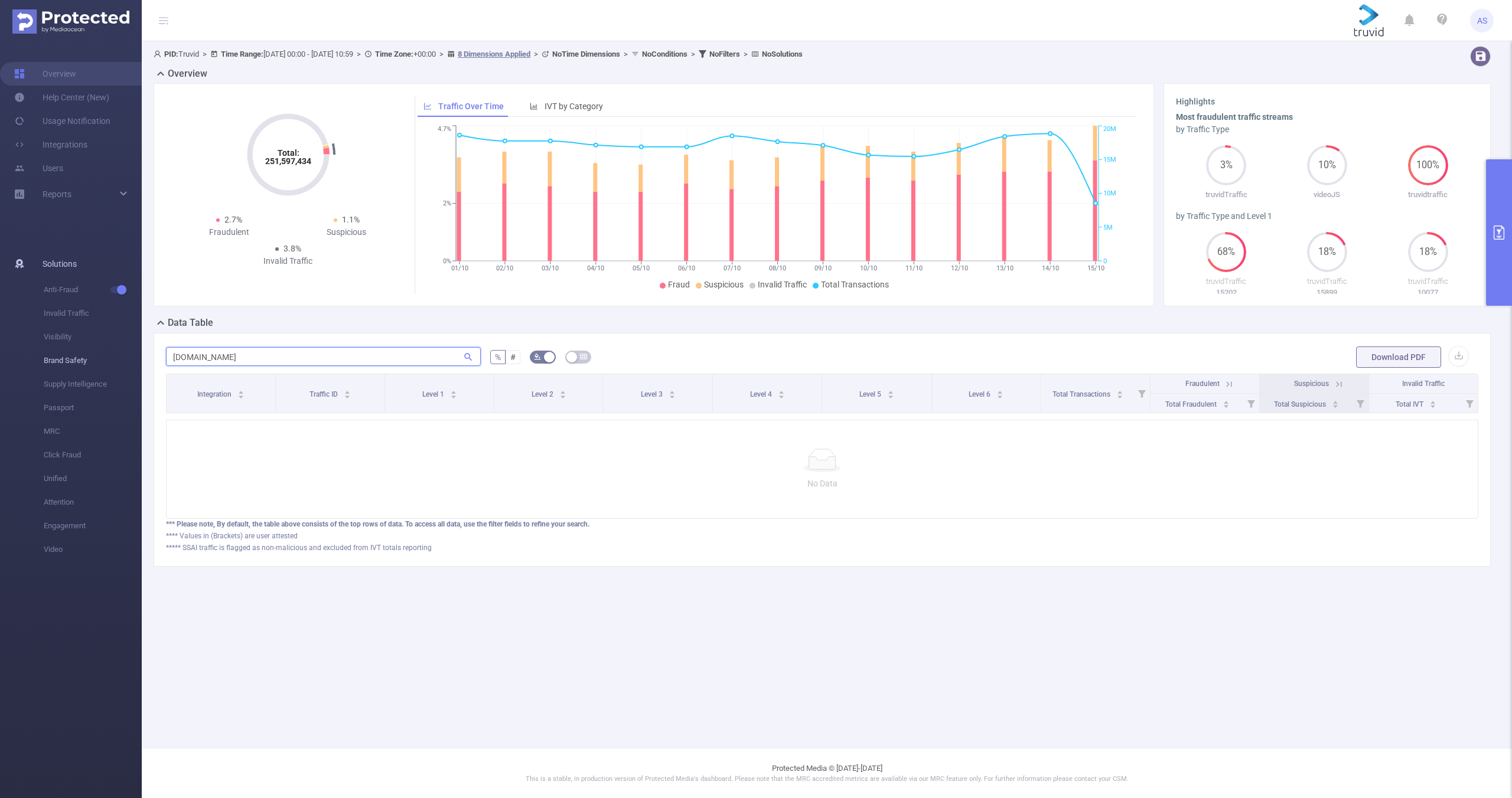
drag, startPoint x: 234, startPoint y: 357, endPoint x: 140, endPoint y: 351, distance: 94.2
click at [143, 352] on div "PID: Truvid > Time Range: [DATE] 00:00 - [DATE] 10:59 > Time Zone: +00:00 > 8 D…" at bounding box center [827, 316] width 1370 height 549
paste input "[DOMAIN_NAME]"
drag, startPoint x: 208, startPoint y: 355, endPoint x: 93, endPoint y: 335, distance: 116.7
click at [128, 342] on section "Overview Help Center (New) Usage Notification Integrations Users Reports Soluti…" at bounding box center [756, 399] width 1512 height 798
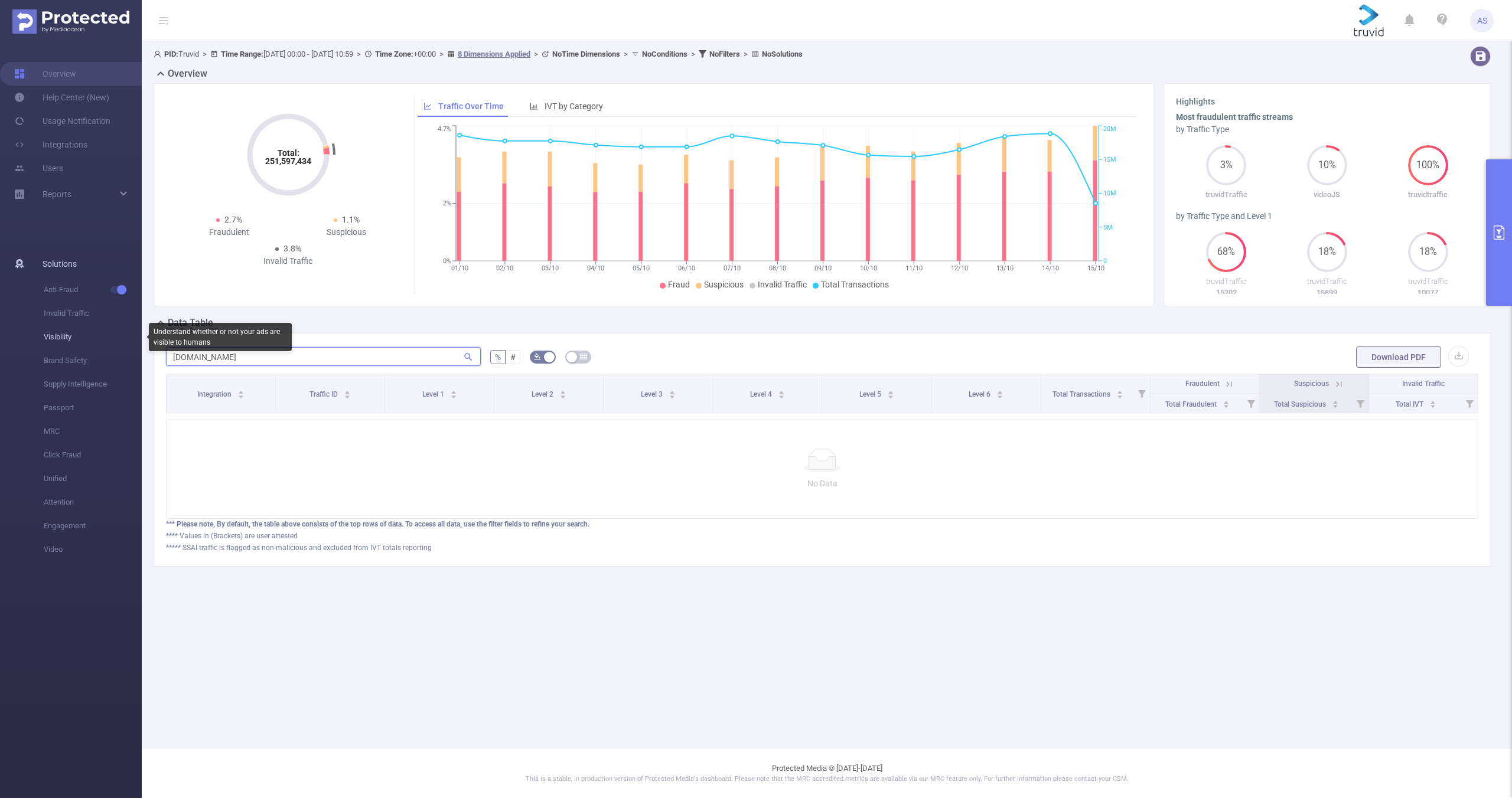
paste input "amusekey"
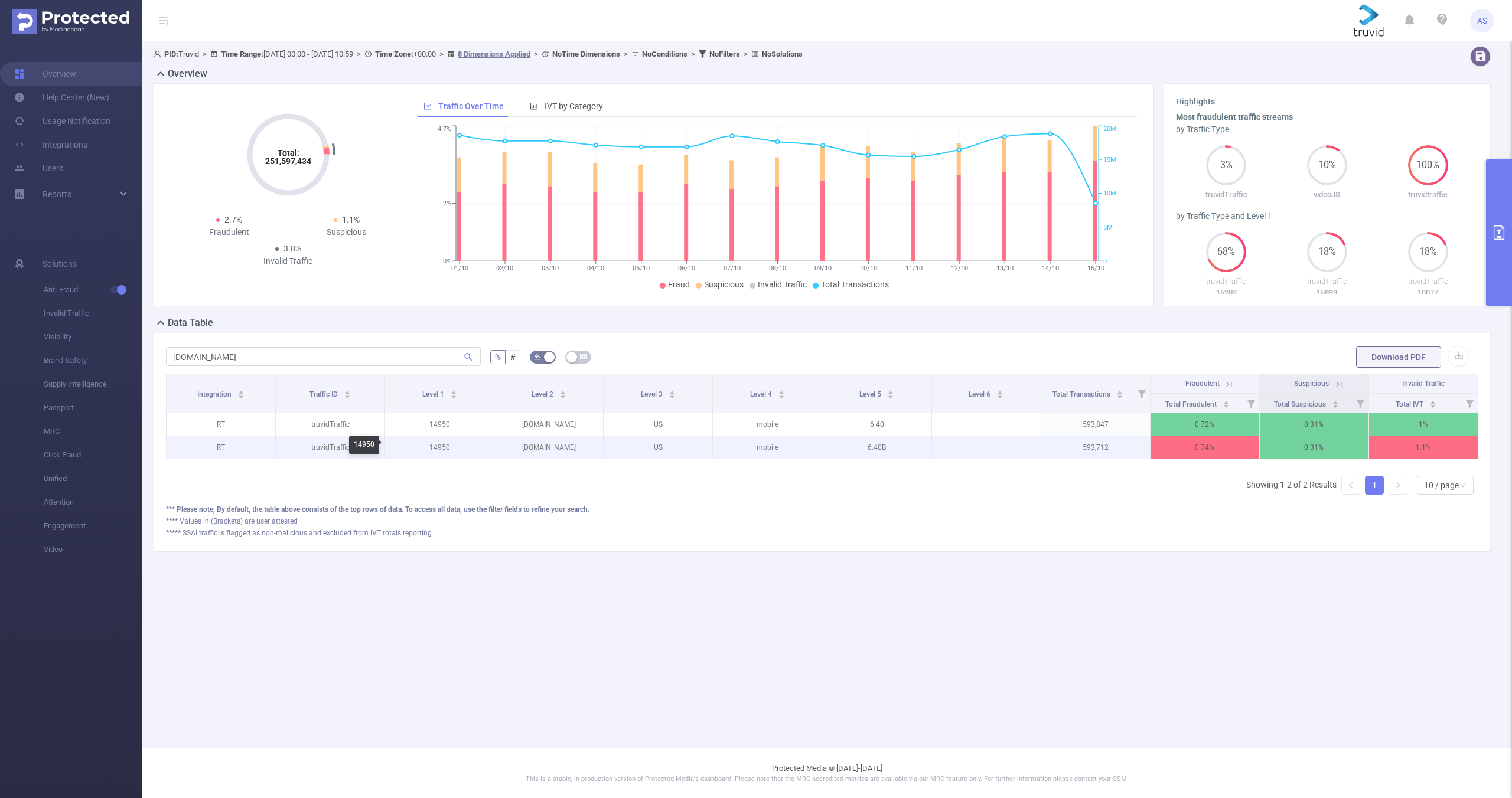
click at [437, 448] on p "14950" at bounding box center [439, 447] width 109 height 22
click at [438, 448] on p "14950" at bounding box center [439, 447] width 109 height 22
click at [438, 448] on p "14950" at bounding box center [439, 447] width 109 height 22
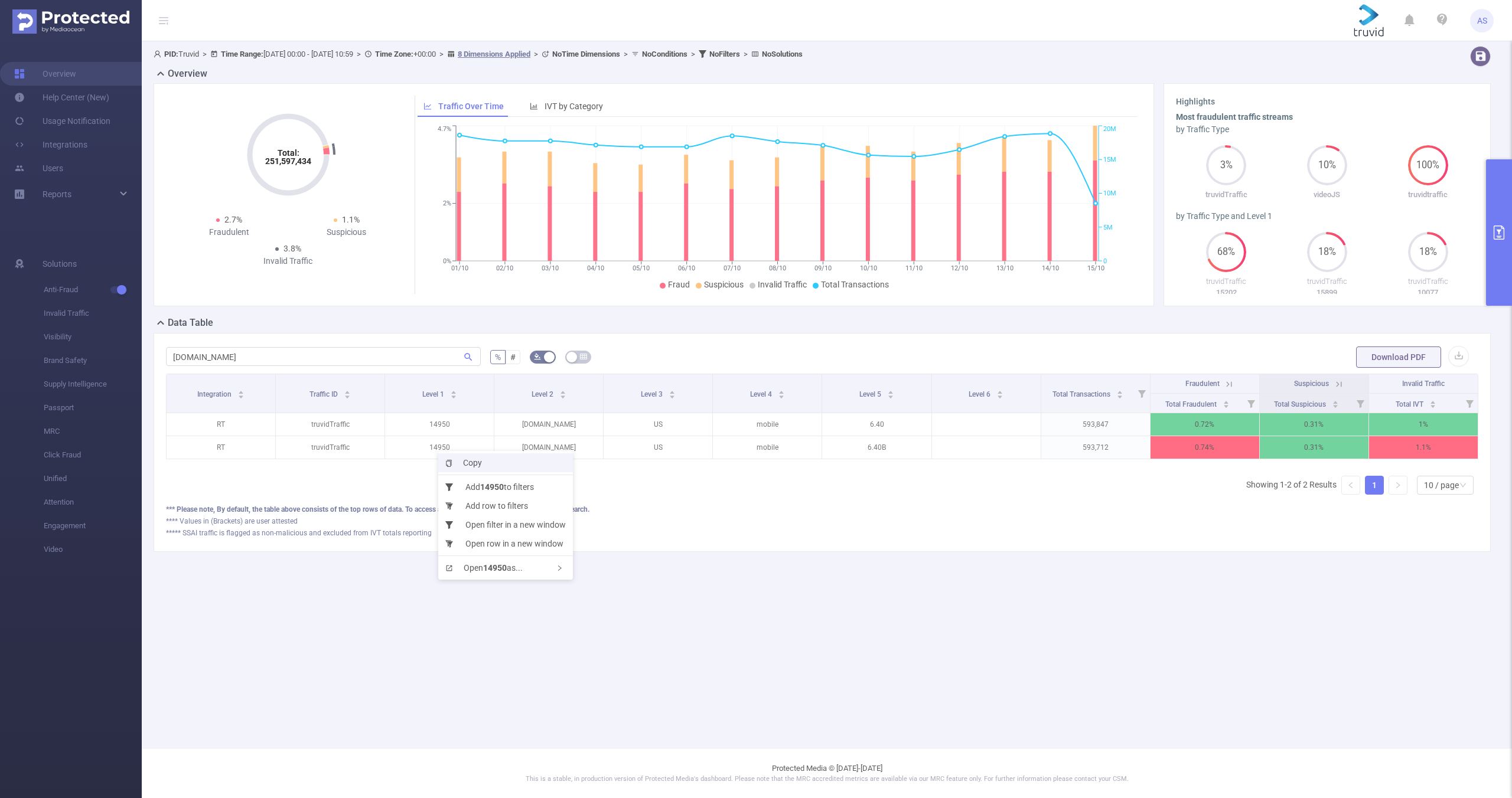
click at [461, 461] on span "Copy" at bounding box center [463, 463] width 36 height 9
click at [1232, 385] on icon at bounding box center [1229, 385] width 11 height 11
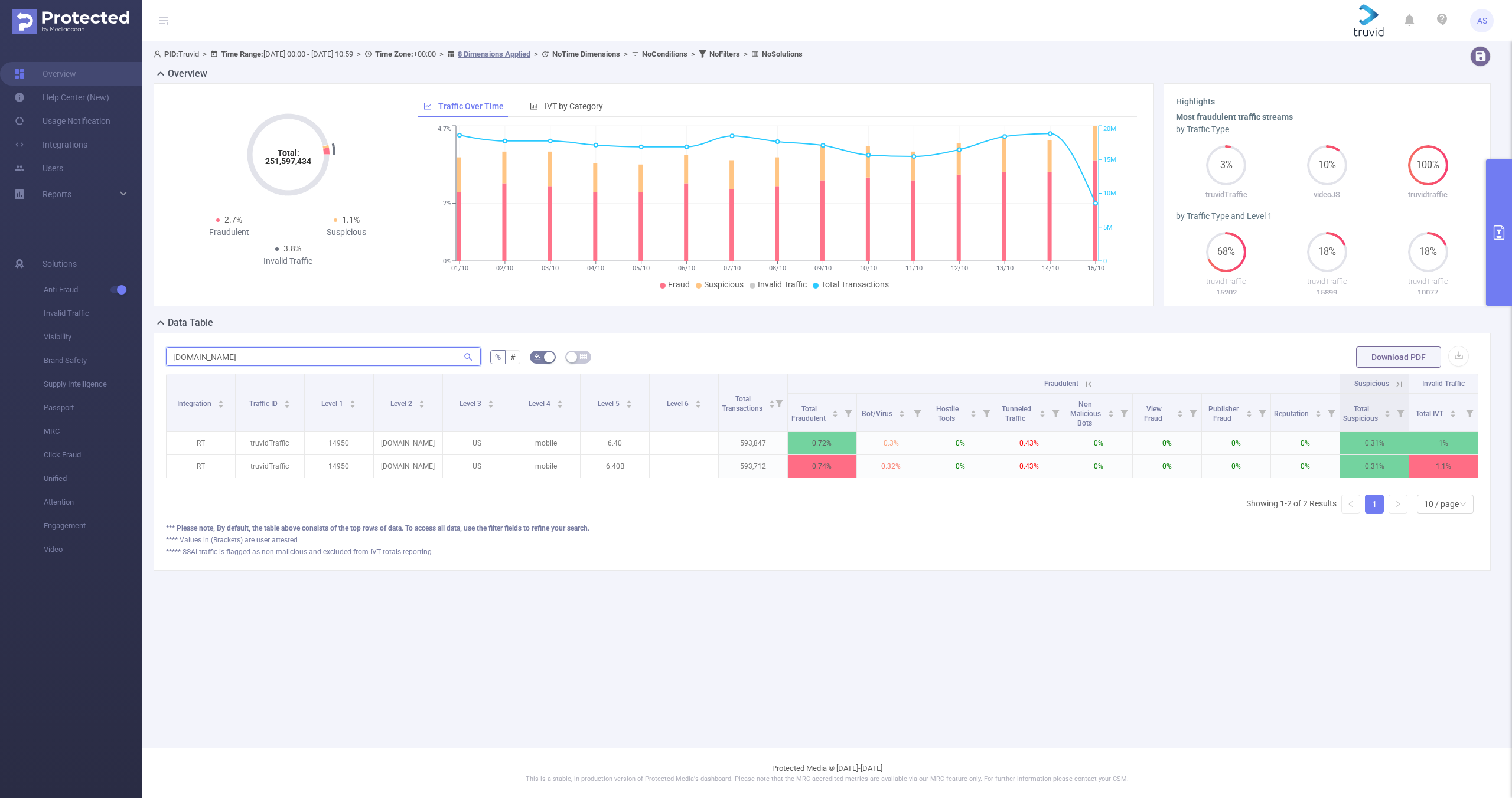
drag, startPoint x: 254, startPoint y: 352, endPoint x: 154, endPoint y: 351, distance: 100.0
click at [156, 351] on div "[DOMAIN_NAME] % # Download PDF Integration Traffic ID Level 1 Level 2 Level 3 L…" at bounding box center [822, 451] width 1337 height 238
paste input "clarosports"
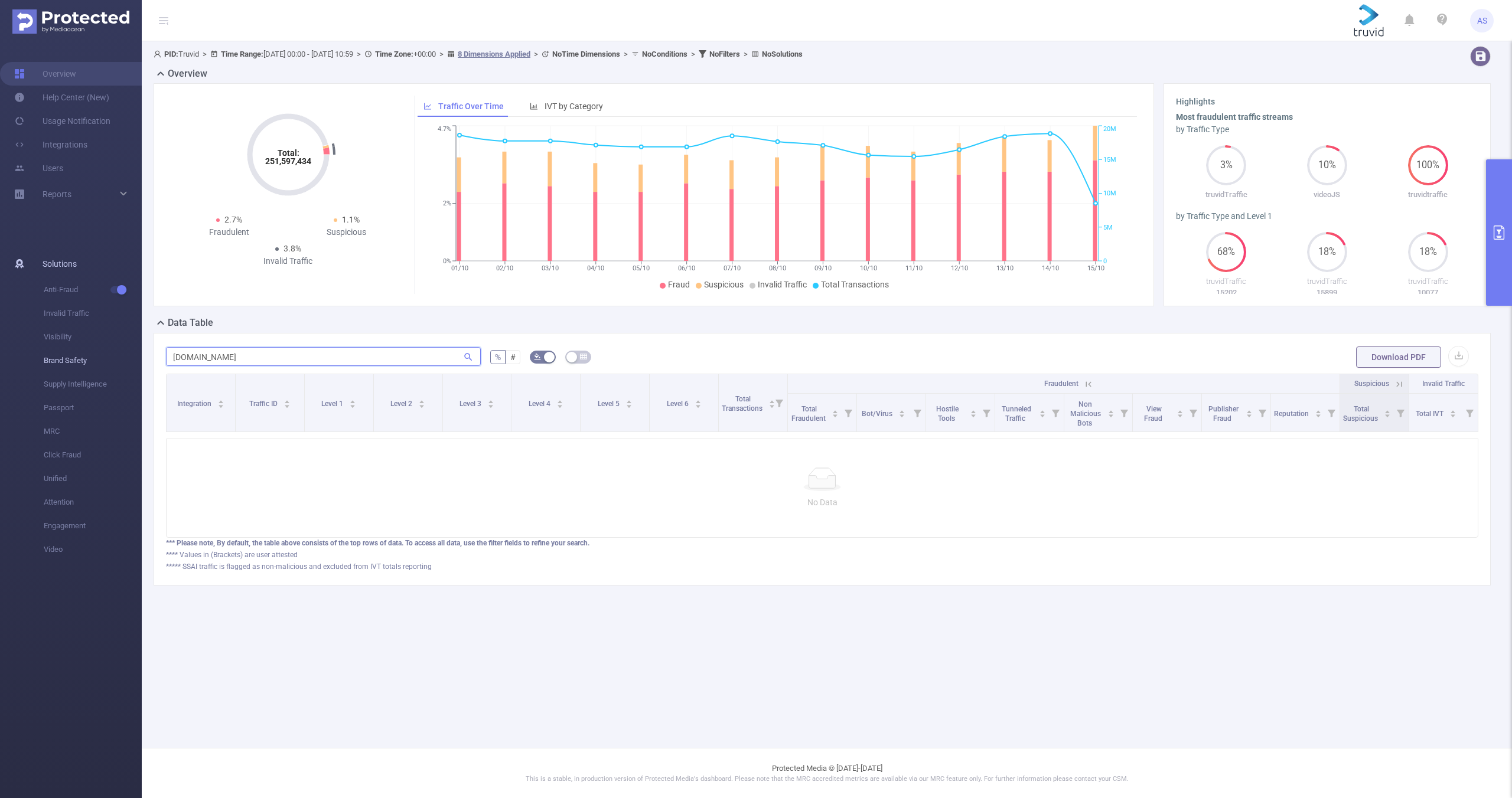
drag, startPoint x: 247, startPoint y: 358, endPoint x: 132, endPoint y: 356, distance: 115.0
click at [132, 356] on section "Overview Help Center (New) Usage Notification Integrations Users Reports Soluti…" at bounding box center [756, 399] width 1512 height 798
paste input "[DOMAIN_NAME]"
drag, startPoint x: 275, startPoint y: 352, endPoint x: 187, endPoint y: 350, distance: 88.0
click at [187, 350] on input "[DOMAIN_NAME]" at bounding box center [324, 357] width 315 height 19
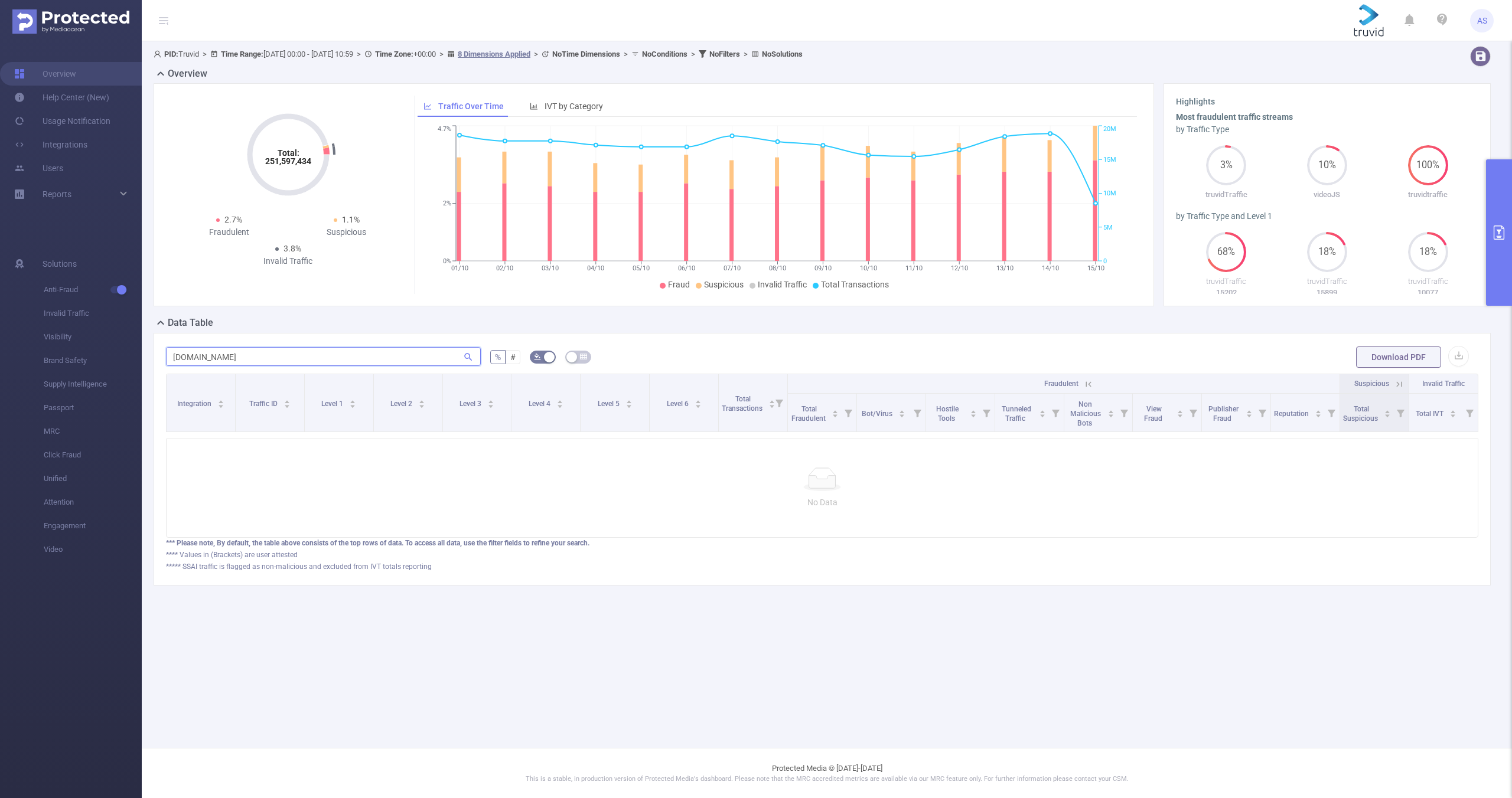
paste input "[DOMAIN_NAME]"
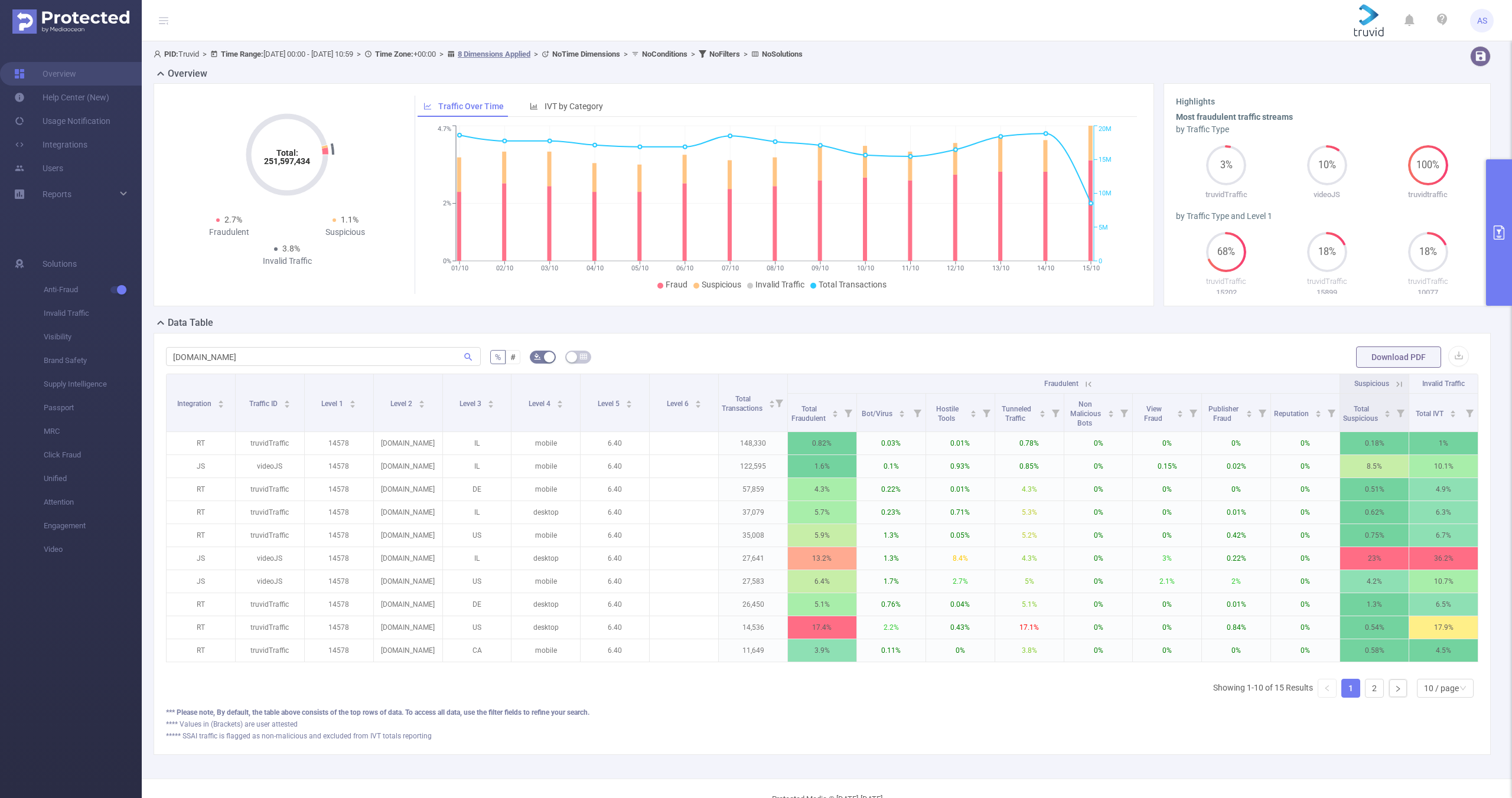
click at [1083, 381] on icon at bounding box center [1088, 385] width 11 height 11
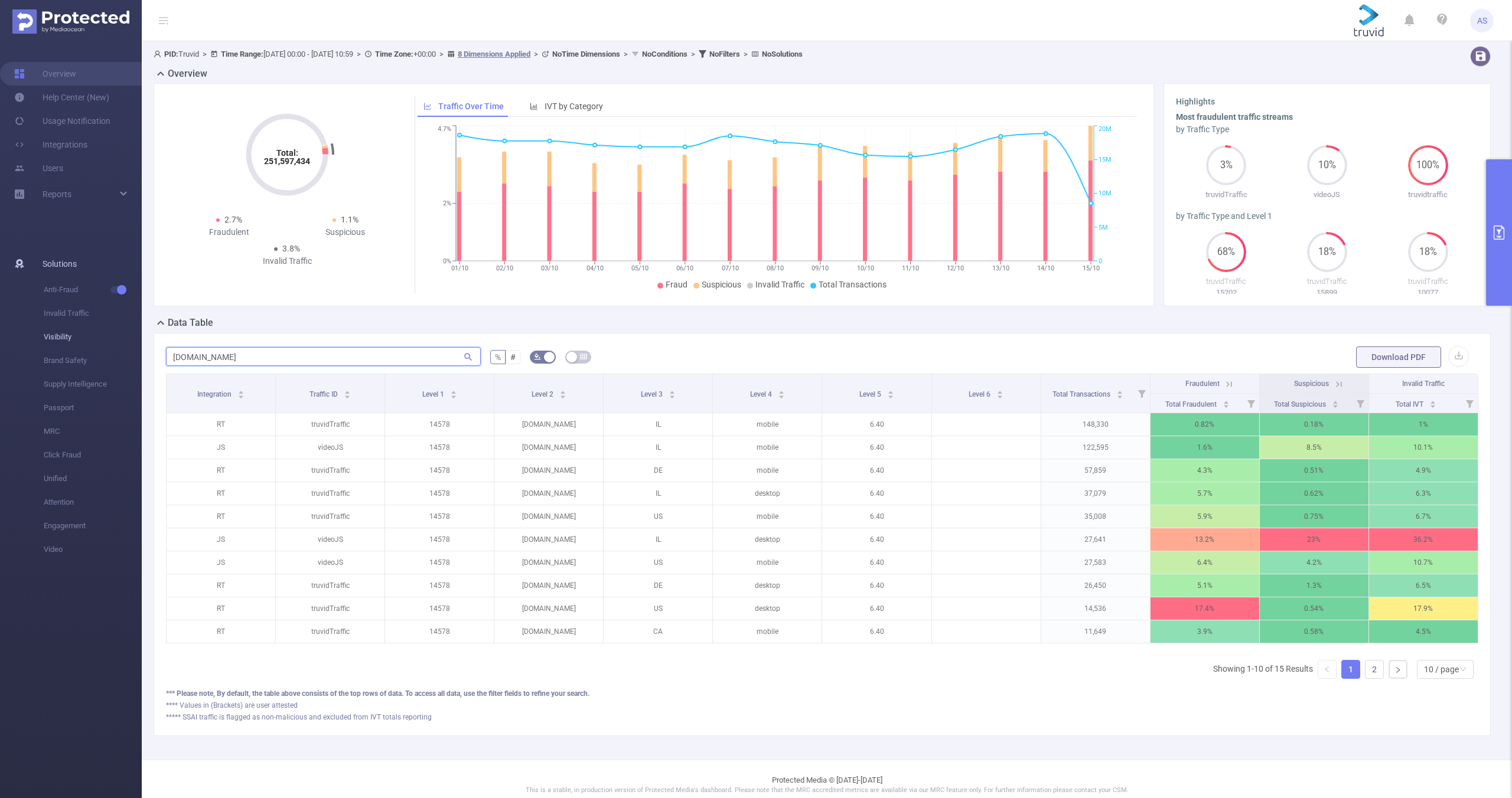
drag, startPoint x: 251, startPoint y: 356, endPoint x: 105, endPoint y: 347, distance: 146.3
click at [127, 356] on section "Overview Help Center (New) Usage Notification Integrations Users Reports Soluti…" at bounding box center [756, 399] width 1512 height 798
paste input "[DOMAIN_NAME]"
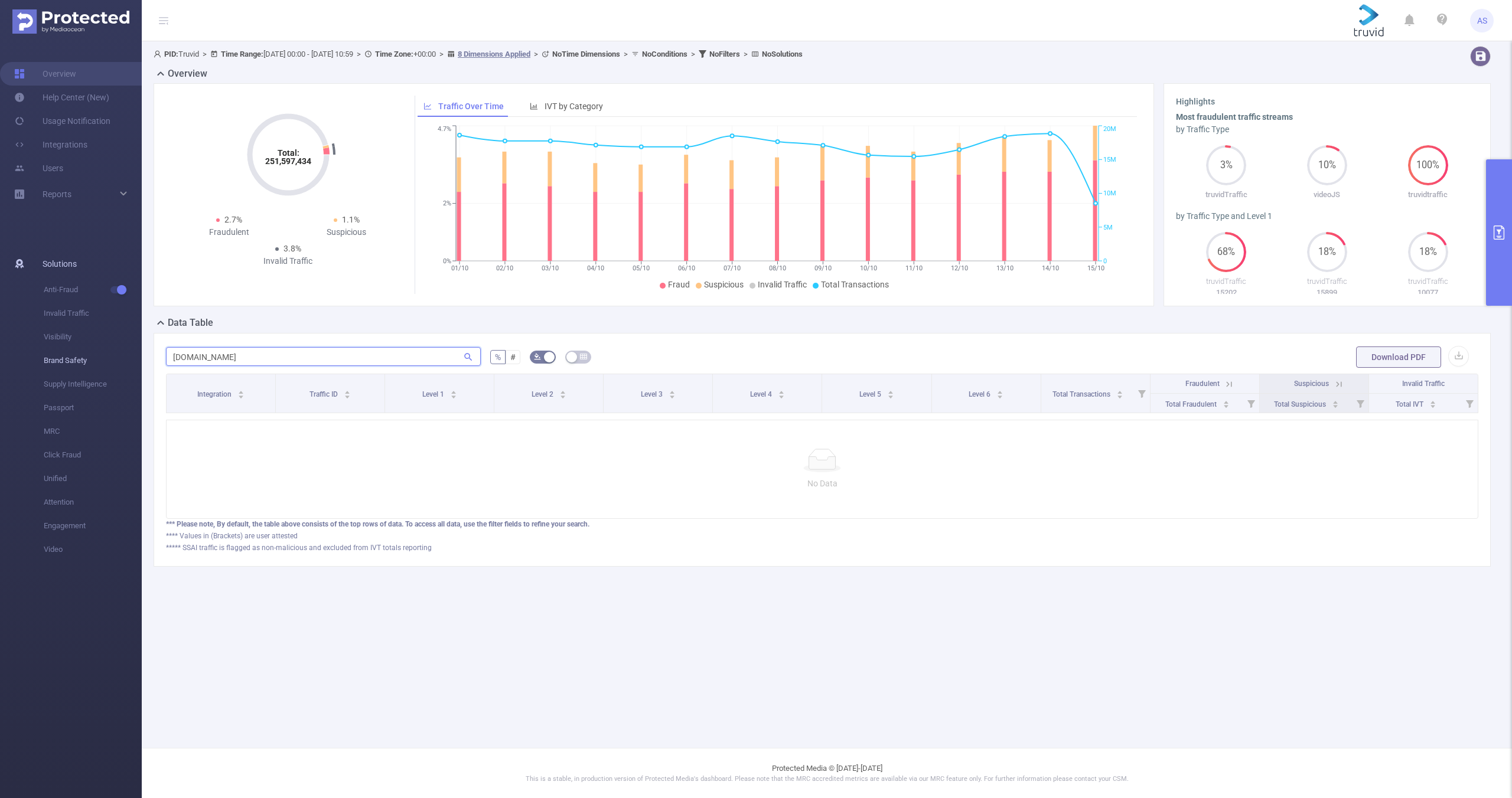
drag, startPoint x: 242, startPoint y: 356, endPoint x: 137, endPoint y: 354, distance: 105.0
click at [139, 354] on section "Overview Help Center (New) Usage Notification Integrations Users Reports Soluti…" at bounding box center [756, 399] width 1512 height 798
paste input "[DOMAIN_NAME]"
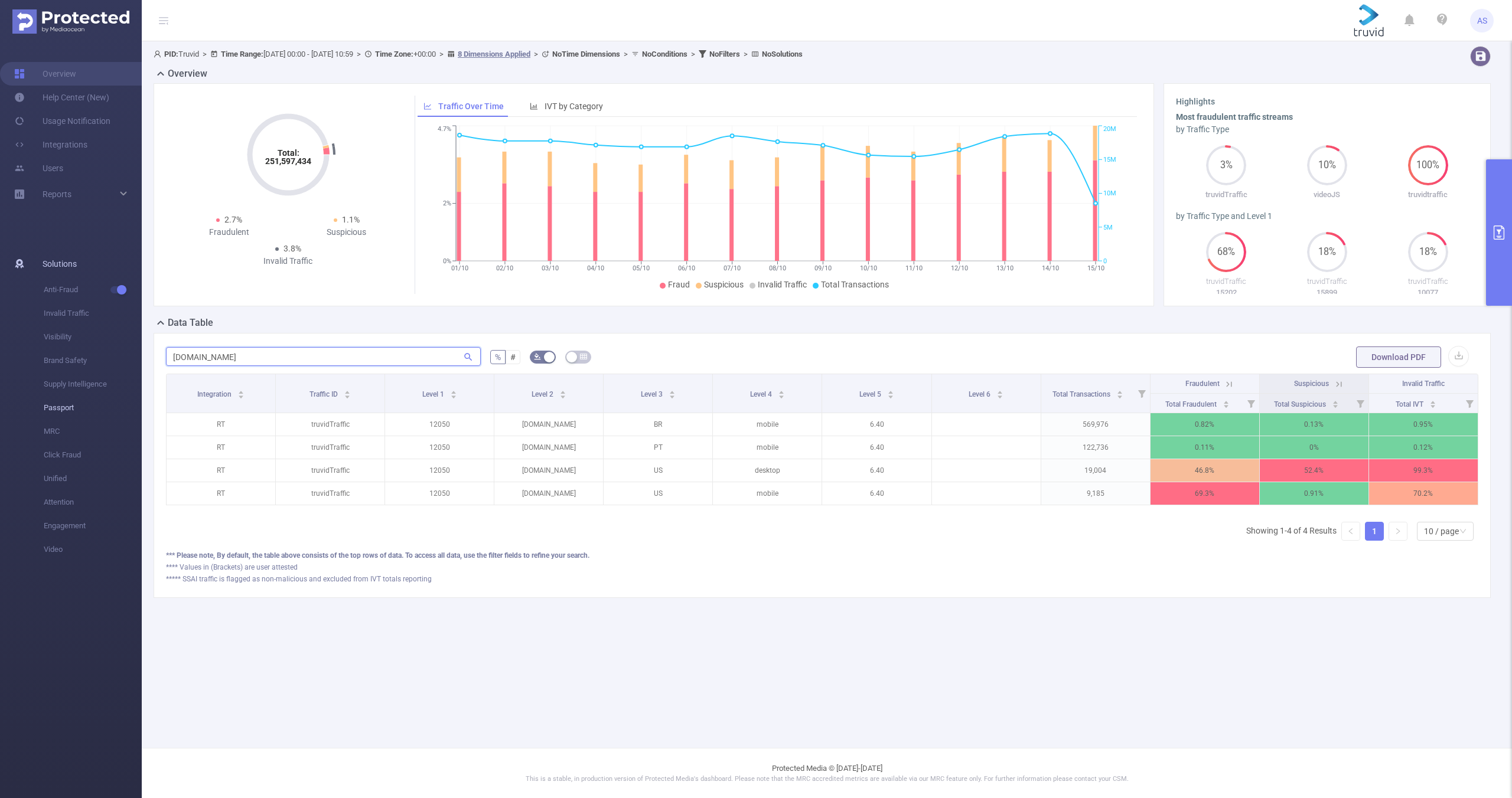
type input "[DOMAIN_NAME]"
click at [540, 497] on p "[DOMAIN_NAME]" at bounding box center [548, 493] width 109 height 22
click at [548, 499] on div "Copy Add [DOMAIN_NAME] to filters Add row to filters Open filter in a new windo…" at bounding box center [611, 564] width 142 height 129
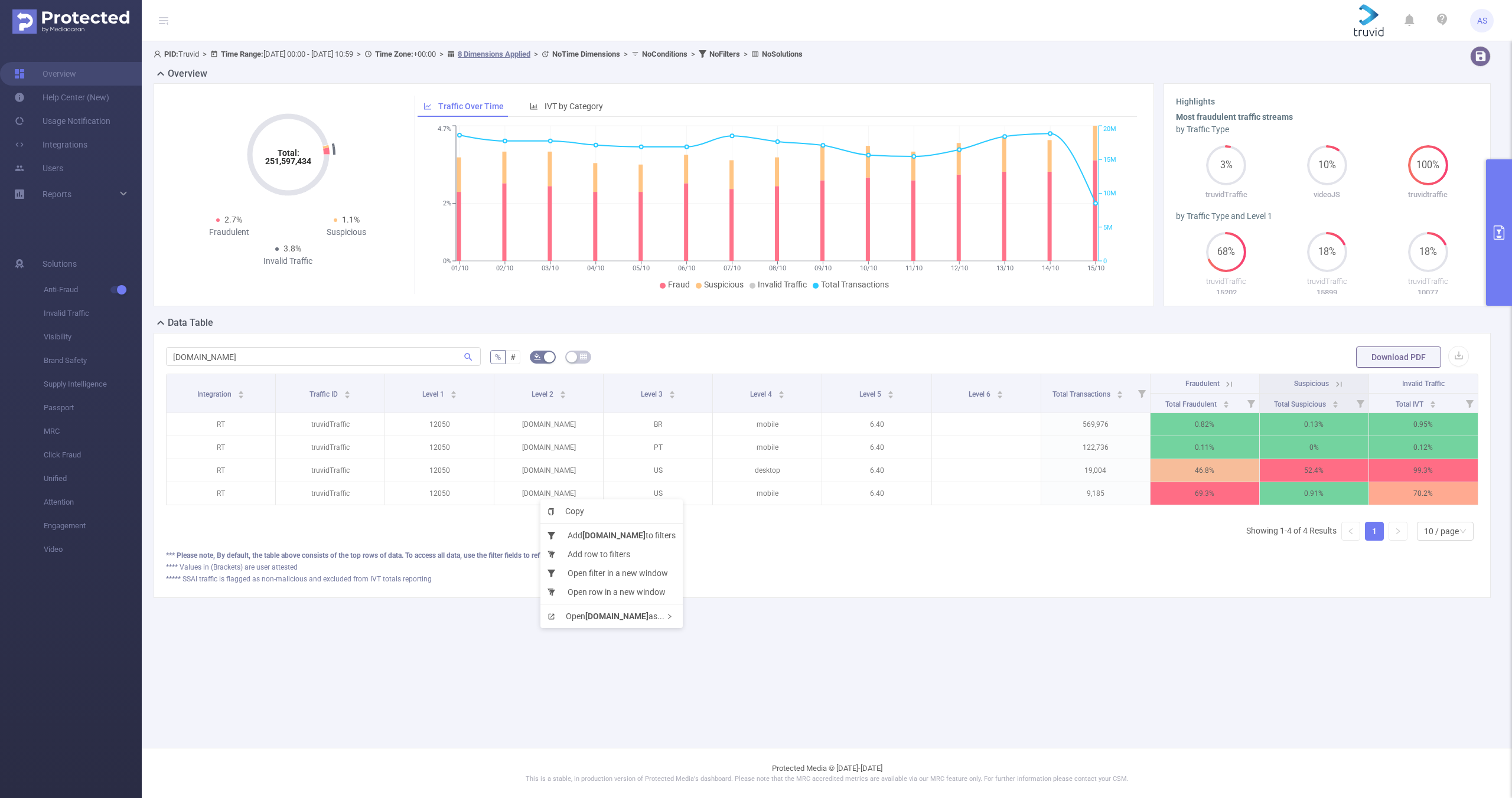
click at [548, 499] on div "Copy Add [DOMAIN_NAME] to filters Add row to filters Open filter in a new windo…" at bounding box center [611, 564] width 142 height 129
click at [1511, 241] on button "primary" at bounding box center [1498, 233] width 26 height 147
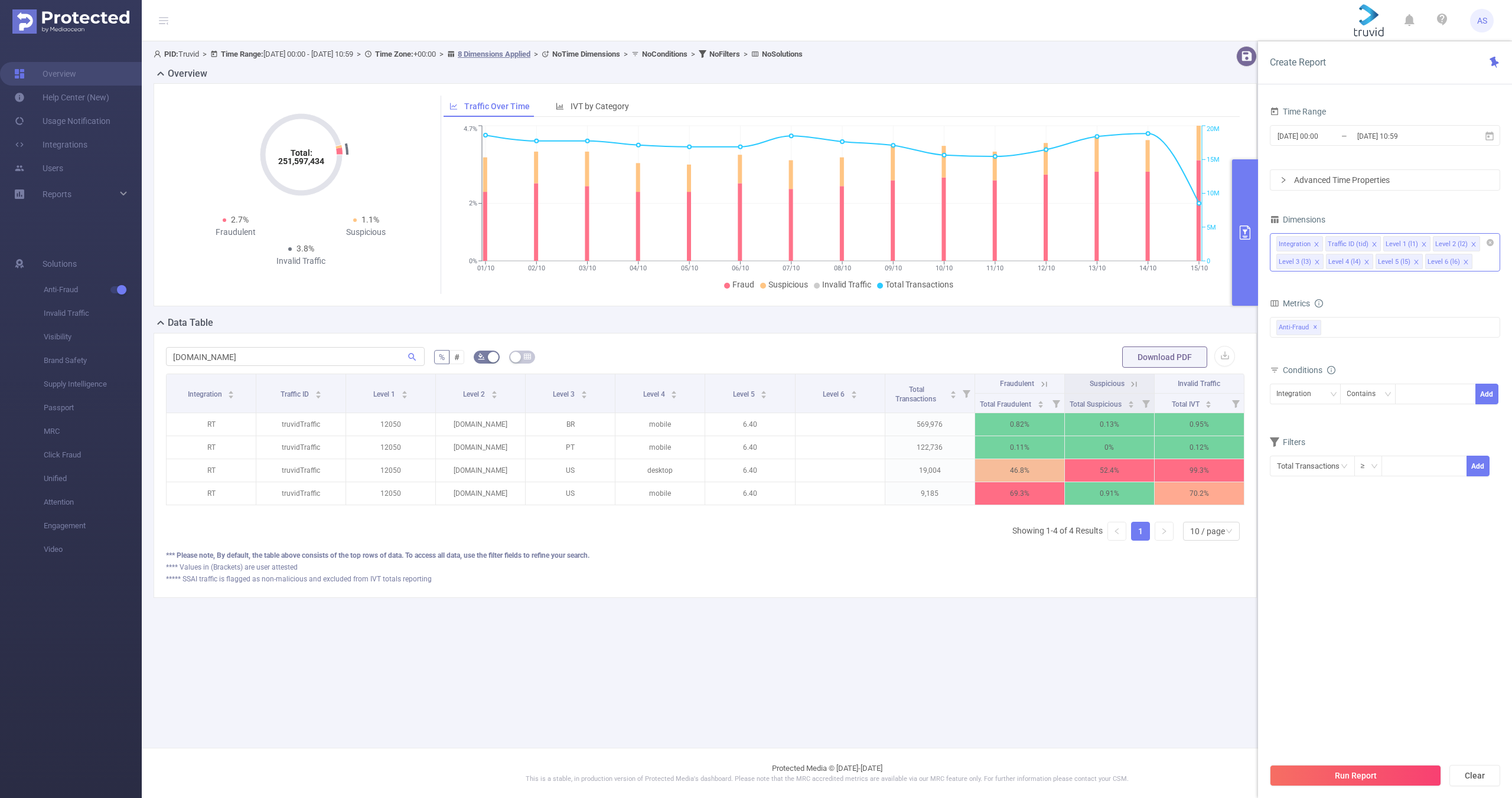
click at [1317, 264] on icon "icon: close" at bounding box center [1317, 262] width 6 height 6
click at [1365, 781] on button "Run Report" at bounding box center [1355, 775] width 171 height 21
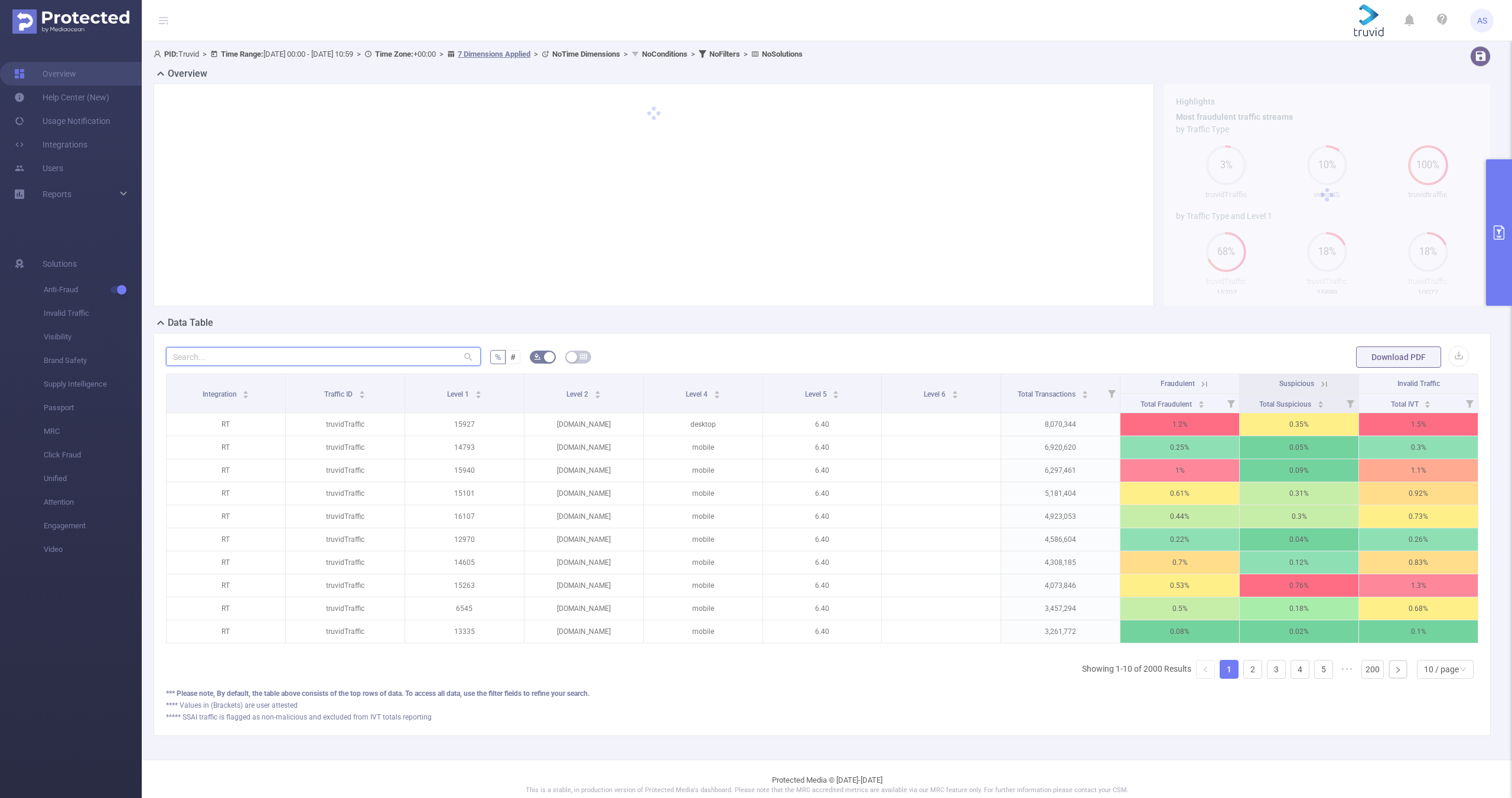
click at [273, 364] on input "text" at bounding box center [324, 357] width 315 height 19
click at [263, 363] on input "text" at bounding box center [324, 357] width 315 height 19
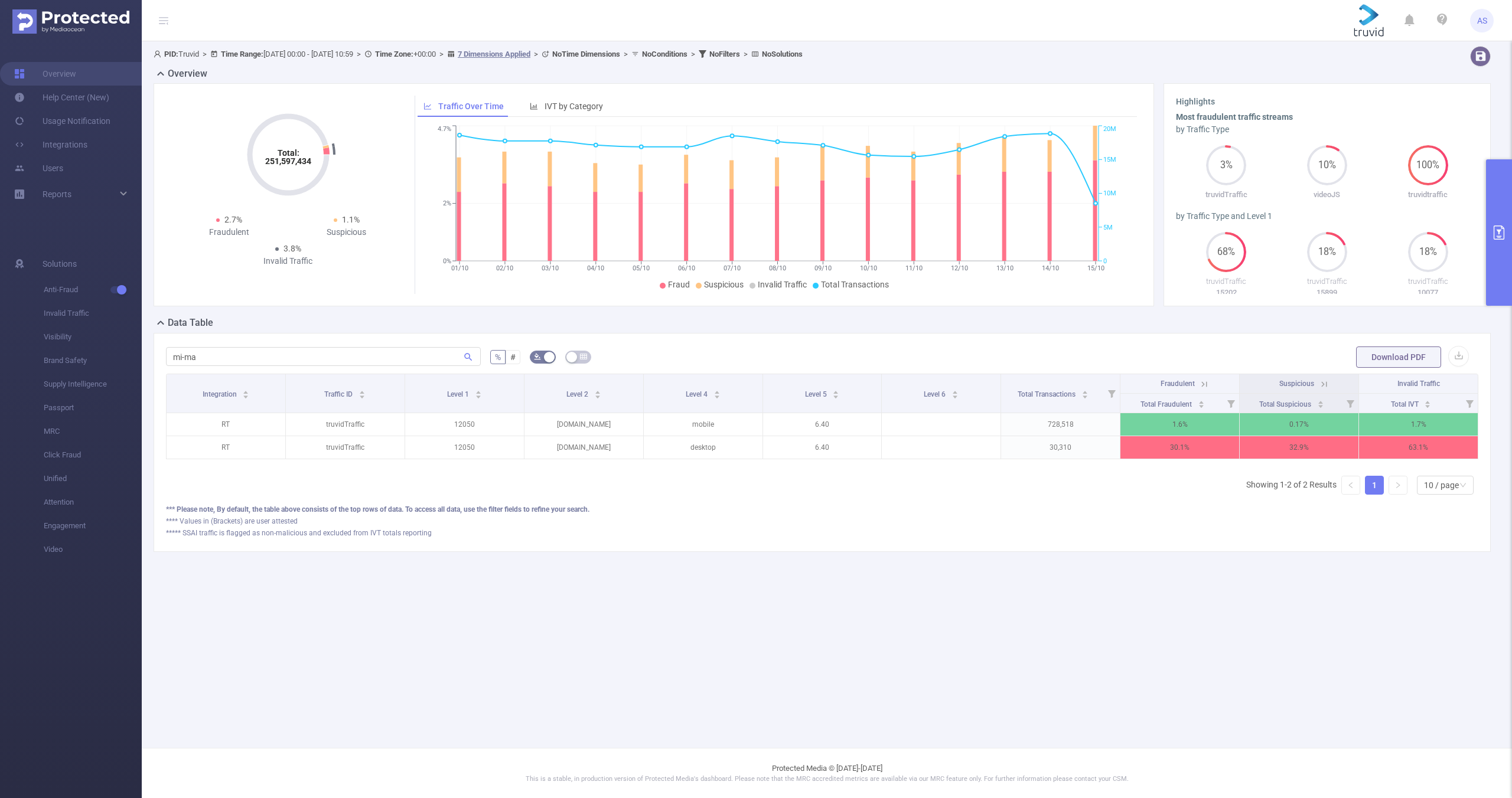
click at [341, 367] on div "mi-ma" at bounding box center [324, 357] width 315 height 23
drag, startPoint x: 212, startPoint y: 351, endPoint x: 196, endPoint y: 354, distance: 16.3
click at [196, 354] on input "mi-ma" at bounding box center [324, 357] width 315 height 19
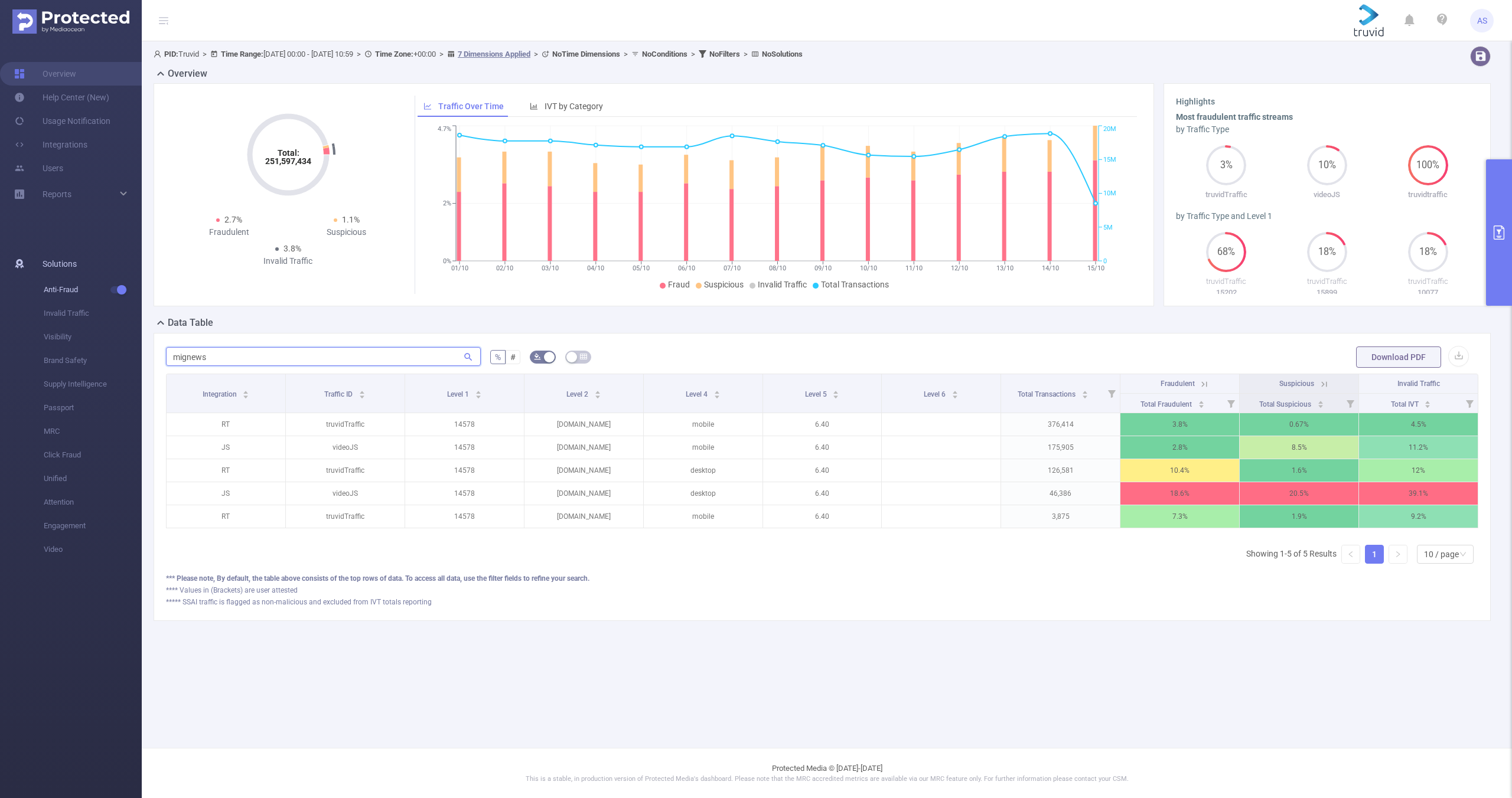
type input "mignews"
click at [600, 112] on div "IVT by Category" at bounding box center [566, 106] width 85 height 22
